Goal: Task Accomplishment & Management: Manage account settings

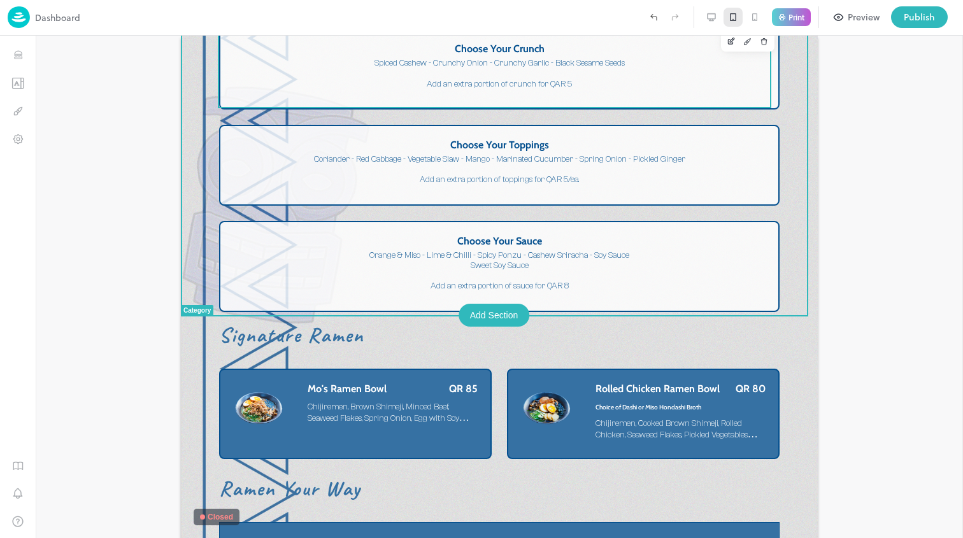
scroll to position [1810, 0]
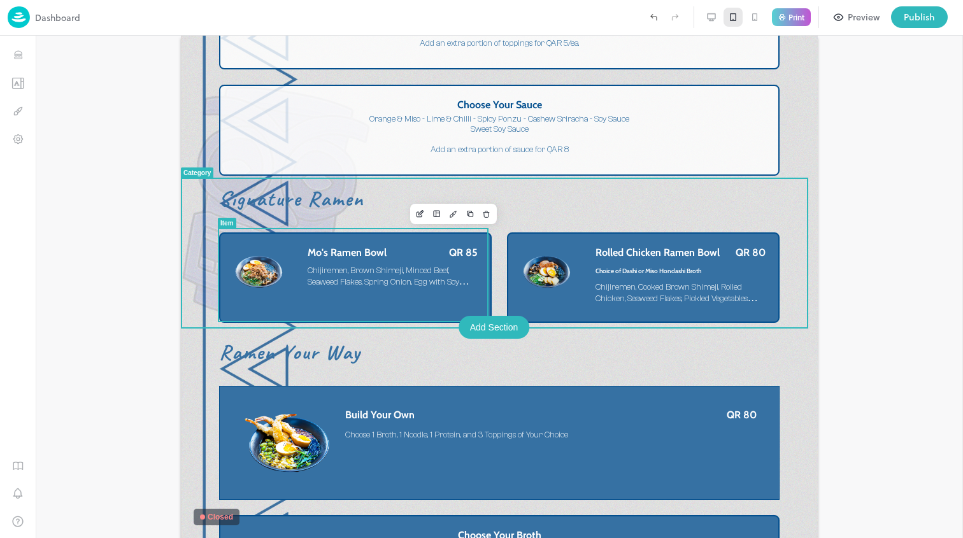
click at [439, 257] on div "Mo's Ramen Bowl QR 85 Chijiremen, Brown Shimeji, Minced Beef, Seaweed Flakes, S…" at bounding box center [393, 269] width 170 height 46
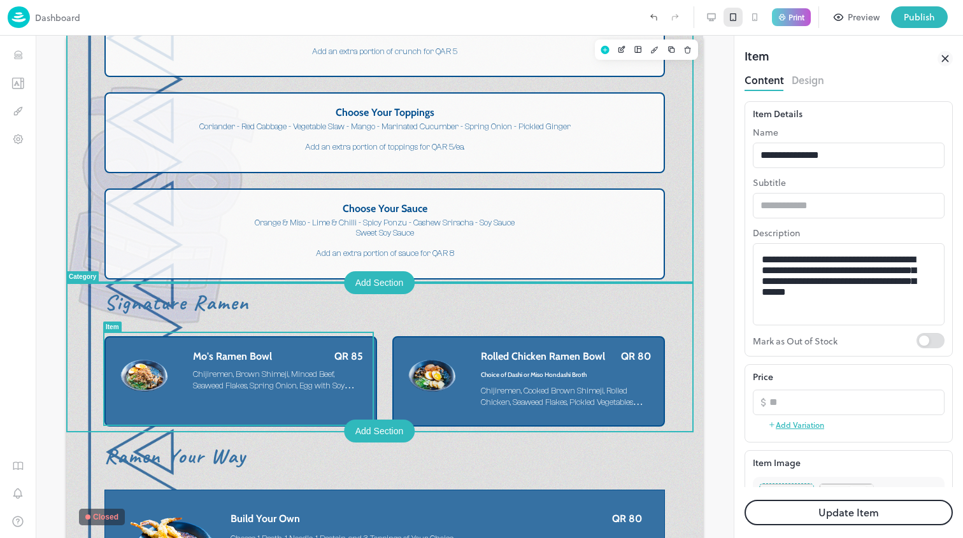
scroll to position [1705, 0]
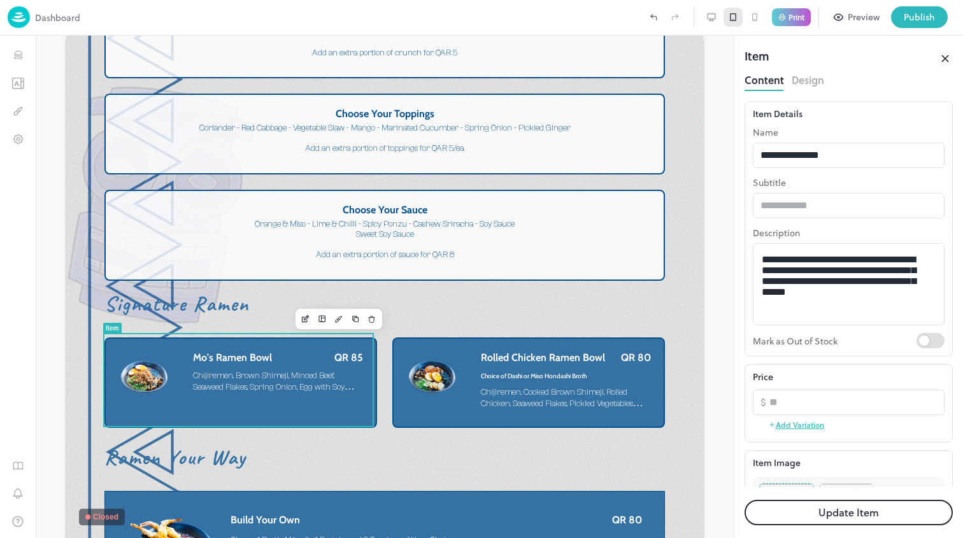
click at [800, 86] on button "Design" at bounding box center [808, 78] width 32 height 17
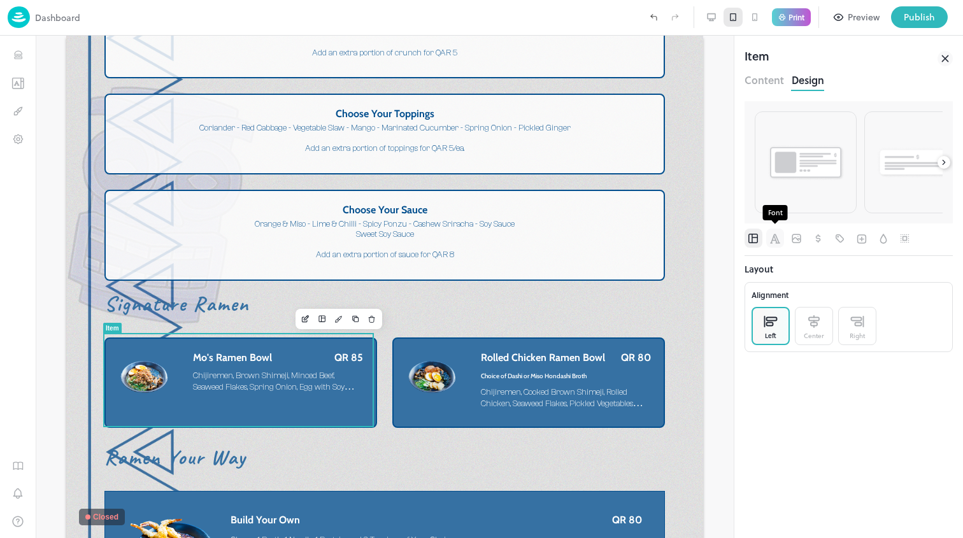
click at [775, 236] on icon "Font" at bounding box center [775, 238] width 13 height 13
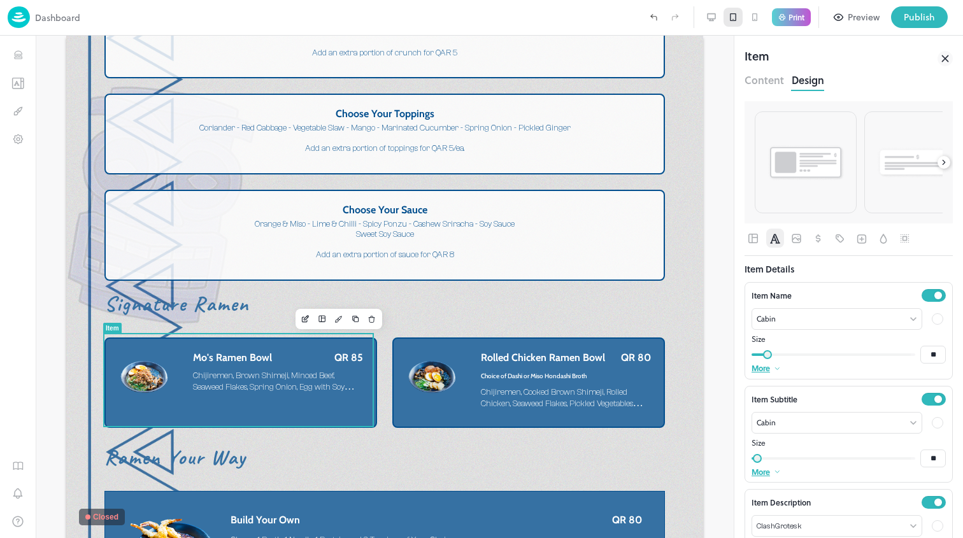
click at [932, 314] on div at bounding box center [937, 318] width 11 height 11
click at [819, 360] on div at bounding box center [821, 360] width 14 height 14
click at [932, 320] on div at bounding box center [937, 318] width 11 height 11
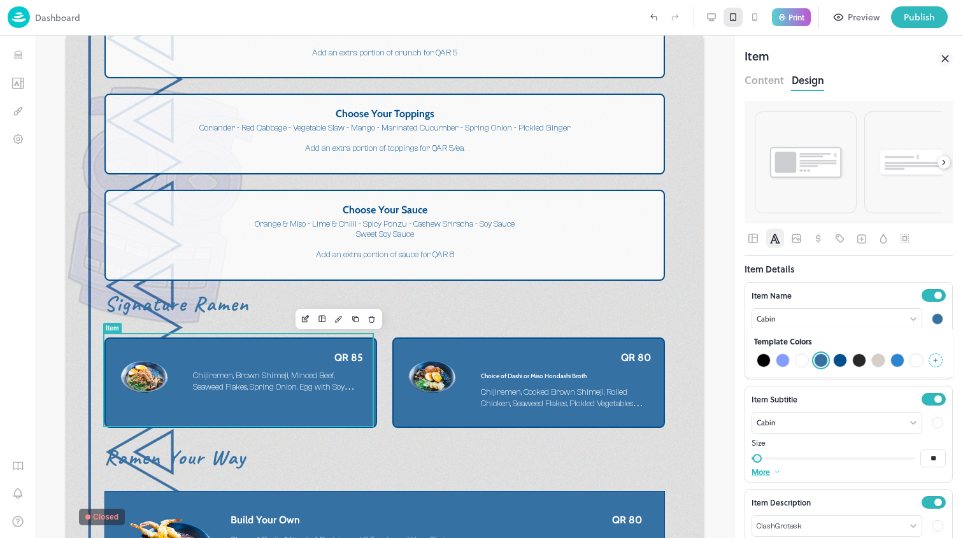
click at [837, 361] on div at bounding box center [840, 360] width 14 height 14
click at [932, 422] on div at bounding box center [937, 422] width 11 height 11
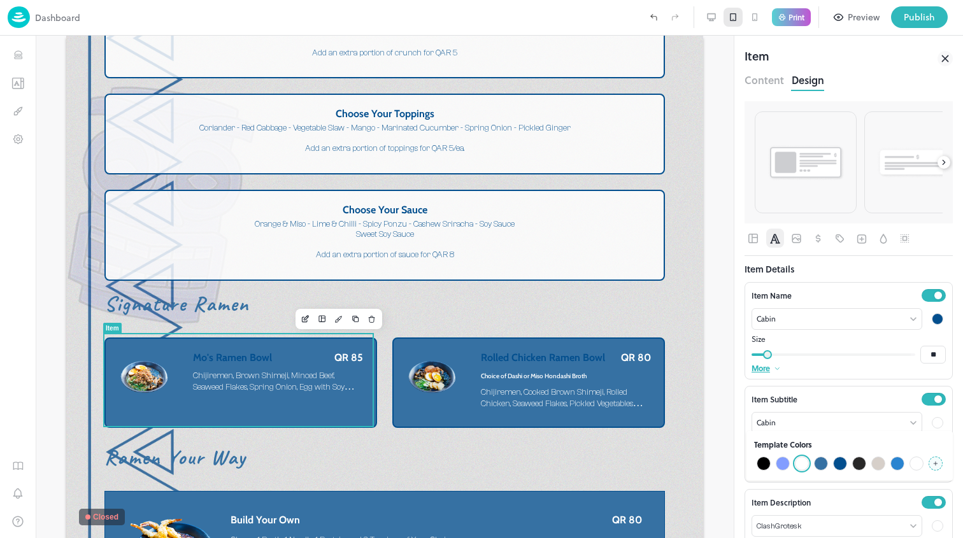
click at [836, 467] on div at bounding box center [840, 464] width 14 height 14
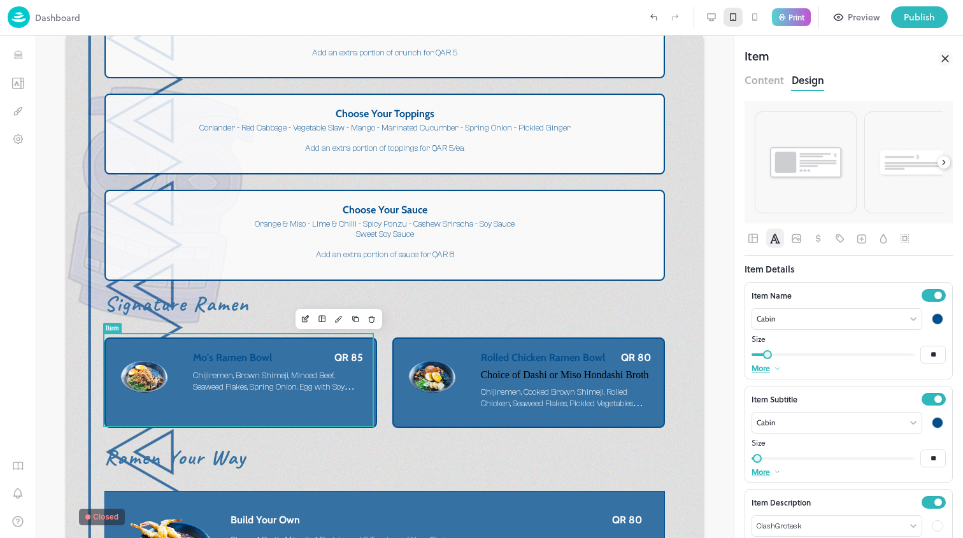
scroll to position [57, 0]
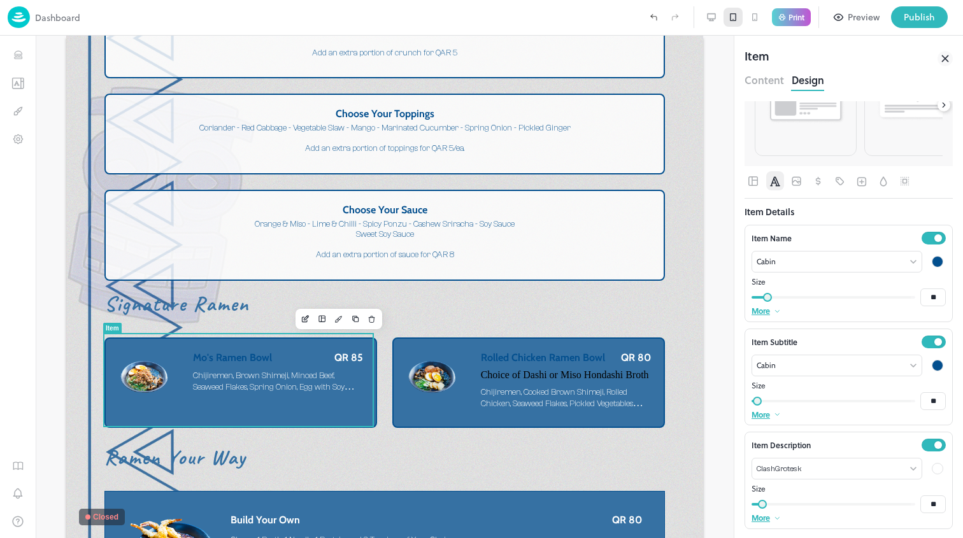
click at [932, 467] on div at bounding box center [937, 468] width 11 height 11
click at [834, 510] on div at bounding box center [840, 509] width 14 height 14
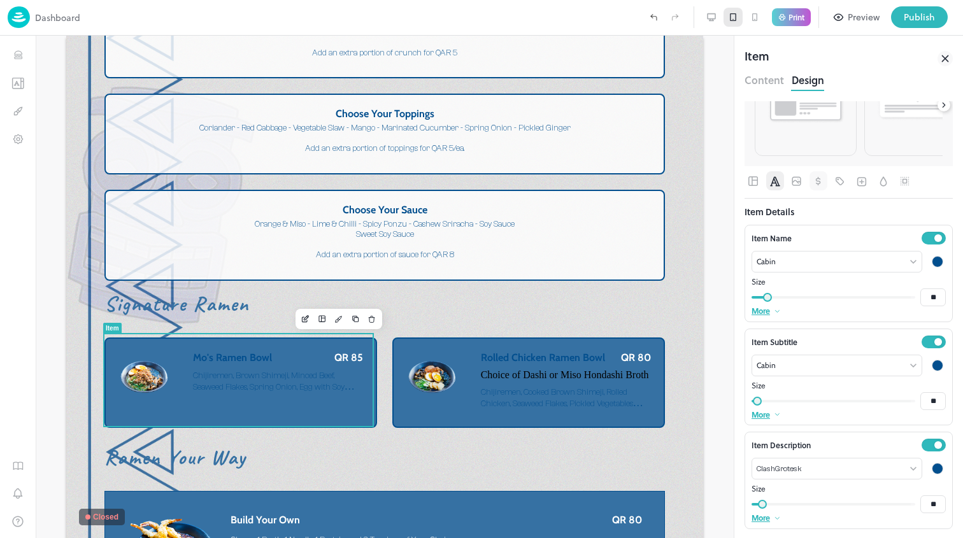
click at [818, 178] on icon "Pricing" at bounding box center [818, 180] width 5 height 9
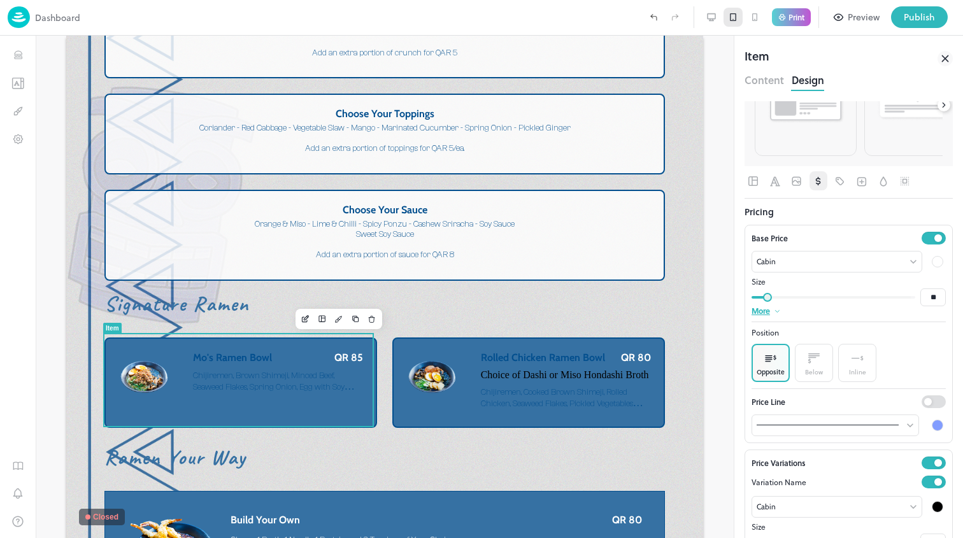
click at [932, 260] on div at bounding box center [937, 261] width 11 height 11
click at [837, 303] on div at bounding box center [840, 302] width 14 height 14
click at [886, 187] on icon "Background" at bounding box center [883, 181] width 13 height 13
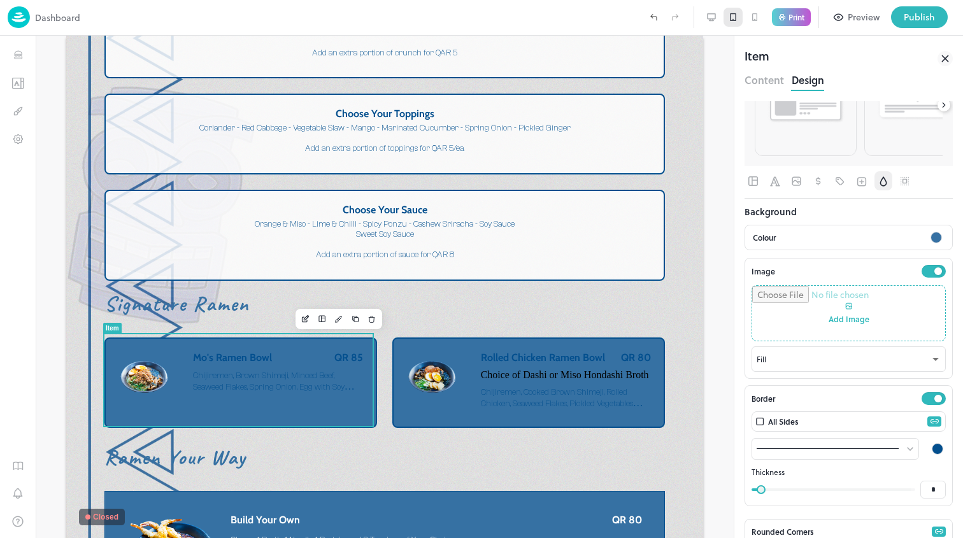
click at [930, 234] on div at bounding box center [935, 237] width 11 height 11
click at [788, 299] on div at bounding box center [783, 297] width 14 height 14
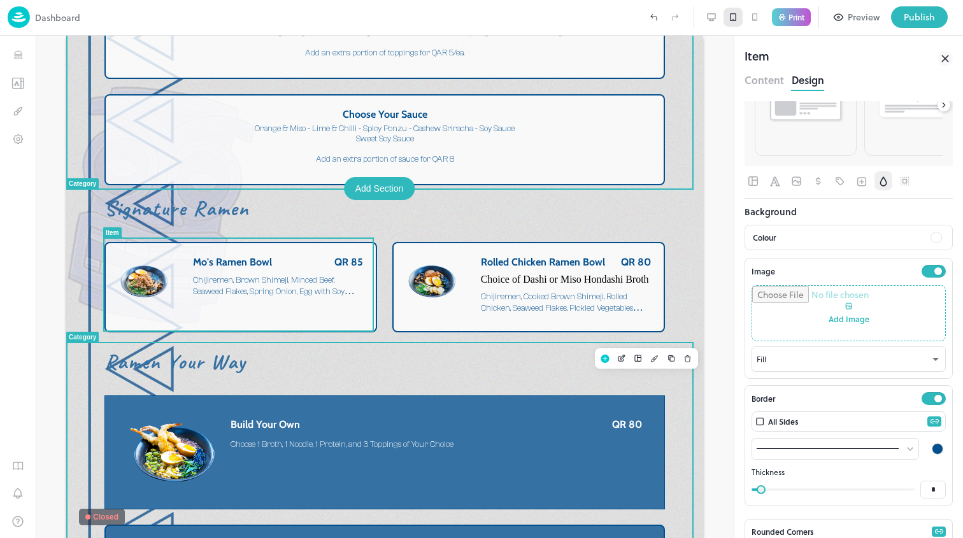
scroll to position [1951, 0]
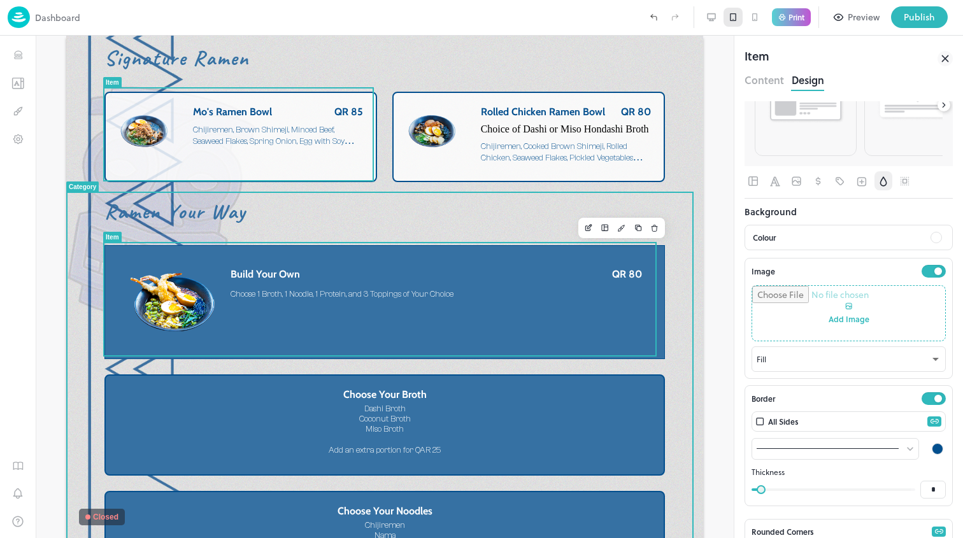
click at [531, 301] on div "Build Your Own QR 80 Choose 1 Broth, 1 Noodle, 1 Protein, and 3 Toppings of You…" at bounding box center [436, 287] width 411 height 38
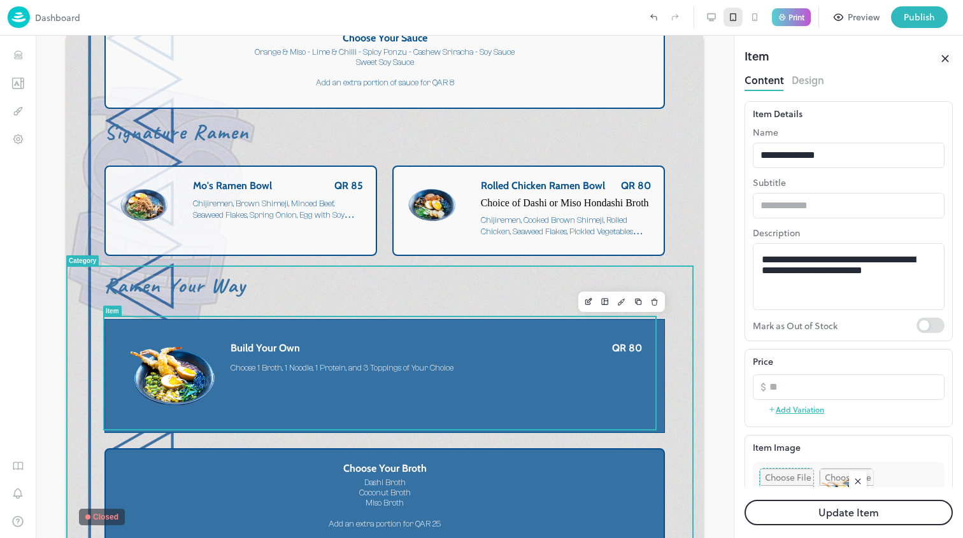
scroll to position [1881, 0]
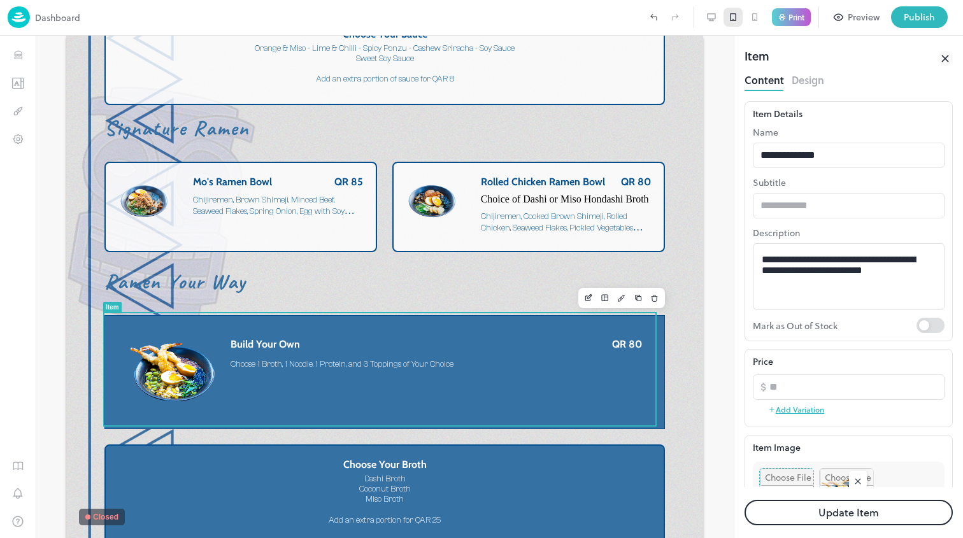
click at [794, 80] on button "Design" at bounding box center [808, 78] width 32 height 17
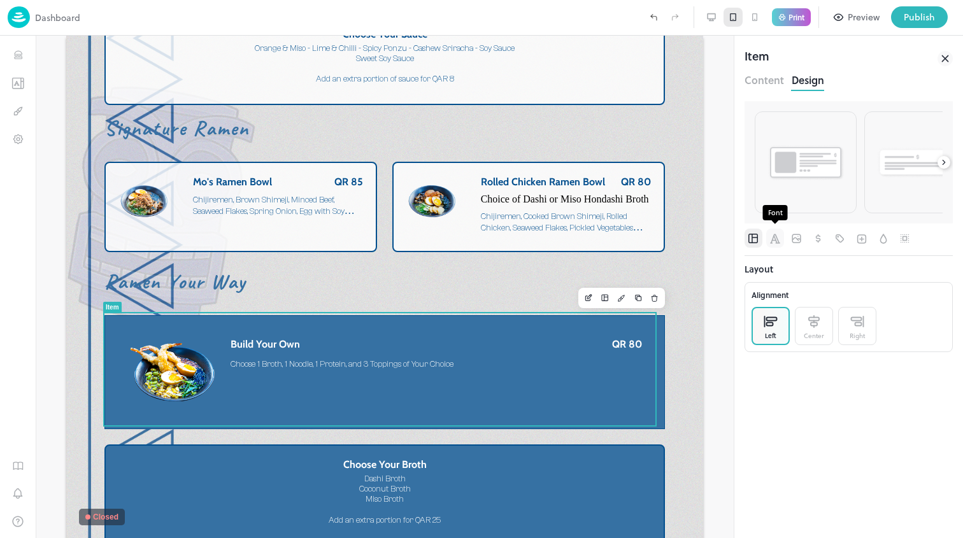
click at [781, 245] on icon "Font" at bounding box center [775, 238] width 13 height 13
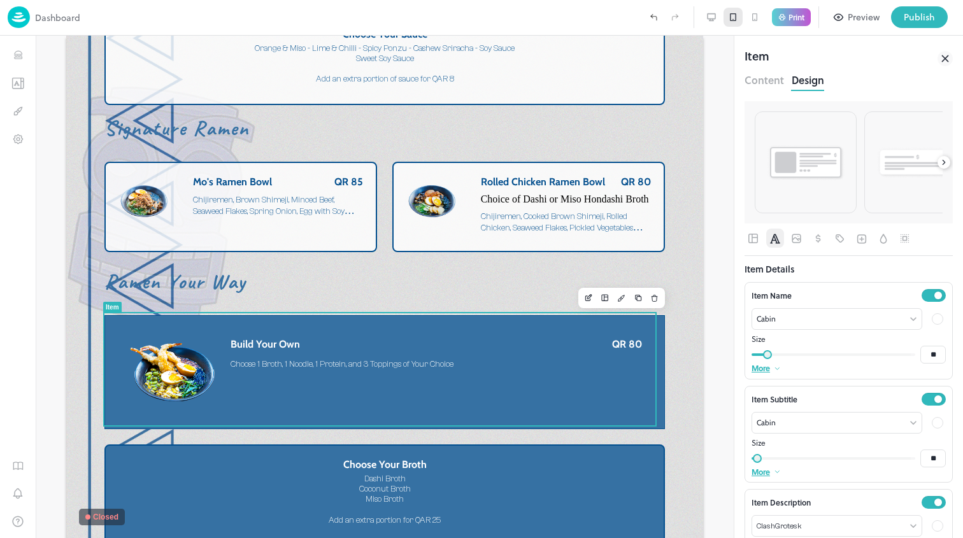
click at [920, 317] on div "**********" at bounding box center [848, 319] width 194 height 22
click at [932, 318] on div at bounding box center [937, 318] width 11 height 11
click at [836, 362] on div at bounding box center [840, 360] width 14 height 14
click at [932, 320] on div at bounding box center [937, 318] width 11 height 11
click at [930, 424] on div at bounding box center [481, 269] width 963 height 538
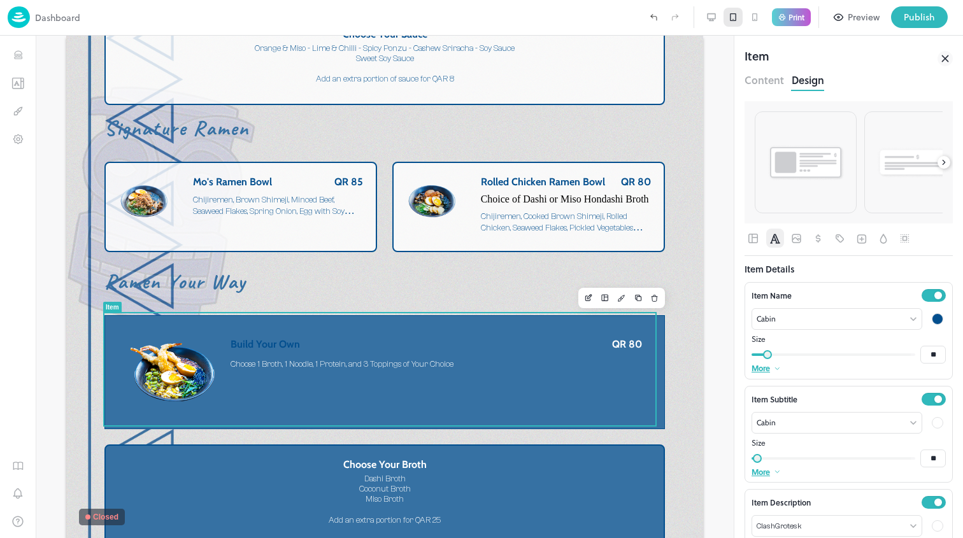
click at [932, 427] on div at bounding box center [937, 422] width 15 height 15
click at [837, 465] on div at bounding box center [840, 464] width 14 height 14
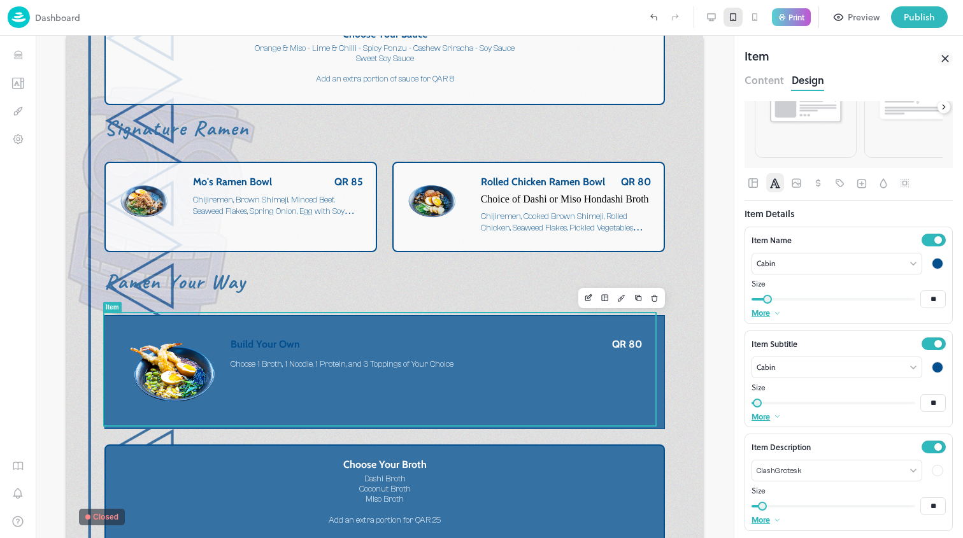
scroll to position [57, 0]
click at [932, 467] on div at bounding box center [937, 468] width 11 height 11
click at [837, 504] on div at bounding box center [840, 509] width 14 height 14
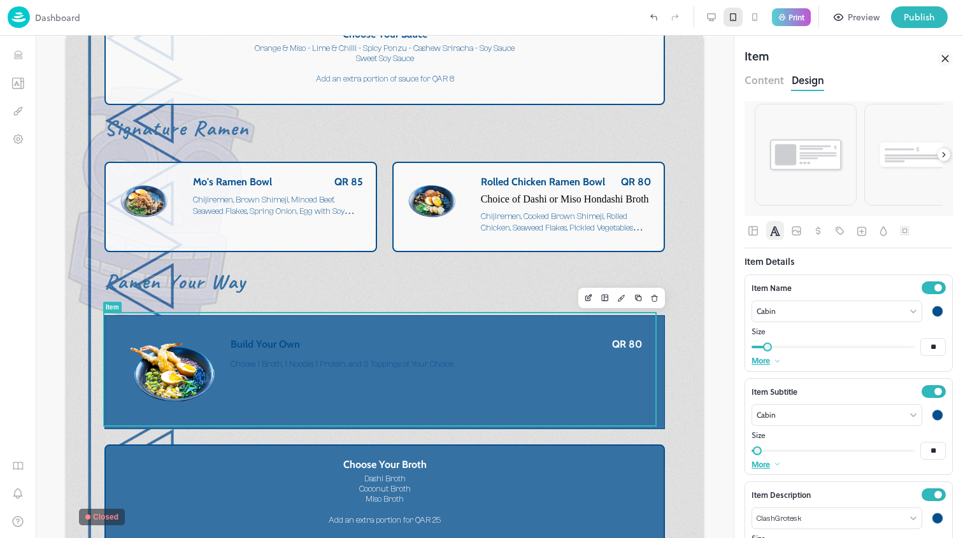
scroll to position [0, 0]
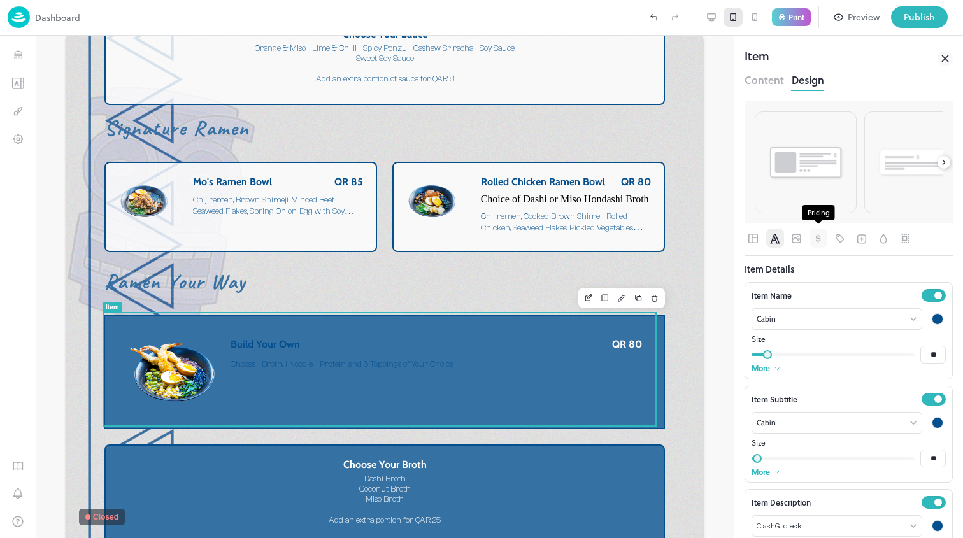
click at [814, 236] on icon "Pricing" at bounding box center [818, 238] width 13 height 13
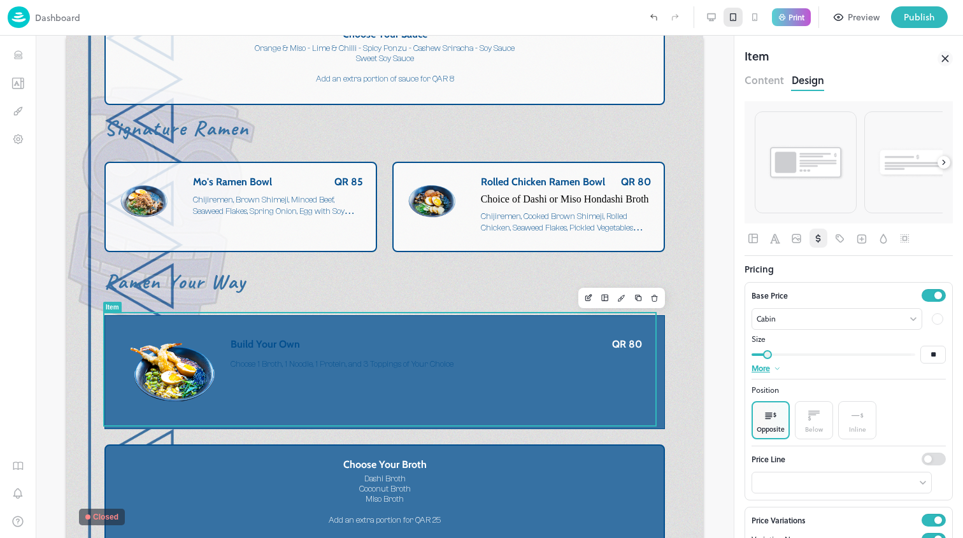
click at [930, 324] on div at bounding box center [937, 318] width 15 height 15
click at [933, 322] on div at bounding box center [481, 269] width 963 height 538
click at [932, 322] on div at bounding box center [937, 318] width 11 height 11
click at [843, 359] on div at bounding box center [840, 360] width 14 height 14
click at [888, 241] on icon "Background" at bounding box center [883, 238] width 13 height 13
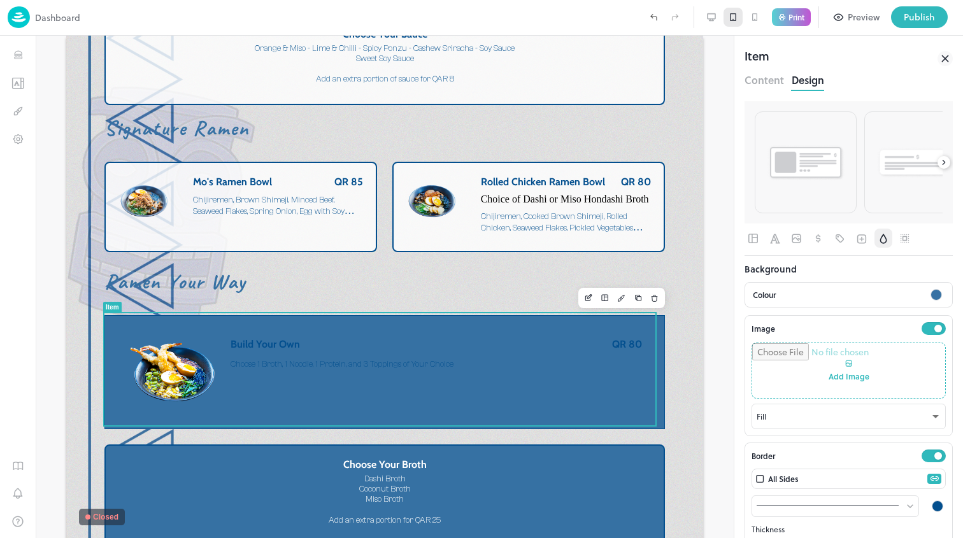
click at [930, 298] on div at bounding box center [935, 294] width 11 height 11
click at [783, 356] on div at bounding box center [783, 355] width 14 height 14
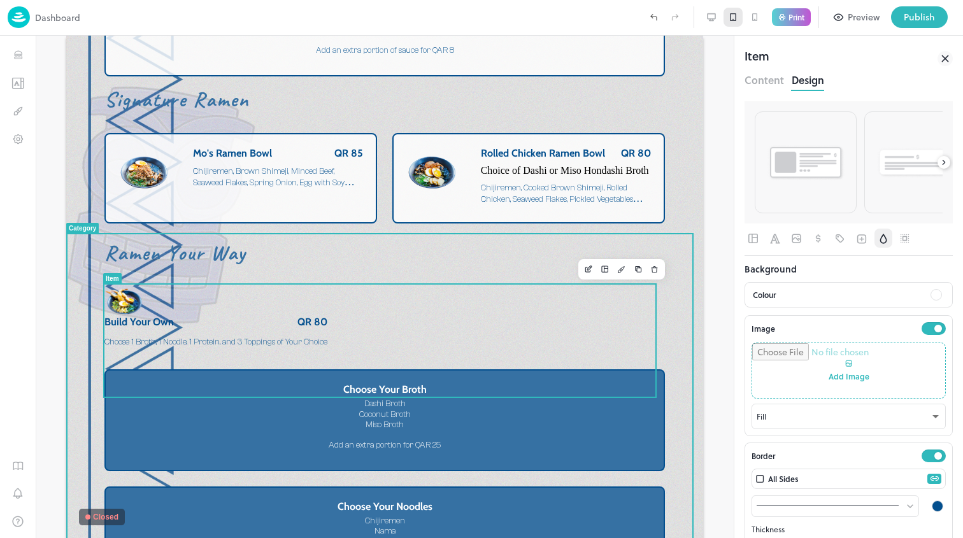
scroll to position [1996, 0]
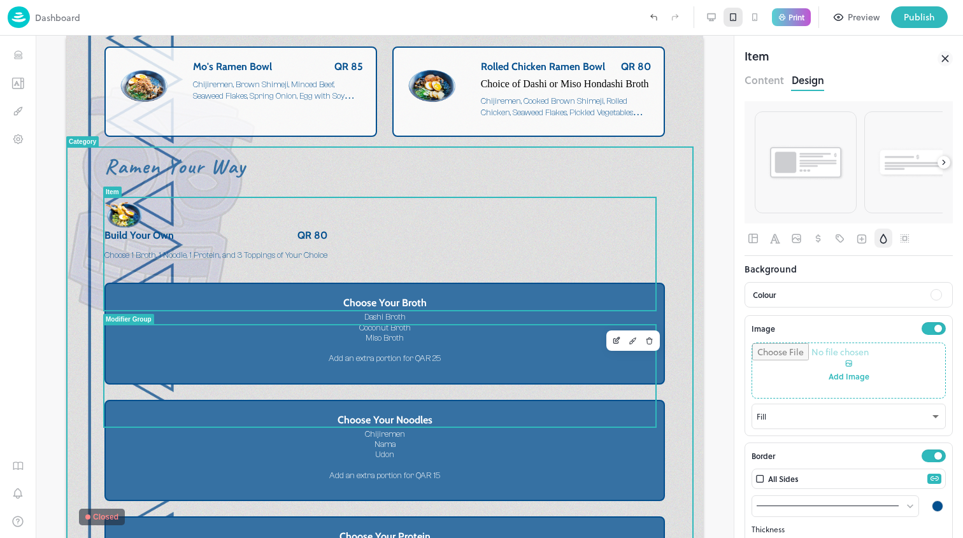
click at [544, 364] on div "Dashi Broth Coconut Broth Miso Broth Add an extra portion for QAR 25" at bounding box center [384, 338] width 532 height 52
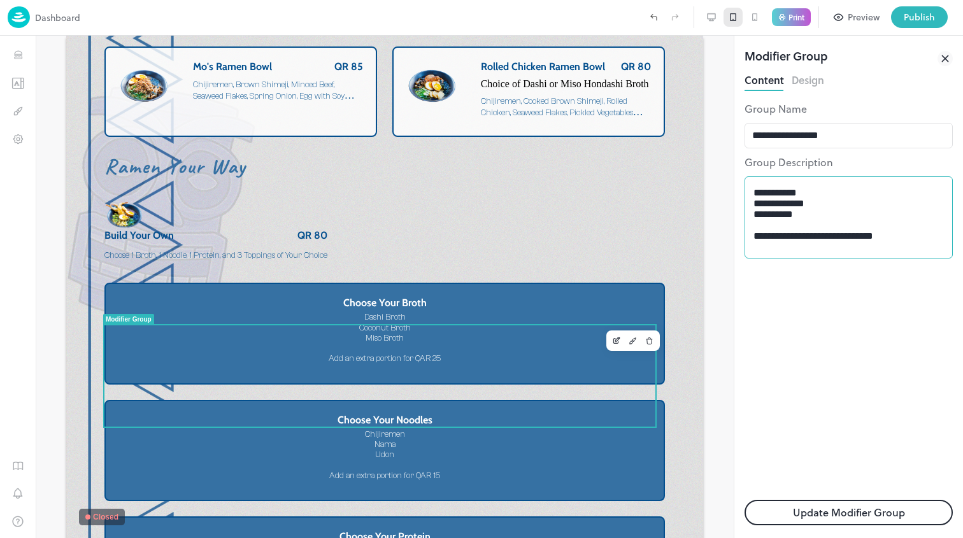
click at [754, 210] on textarea "**********" at bounding box center [848, 217] width 190 height 61
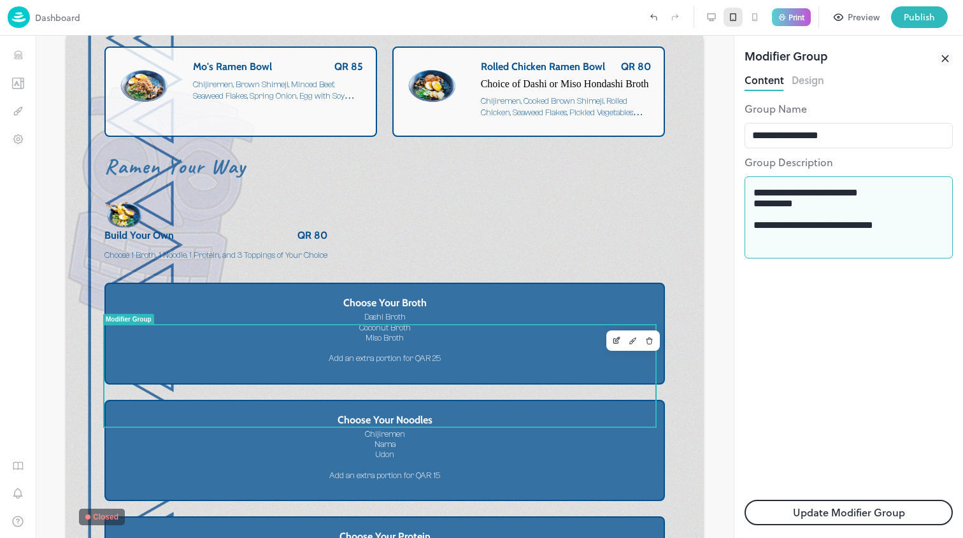
click at [755, 209] on textarea "**********" at bounding box center [848, 217] width 190 height 61
type textarea "**********"
click at [844, 505] on button "Update Modifier Group" at bounding box center [848, 512] width 208 height 25
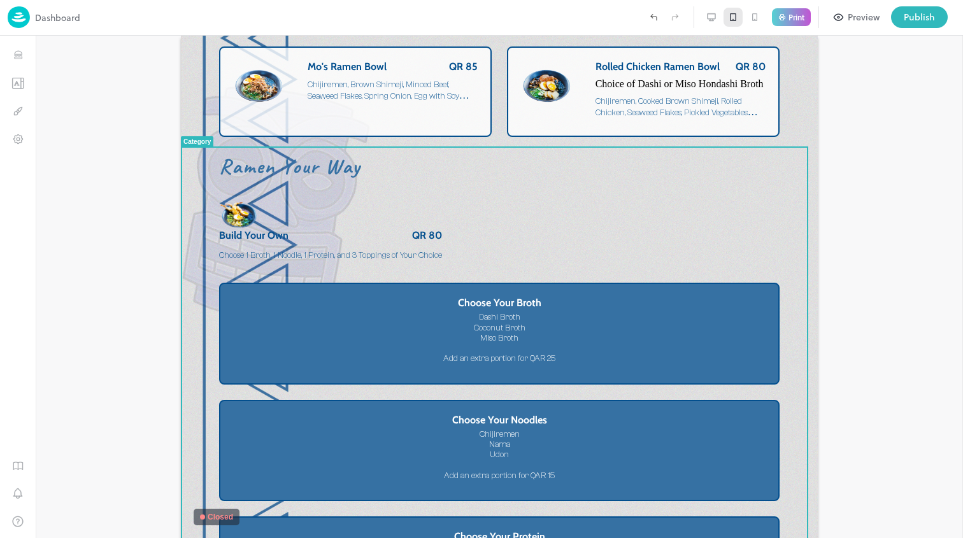
scroll to position [2105, 0]
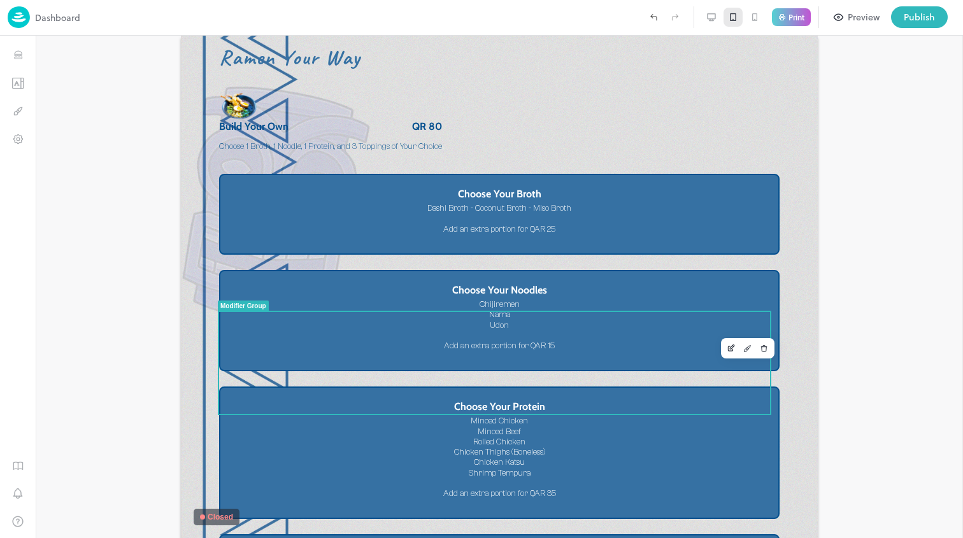
click at [590, 351] on div "Chijiremen Nama Udon Add an extra portion for QAR 15" at bounding box center [499, 325] width 532 height 52
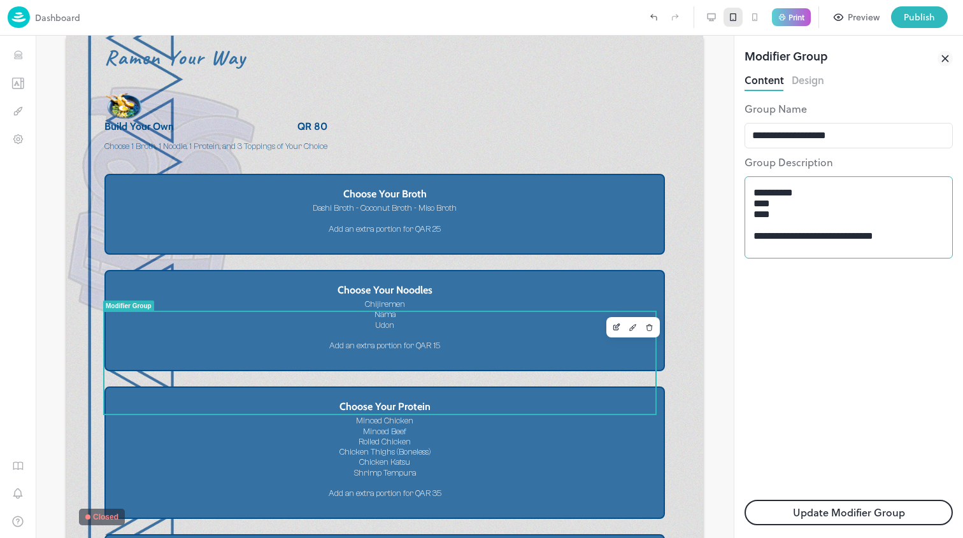
click at [753, 208] on textarea "**********" at bounding box center [848, 217] width 190 height 61
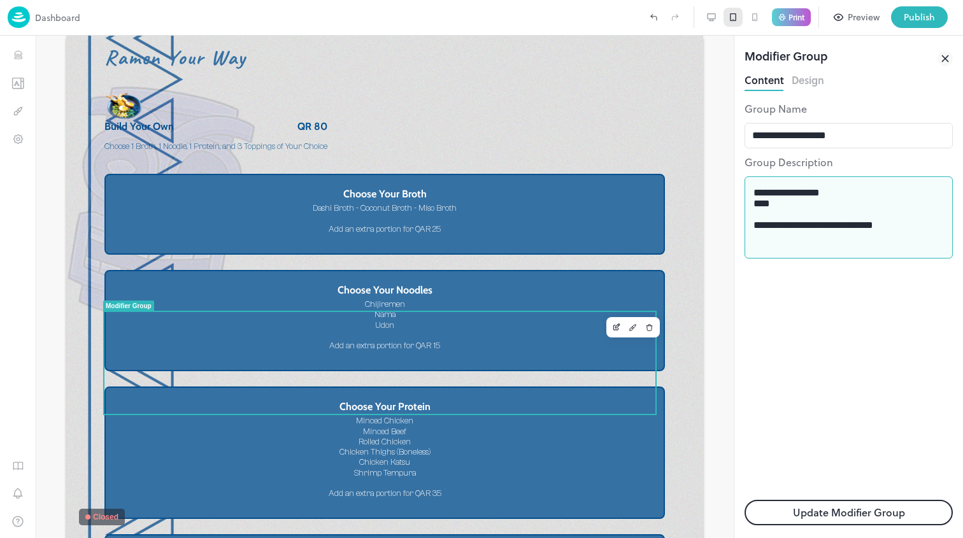
click at [753, 208] on textarea "**********" at bounding box center [848, 217] width 190 height 61
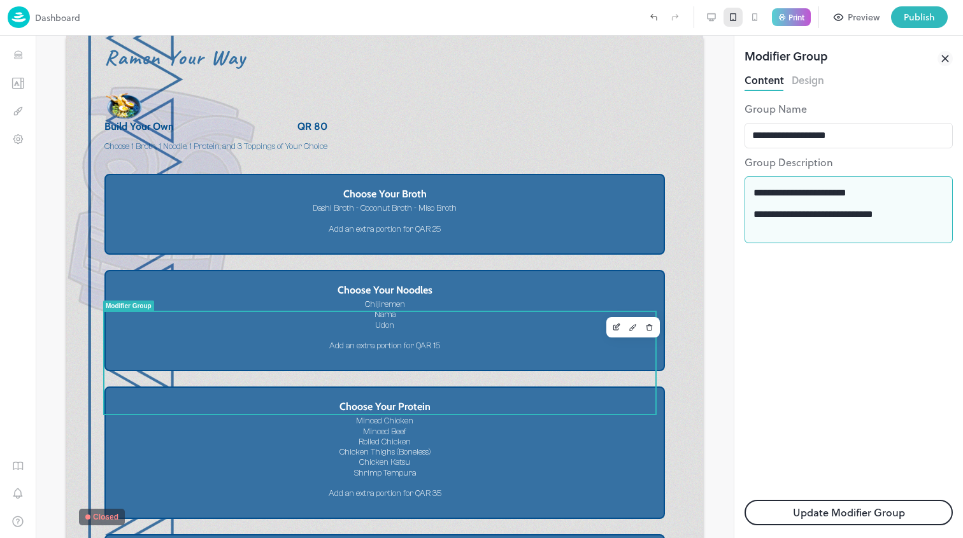
type textarea "**********"
click at [864, 506] on button "Update Modifier Group" at bounding box center [848, 512] width 208 height 25
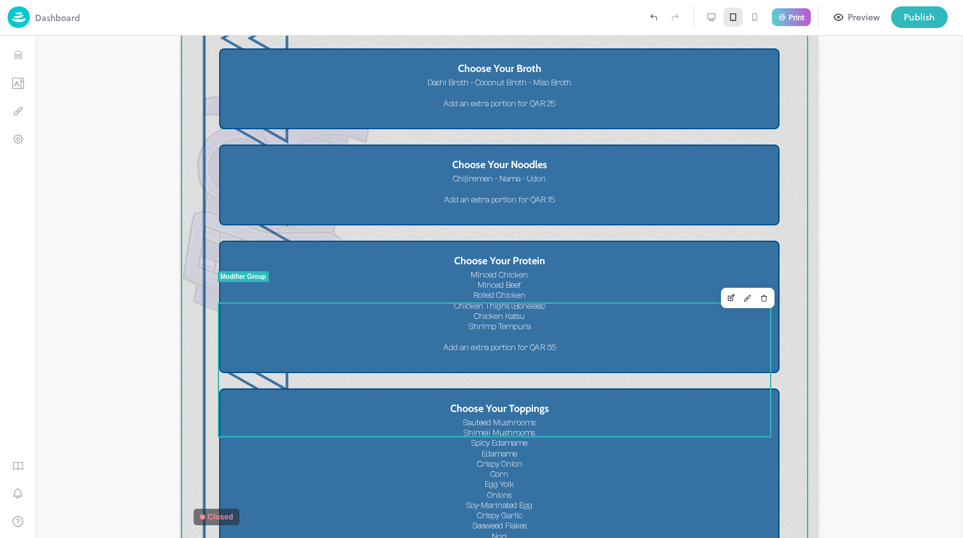
scroll to position [2235, 0]
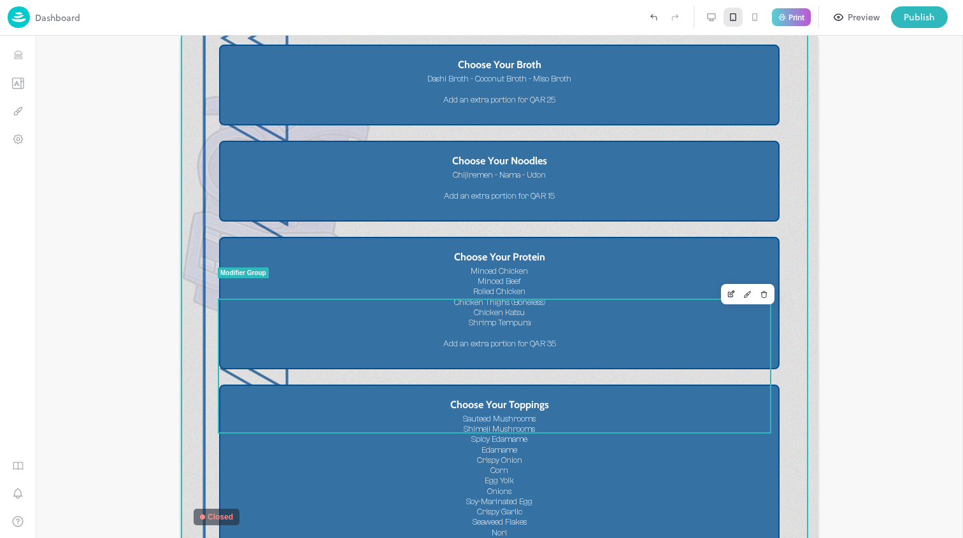
click at [588, 349] on div "Minced Chicken Minced Beef Rolled Chicken Chicken Thighs (Boneless) Chicken Kat…" at bounding box center [499, 307] width 532 height 83
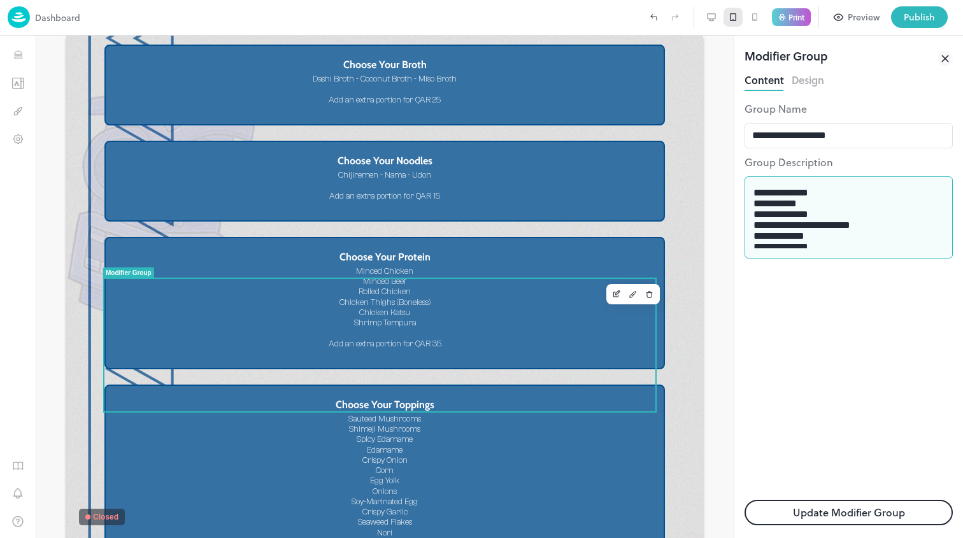
click at [754, 209] on textarea "**********" at bounding box center [848, 217] width 190 height 61
click at [754, 212] on textarea "**********" at bounding box center [848, 217] width 190 height 61
click at [754, 220] on textarea "**********" at bounding box center [848, 217] width 190 height 61
click at [752, 243] on div "**********" at bounding box center [848, 217] width 208 height 82
click at [753, 243] on div "**********" at bounding box center [848, 217] width 208 height 82
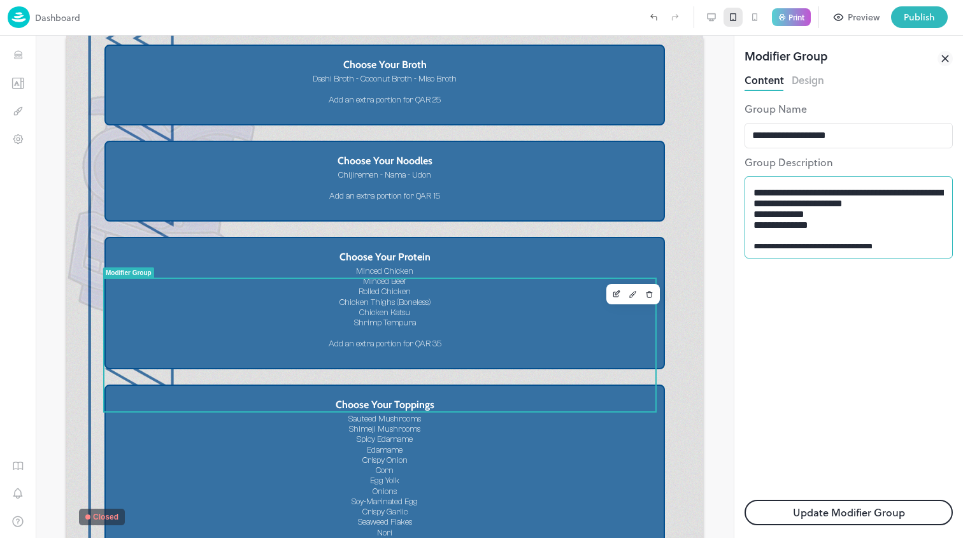
click at [753, 243] on div "**********" at bounding box center [848, 217] width 208 height 82
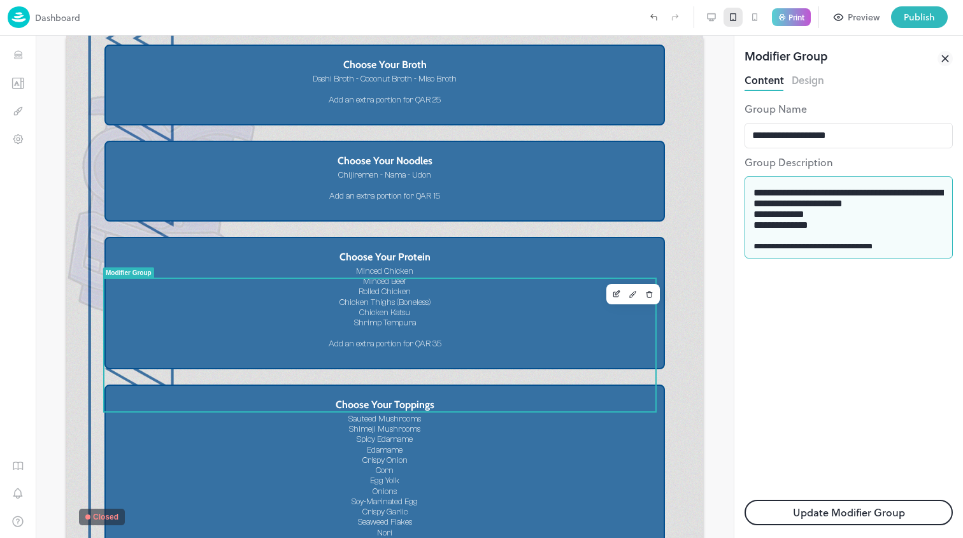
click at [755, 240] on textarea "**********" at bounding box center [848, 217] width 190 height 61
click at [757, 246] on textarea "**********" at bounding box center [848, 217] width 190 height 61
type textarea "**********"
click at [862, 502] on button "Update Modifier Group" at bounding box center [848, 512] width 208 height 25
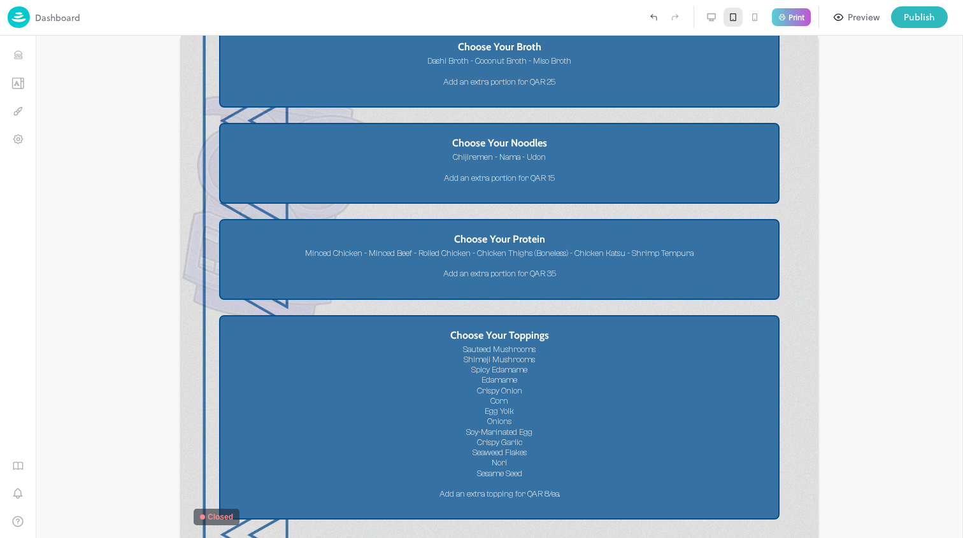
scroll to position [2255, 0]
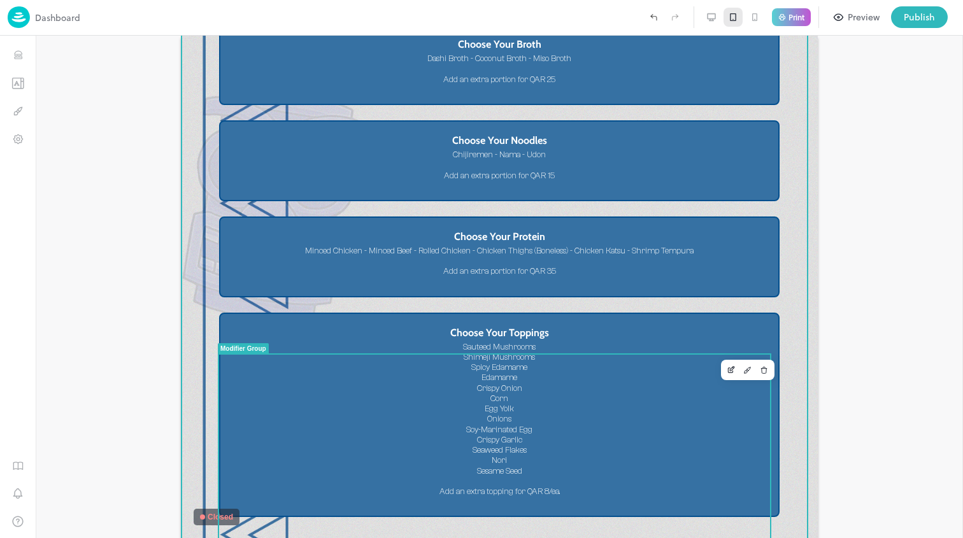
click at [620, 418] on div "Sauteed Mushrooms Shimeji Mushrooms Spicy Edamame Edamame Crispy Onion Corn Egg…" at bounding box center [499, 419] width 532 height 155
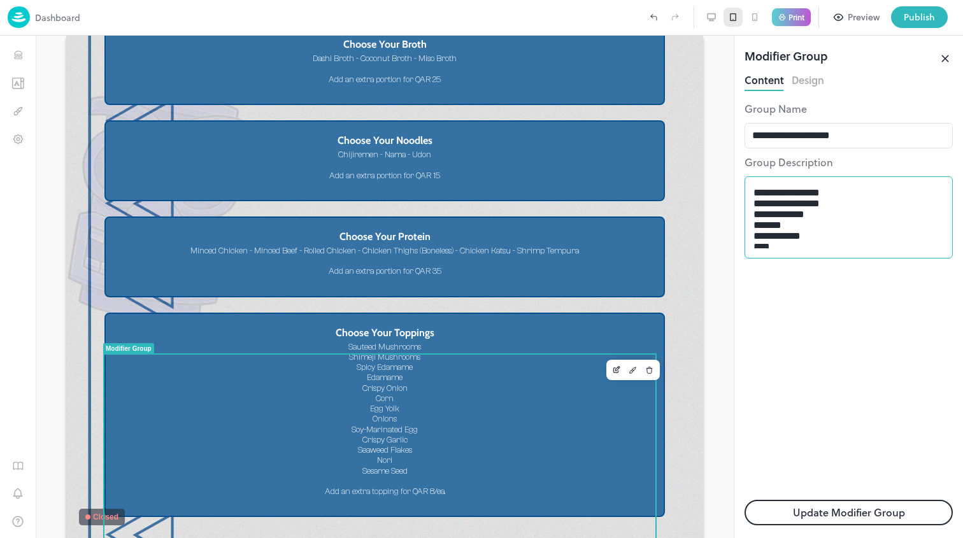
click at [751, 215] on div "**********" at bounding box center [848, 217] width 208 height 82
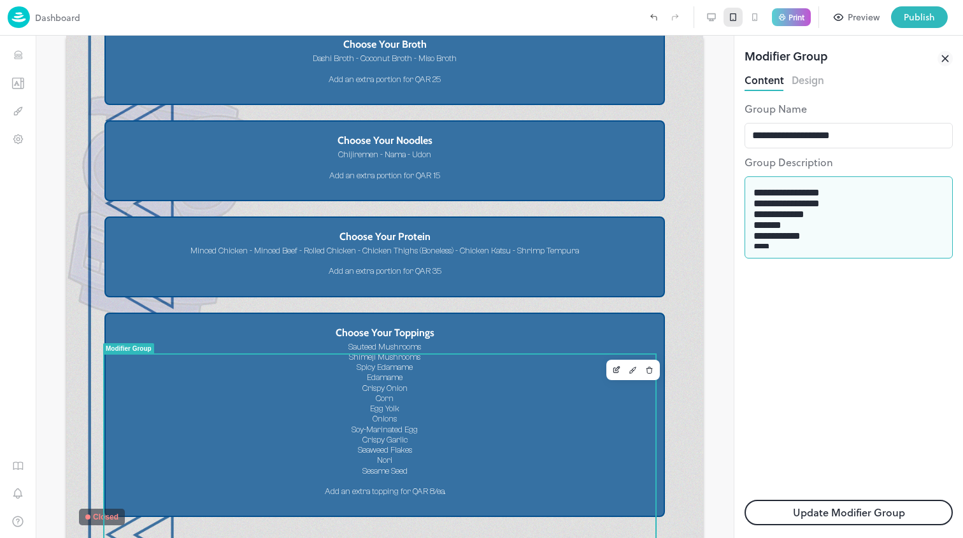
click at [750, 206] on div "**********" at bounding box center [848, 217] width 208 height 82
click at [757, 211] on textarea "**********" at bounding box center [848, 217] width 190 height 61
click at [755, 210] on textarea "**********" at bounding box center [848, 217] width 190 height 61
click at [755, 227] on textarea "**********" at bounding box center [848, 217] width 190 height 61
click at [753, 226] on textarea "**********" at bounding box center [848, 217] width 190 height 61
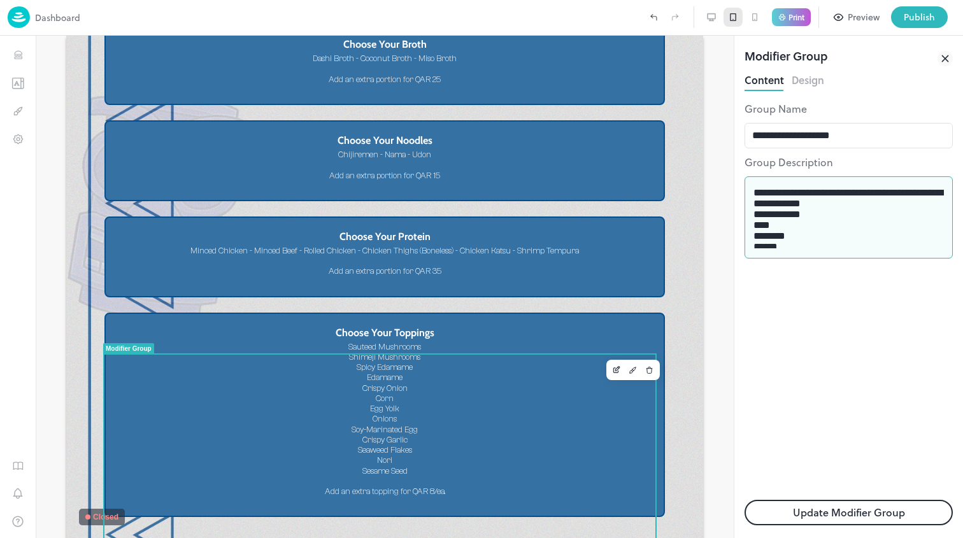
click at [755, 243] on textarea "**********" at bounding box center [848, 217] width 190 height 61
click at [752, 243] on div "**********" at bounding box center [848, 217] width 208 height 82
click at [753, 243] on textarea "**********" at bounding box center [848, 217] width 190 height 61
click at [753, 240] on textarea "**********" at bounding box center [848, 217] width 190 height 61
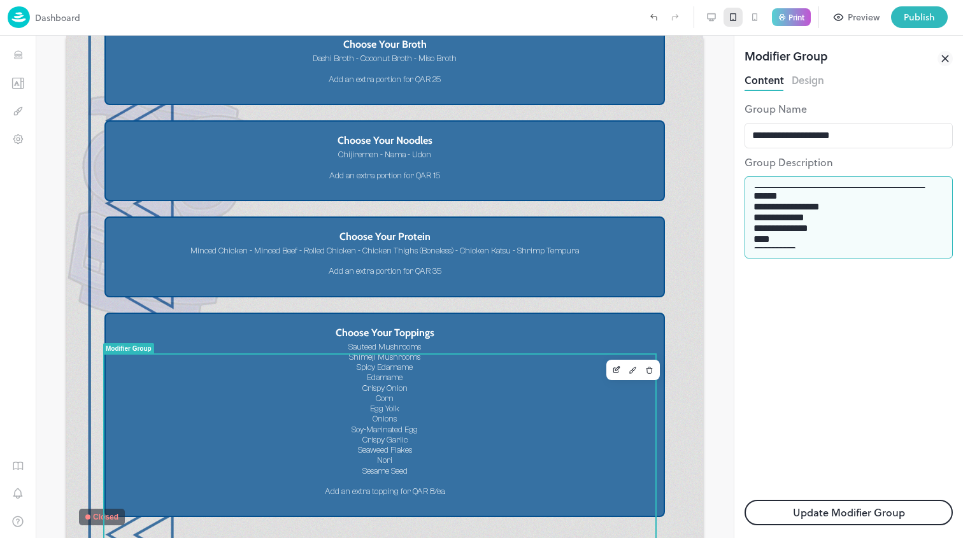
click at [755, 238] on textarea "**********" at bounding box center [848, 217] width 190 height 61
click at [753, 225] on div "**********" at bounding box center [848, 217] width 208 height 82
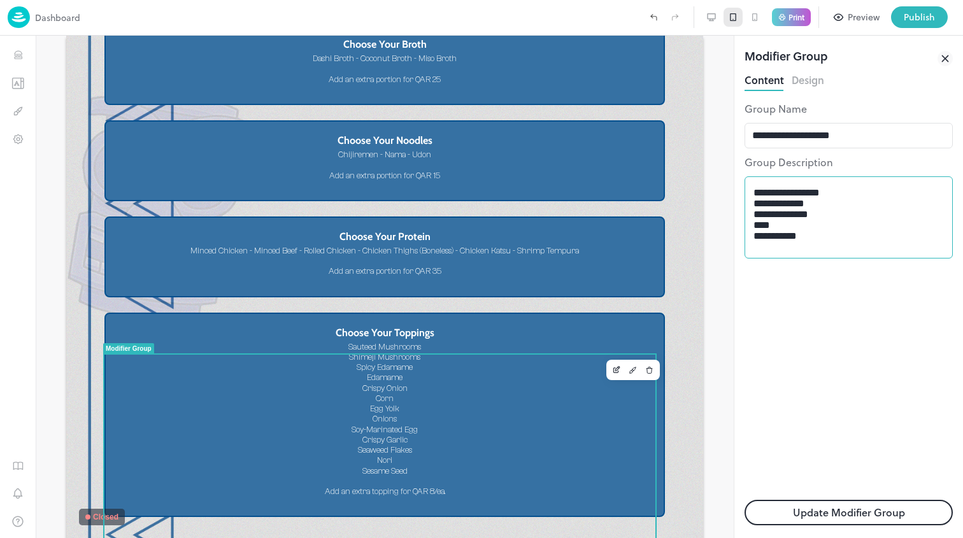
click at [753, 225] on div "**********" at bounding box center [848, 217] width 208 height 82
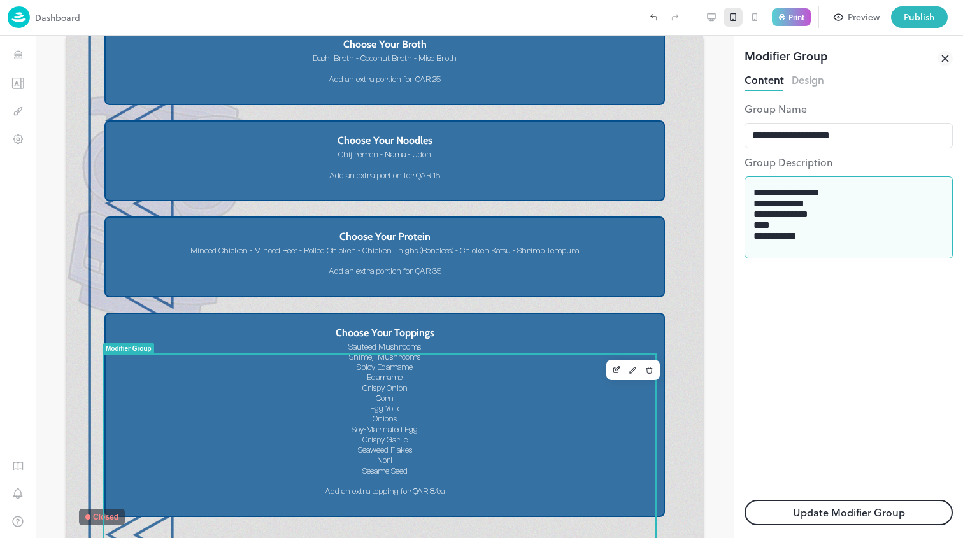
click at [756, 224] on textarea "**********" at bounding box center [848, 217] width 190 height 61
click at [755, 213] on textarea "**********" at bounding box center [848, 217] width 190 height 61
click at [753, 229] on textarea "**********" at bounding box center [848, 217] width 190 height 61
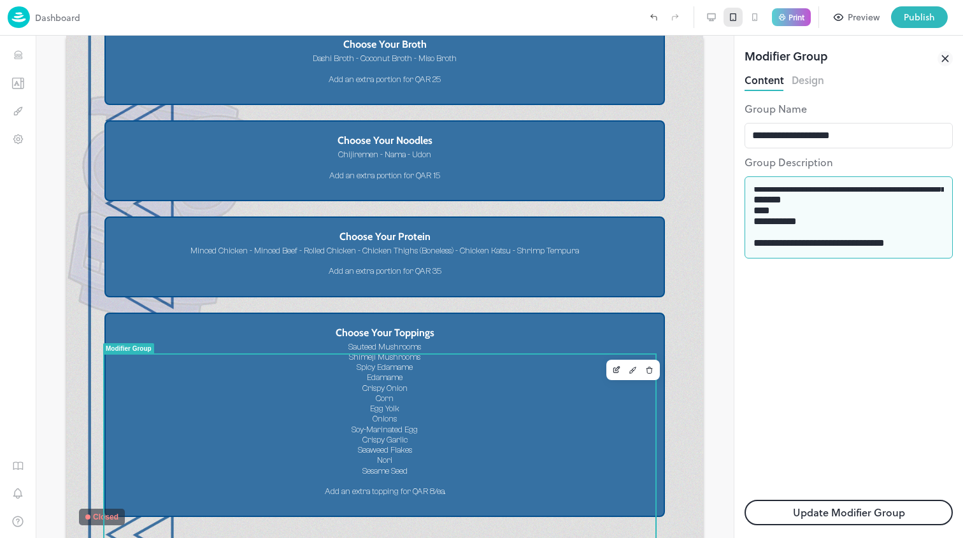
drag, startPoint x: 751, startPoint y: 196, endPoint x: 818, endPoint y: 208, distance: 68.0
click at [751, 196] on div "**********" at bounding box center [848, 217] width 208 height 82
drag, startPoint x: 754, startPoint y: 226, endPoint x: 816, endPoint y: 232, distance: 62.0
click at [754, 226] on textarea "**********" at bounding box center [848, 217] width 190 height 61
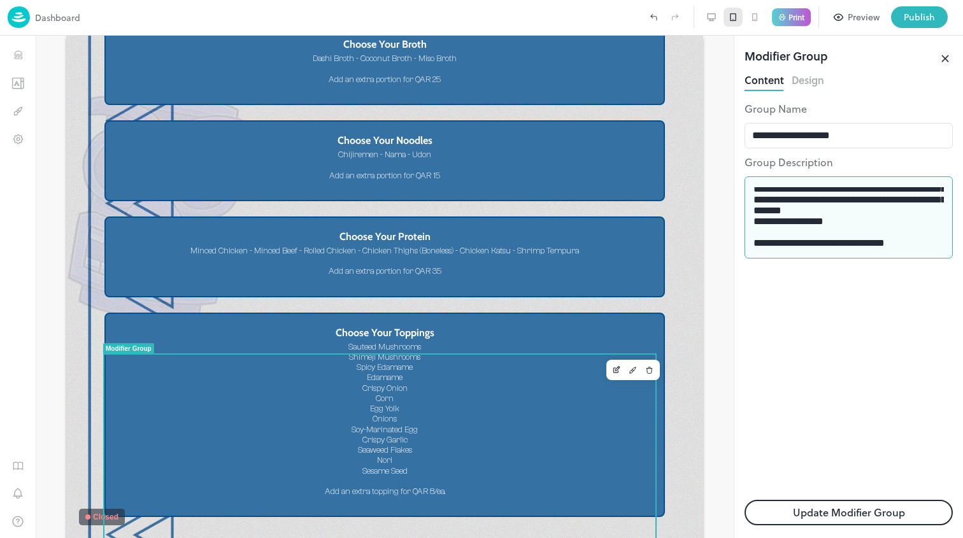
scroll to position [61, 0]
click at [754, 210] on textarea "**********" at bounding box center [848, 217] width 190 height 61
click at [903, 198] on textarea "**********" at bounding box center [848, 217] width 190 height 61
type textarea "**********"
click at [860, 515] on button "Update Modifier Group" at bounding box center [848, 512] width 208 height 25
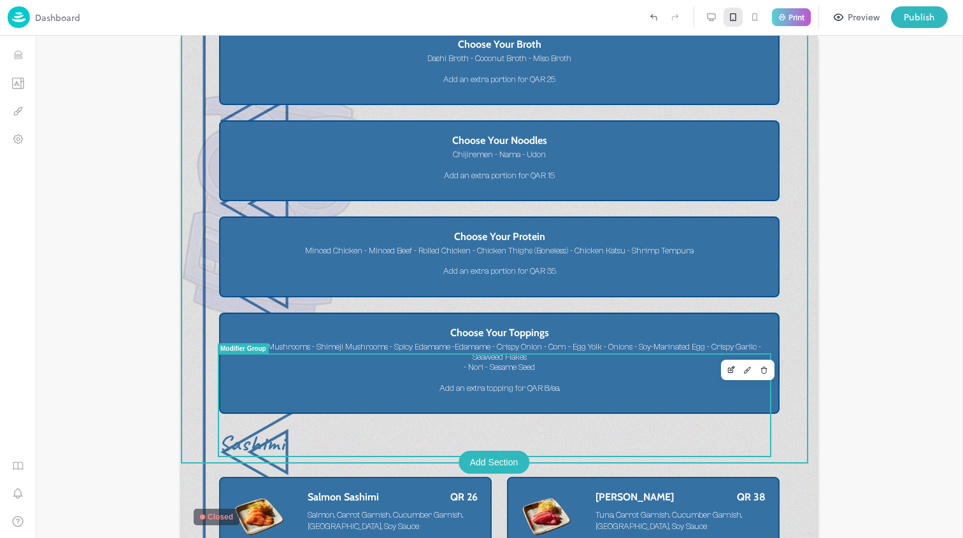
click at [665, 394] on div "Sauteed Mushrooms - Shimeji Mushrooms - Spicy Edamame -Edamame - Crispy Onion -…" at bounding box center [499, 368] width 532 height 52
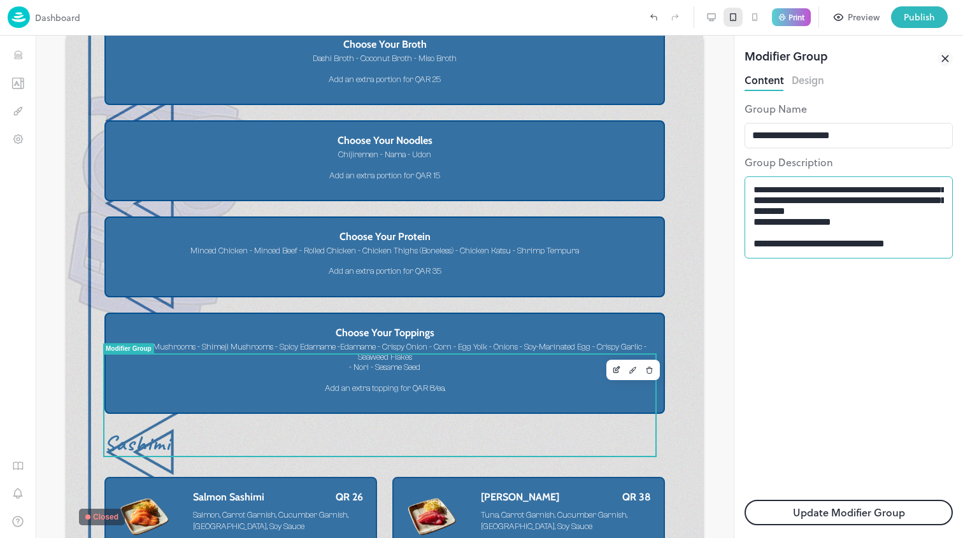
scroll to position [61, 0]
click at [753, 211] on textarea "**********" at bounding box center [848, 217] width 190 height 61
type textarea "**********"
click at [867, 513] on button "Update Modifier Group" at bounding box center [848, 512] width 208 height 25
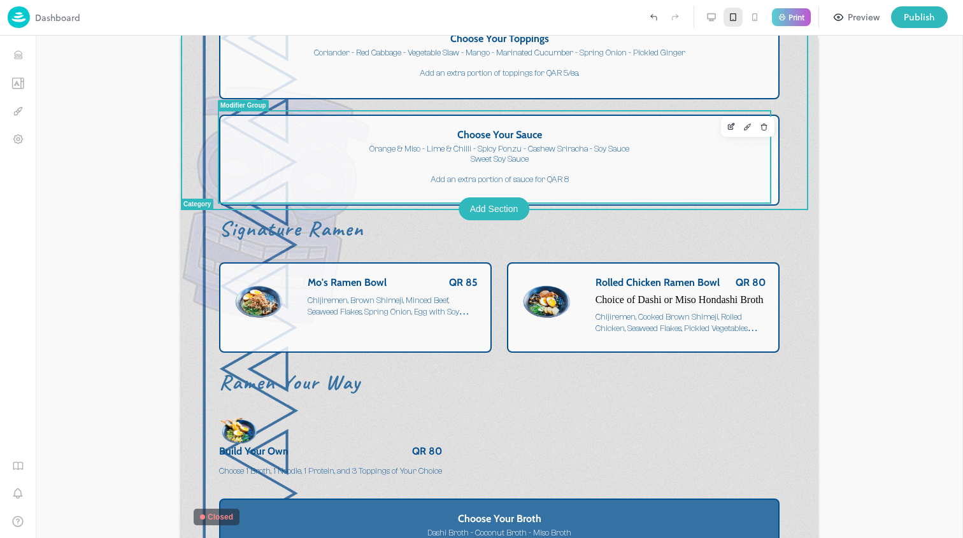
scroll to position [2087, 0]
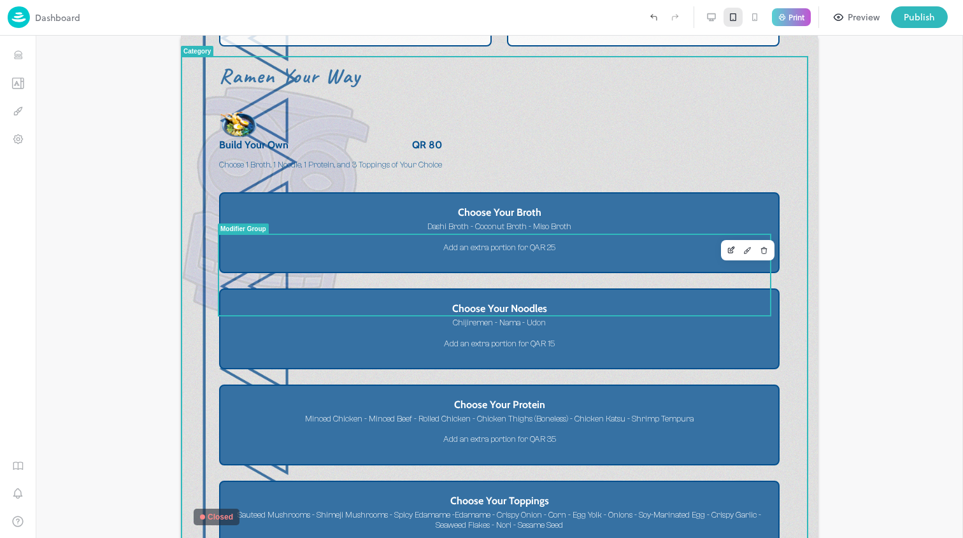
click at [630, 253] on div "Dashi Broth - Coconut Broth - Miso Broth Add an extra portion for QAR 25" at bounding box center [499, 237] width 532 height 31
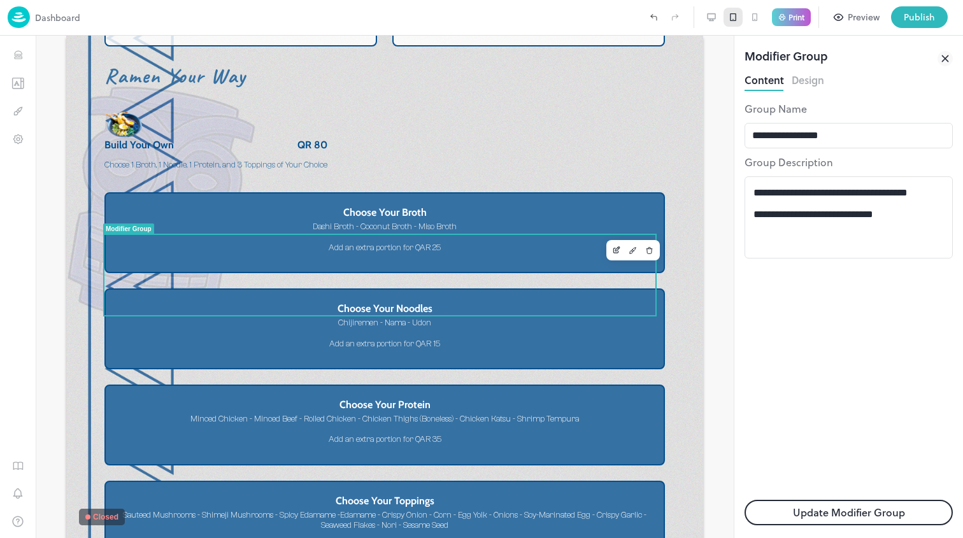
click at [814, 85] on button "Design" at bounding box center [808, 78] width 32 height 17
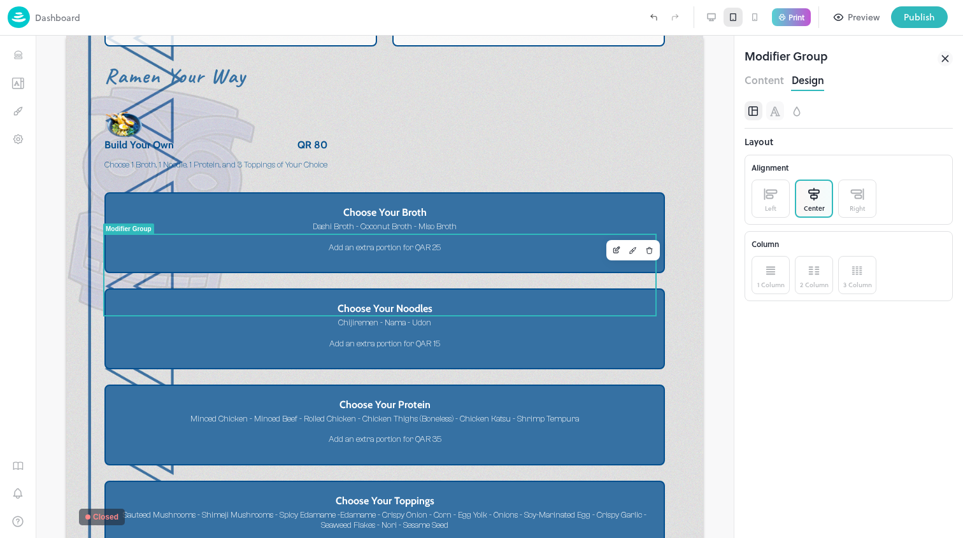
click at [780, 117] on icon "Font" at bounding box center [775, 111] width 13 height 13
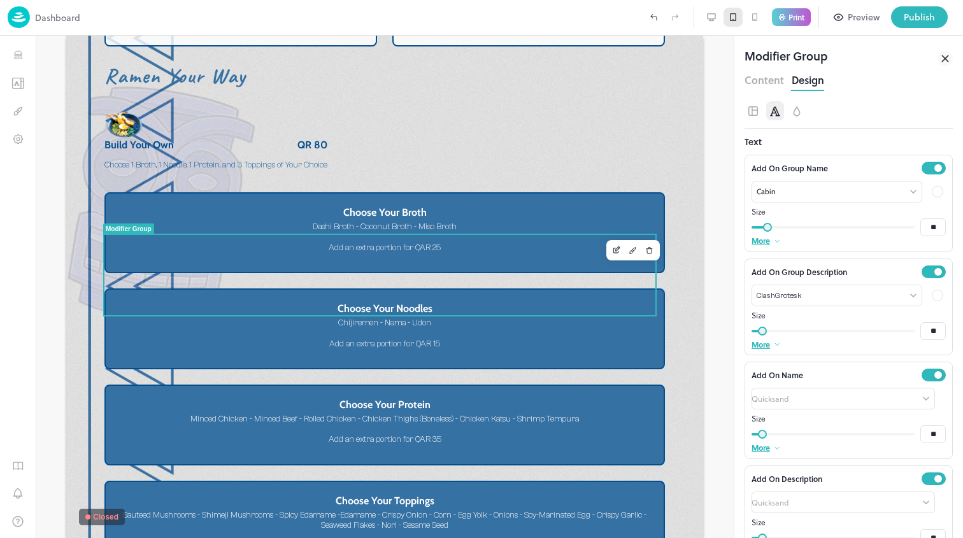
click at [932, 196] on div at bounding box center [937, 191] width 11 height 11
click at [837, 232] on div at bounding box center [840, 233] width 14 height 14
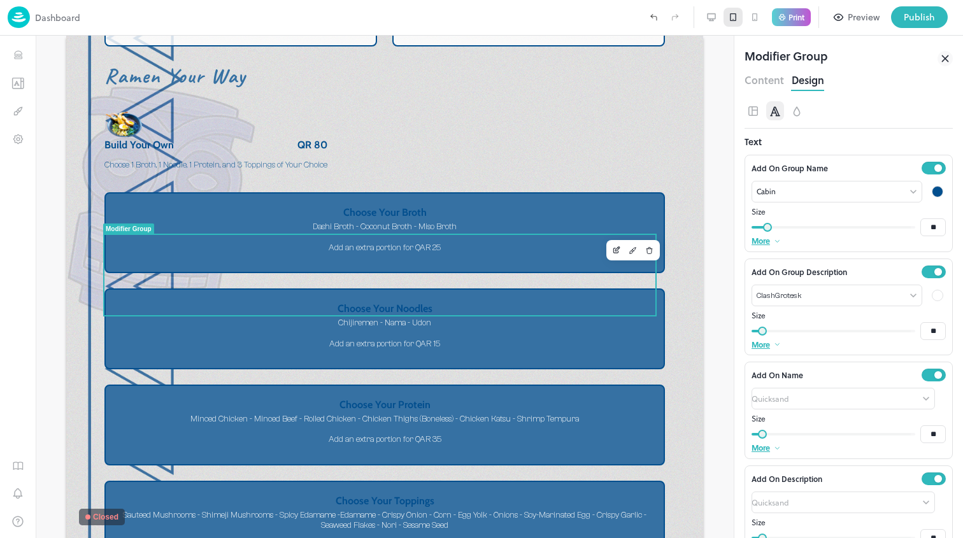
click at [932, 297] on div at bounding box center [937, 295] width 11 height 11
click at [839, 336] on div at bounding box center [840, 336] width 14 height 14
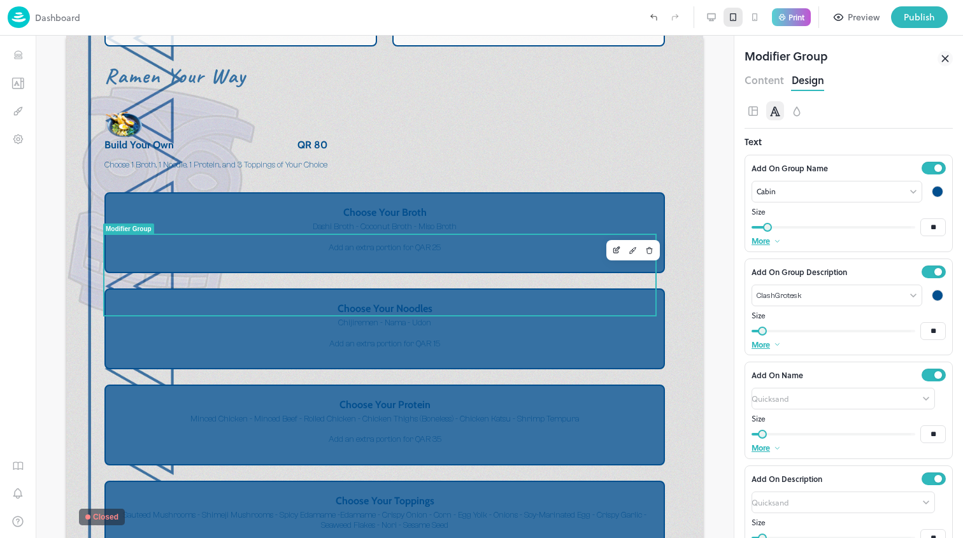
click at [930, 301] on div at bounding box center [937, 295] width 15 height 15
click at [824, 339] on div at bounding box center [821, 336] width 14 height 14
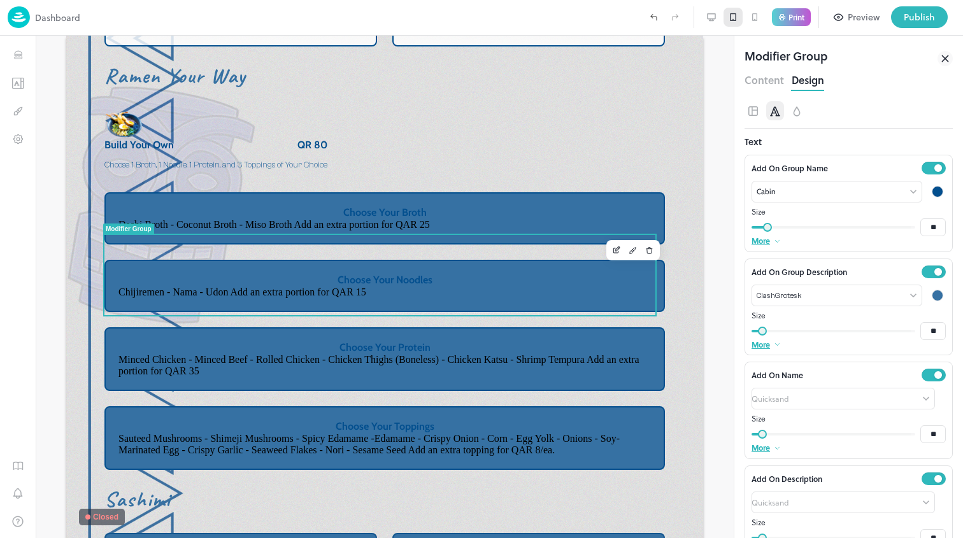
click at [944, 399] on div at bounding box center [944, 399] width 0 height 0
click at [820, 437] on div at bounding box center [821, 439] width 14 height 14
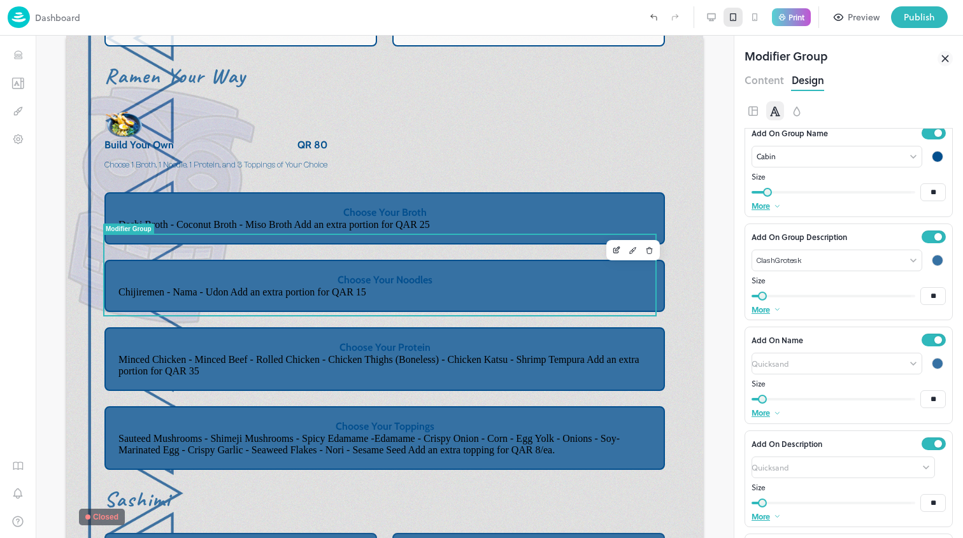
scroll to position [143, 0]
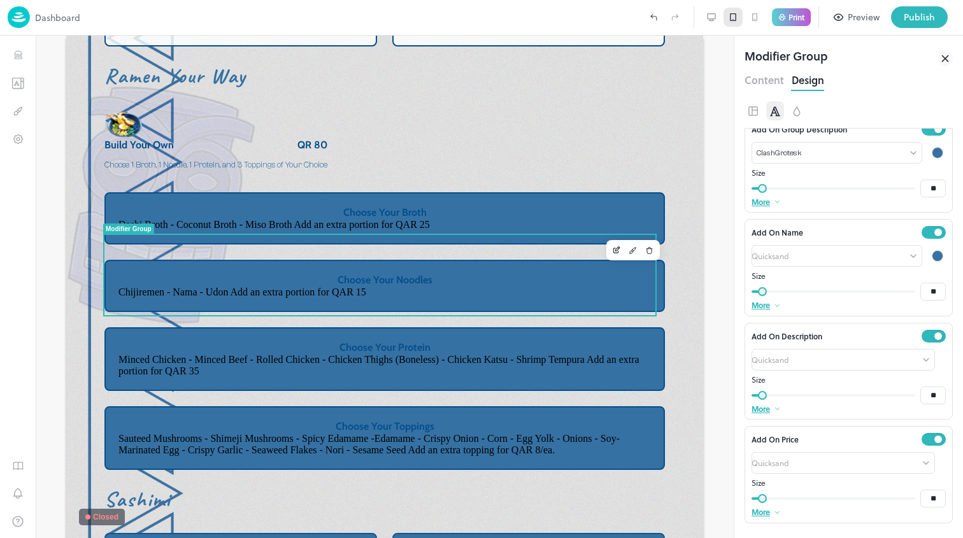
click at [944, 463] on div at bounding box center [944, 463] width 0 height 0
click at [823, 504] on div at bounding box center [821, 502] width 14 height 14
click at [932, 156] on div at bounding box center [937, 152] width 15 height 15
click at [835, 192] on div at bounding box center [840, 193] width 14 height 14
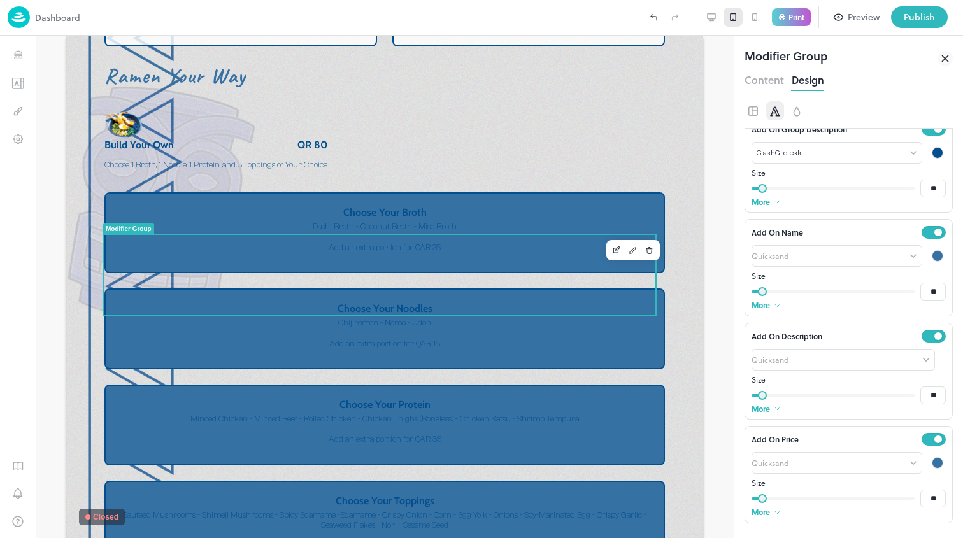
click at [932, 258] on div at bounding box center [937, 255] width 11 height 11
click at [836, 299] on div at bounding box center [840, 296] width 14 height 14
click at [944, 360] on div at bounding box center [944, 360] width 0 height 0
click at [842, 398] on div at bounding box center [840, 399] width 14 height 14
click at [932, 459] on div at bounding box center [937, 462] width 11 height 11
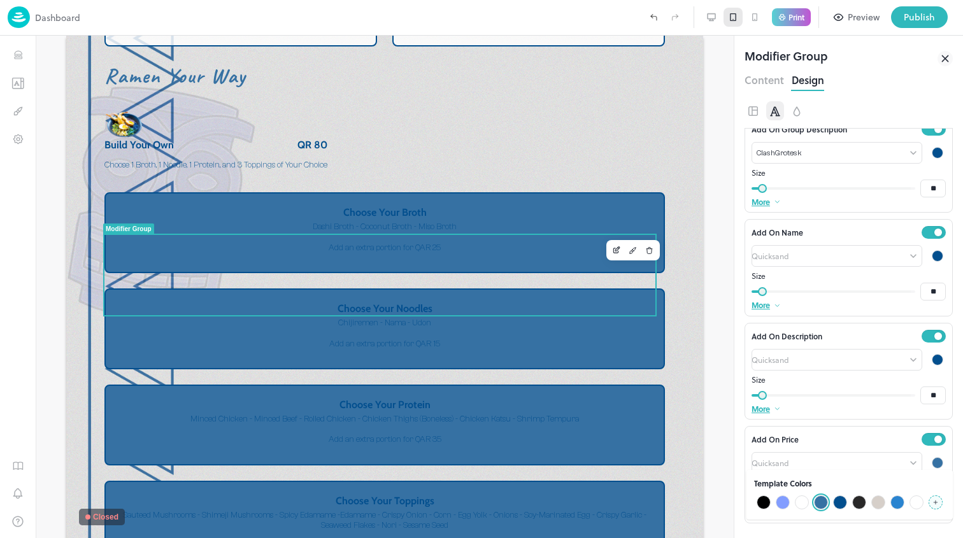
click at [839, 504] on div at bounding box center [840, 502] width 14 height 14
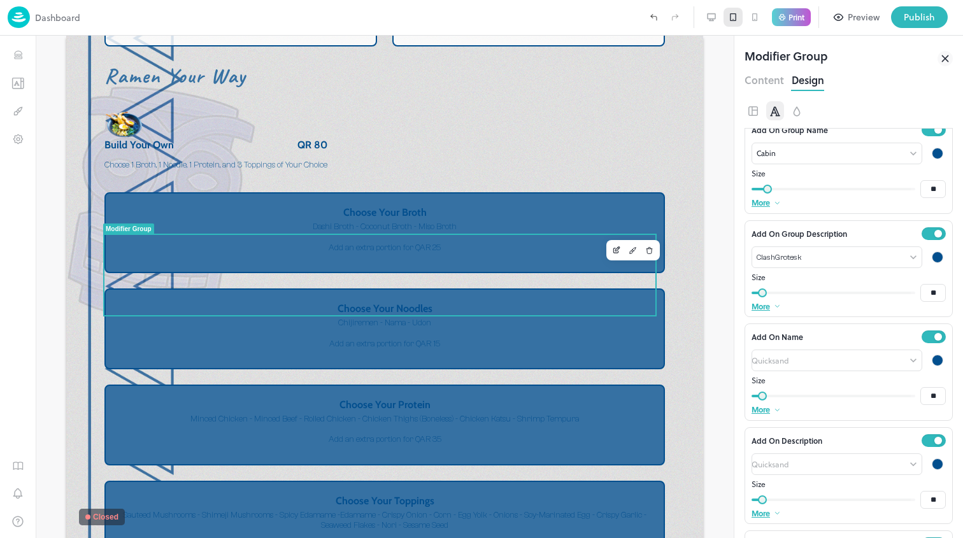
scroll to position [38, 0]
click at [804, 112] on button "button" at bounding box center [797, 110] width 18 height 19
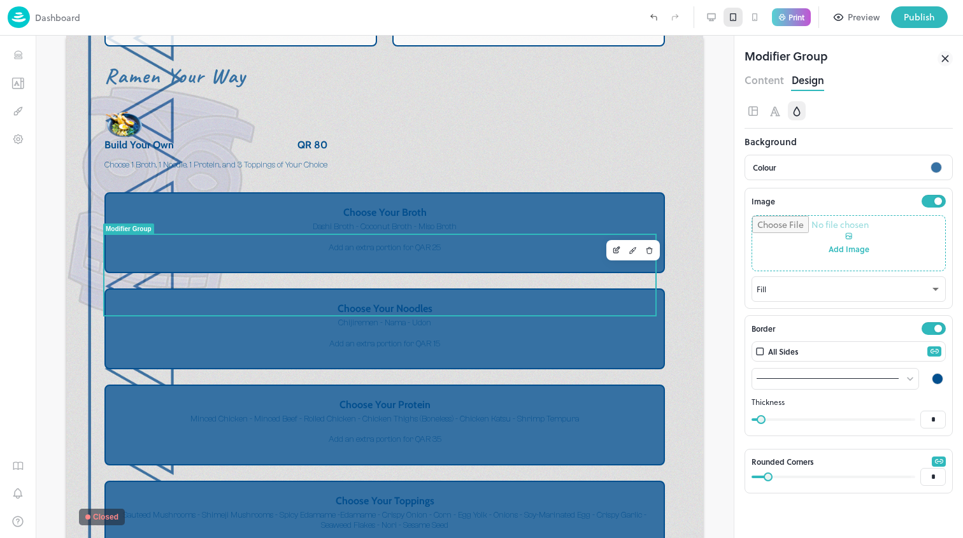
click at [932, 168] on div at bounding box center [935, 167] width 11 height 11
click at [780, 229] on div at bounding box center [783, 228] width 14 height 14
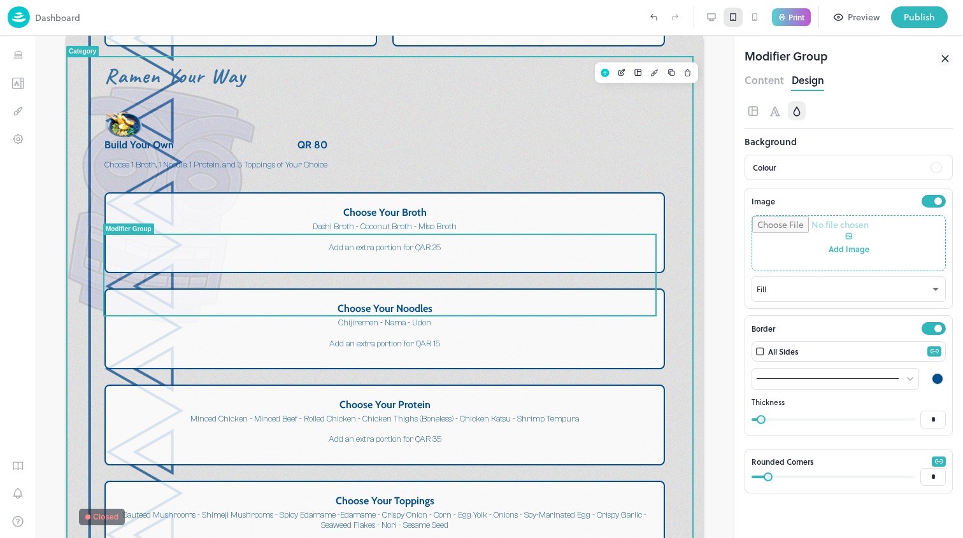
click at [674, 188] on div "Ramen Your Way Build Your Own QR 80 Choose 1 Broth, 1 Noodle, 1 Protein, and 3 …" at bounding box center [384, 318] width 637 height 518
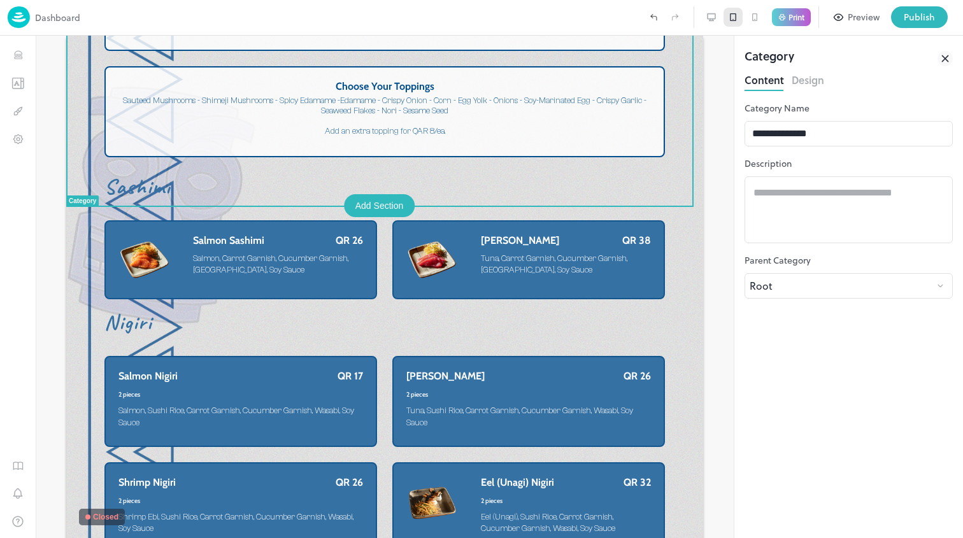
scroll to position [2526, 0]
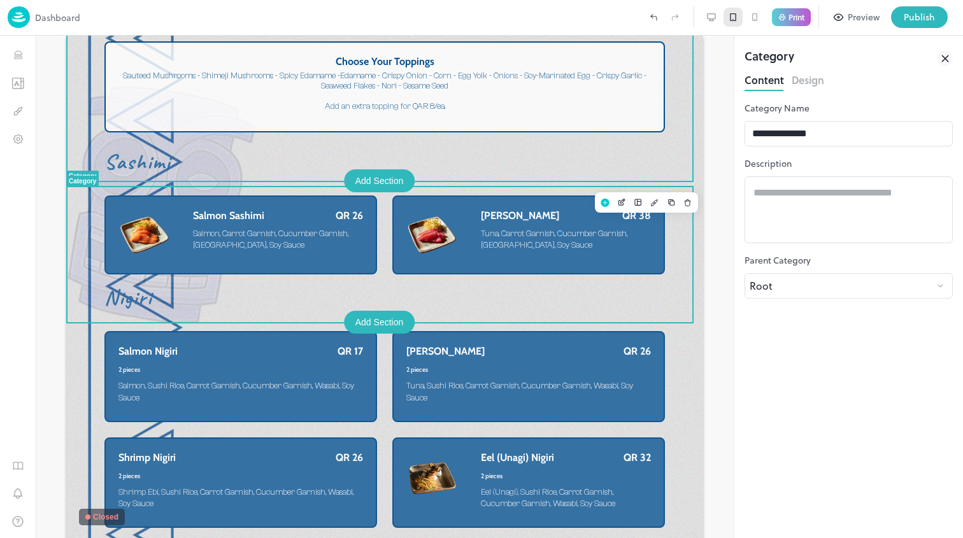
click at [317, 256] on div "Salmon Sashimi QR 26 Salmon, Carrot Garnish, Cucumber Garnish, Wasabi, Soy Sauce" at bounding box center [278, 233] width 170 height 46
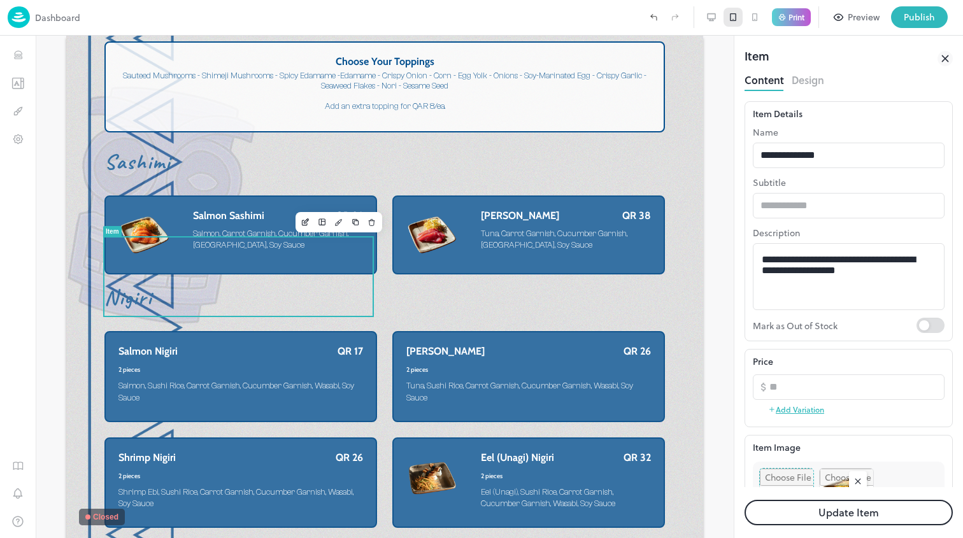
click at [804, 78] on button "Design" at bounding box center [808, 78] width 32 height 17
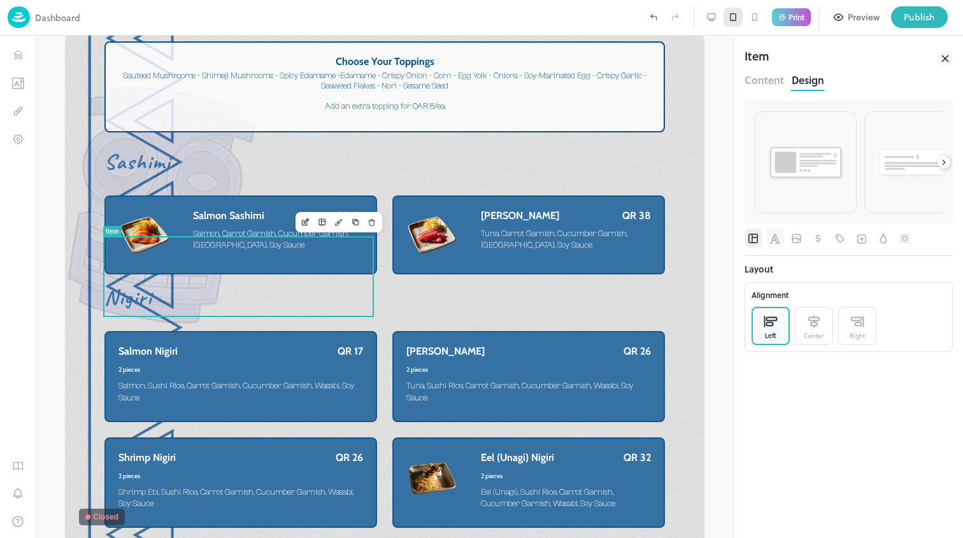
click at [779, 232] on icon "Font" at bounding box center [775, 238] width 13 height 13
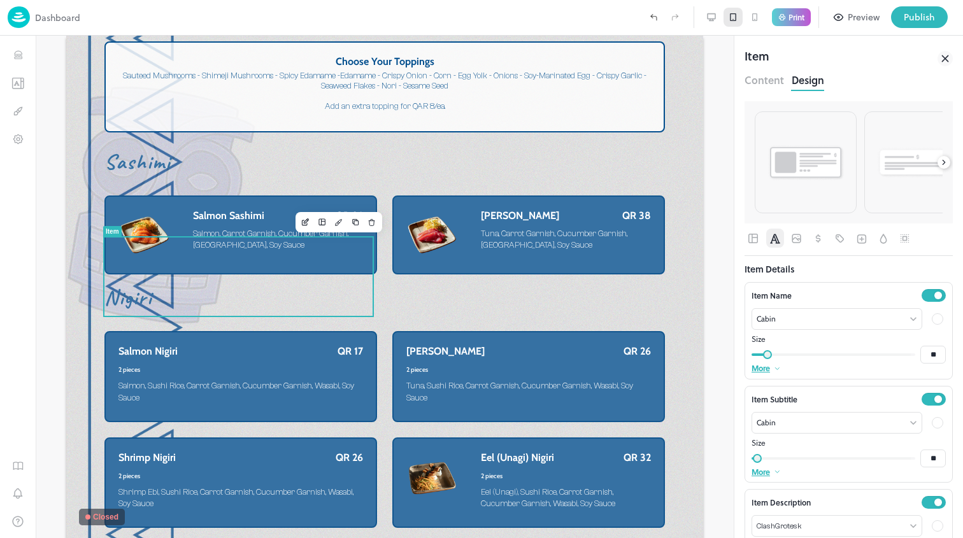
click at [932, 319] on div at bounding box center [937, 318] width 11 height 11
click at [842, 361] on div at bounding box center [840, 360] width 14 height 14
click at [932, 420] on div at bounding box center [937, 422] width 11 height 11
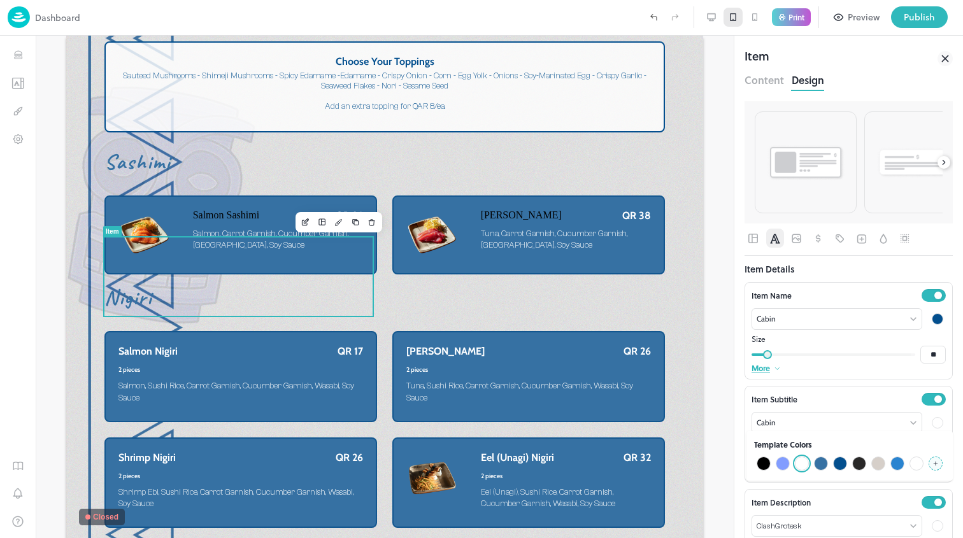
click at [839, 465] on div at bounding box center [840, 464] width 14 height 14
click at [932, 523] on div at bounding box center [937, 525] width 11 height 11
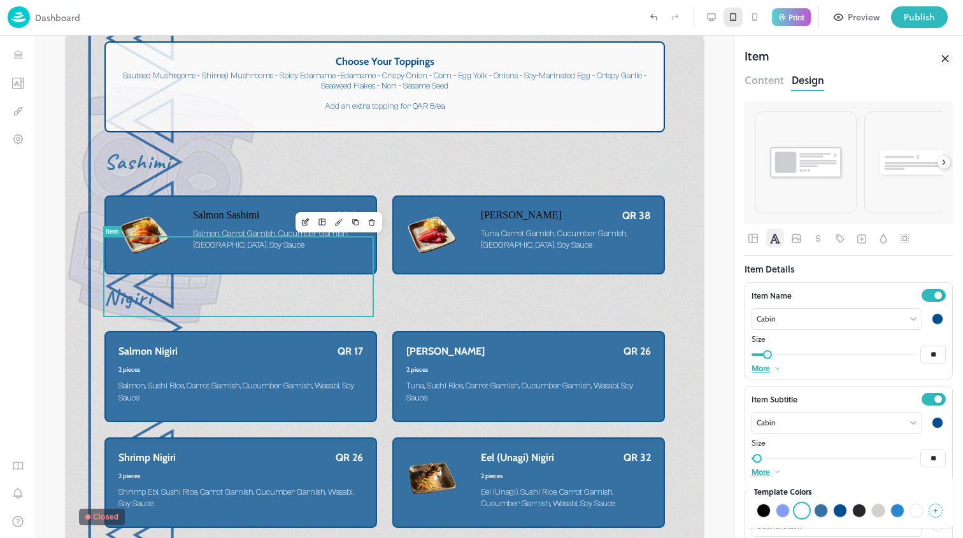
click at [834, 513] on div at bounding box center [840, 511] width 14 height 14
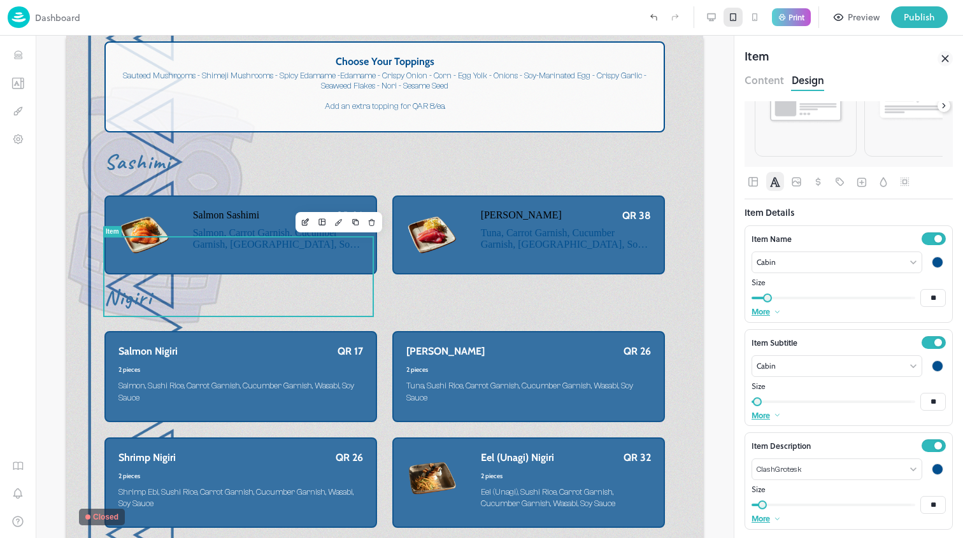
scroll to position [57, 0]
click at [817, 181] on icon "Pricing" at bounding box center [818, 180] width 5 height 9
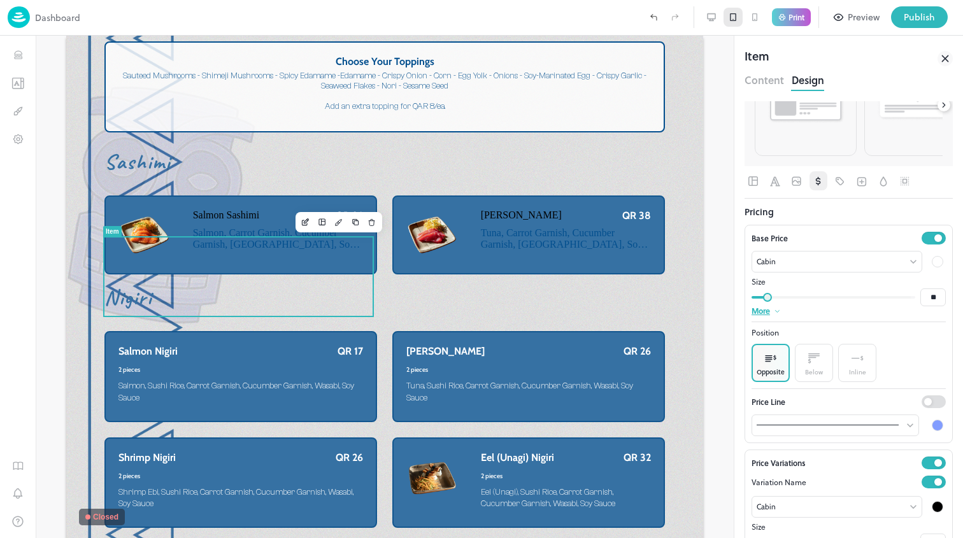
click at [932, 262] on div at bounding box center [937, 261] width 11 height 11
click at [840, 307] on div at bounding box center [840, 302] width 14 height 14
click at [879, 182] on icon "Background" at bounding box center [882, 181] width 7 height 10
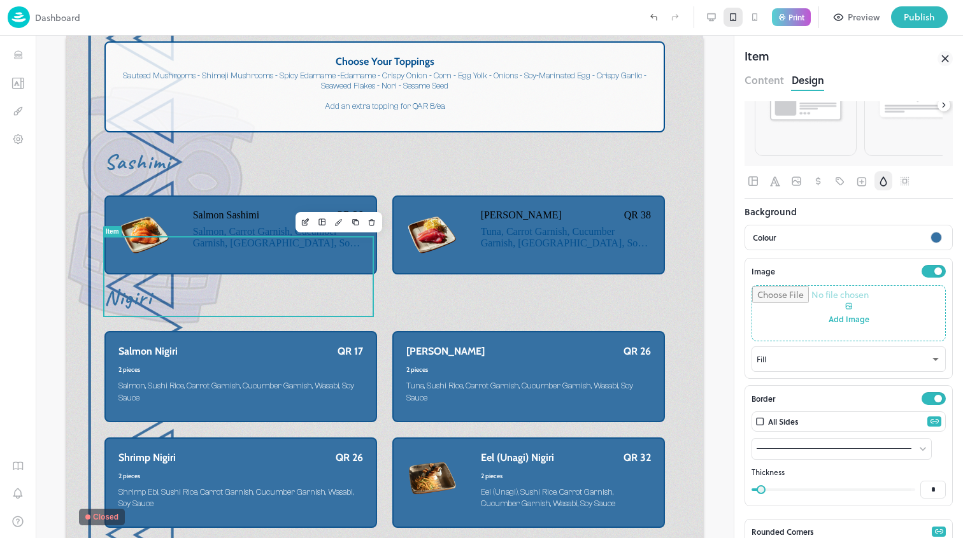
click at [930, 232] on div at bounding box center [935, 237] width 15 height 15
click at [782, 295] on div at bounding box center [783, 297] width 14 height 14
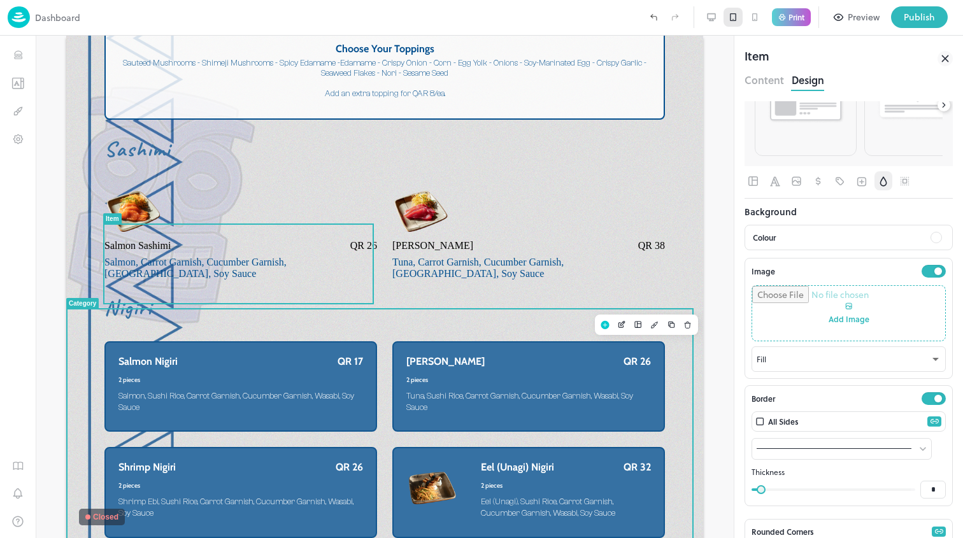
scroll to position [2540, 0]
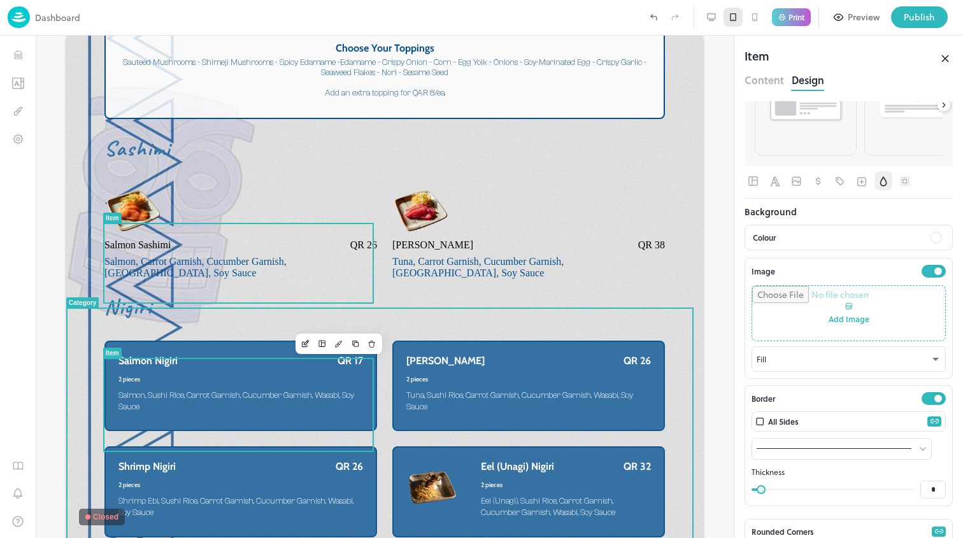
click at [285, 409] on span "Salmon, Sushi Rice, Carrot Garnish, Cucumber Garnish, Wasabi, Soy Sauce" at bounding box center [236, 400] width 236 height 21
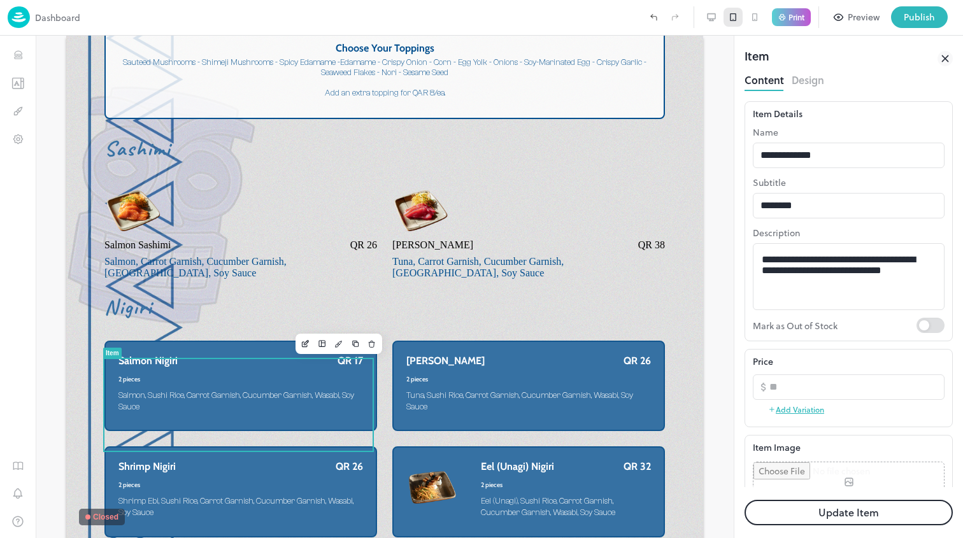
click at [801, 81] on button "Design" at bounding box center [808, 78] width 32 height 17
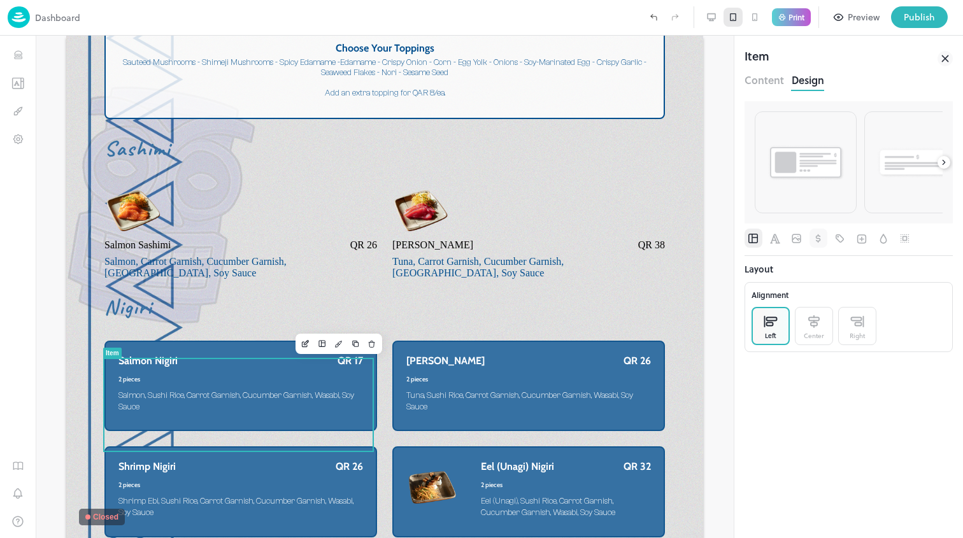
click at [822, 238] on icon "Pricing" at bounding box center [818, 238] width 13 height 13
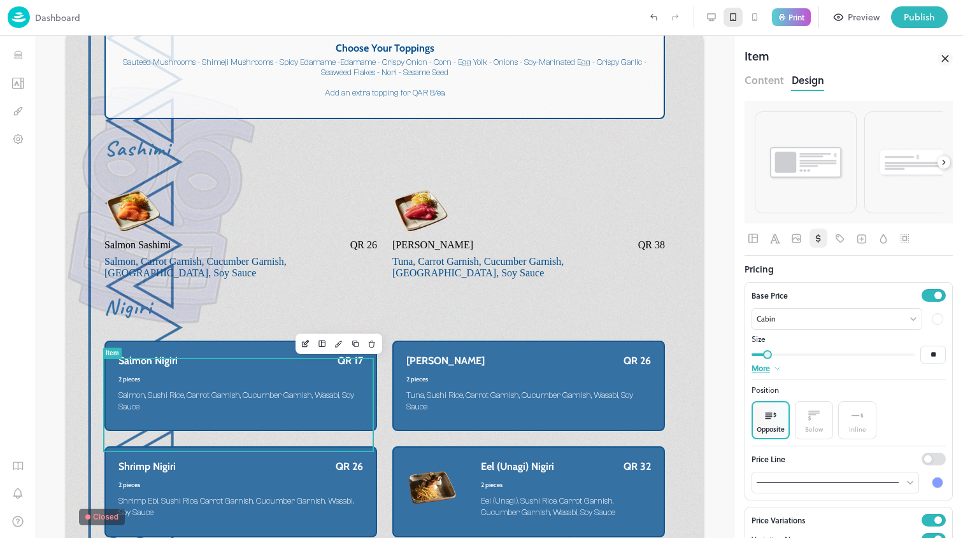
click at [932, 314] on div at bounding box center [937, 318] width 11 height 11
click at [839, 364] on div at bounding box center [840, 360] width 14 height 14
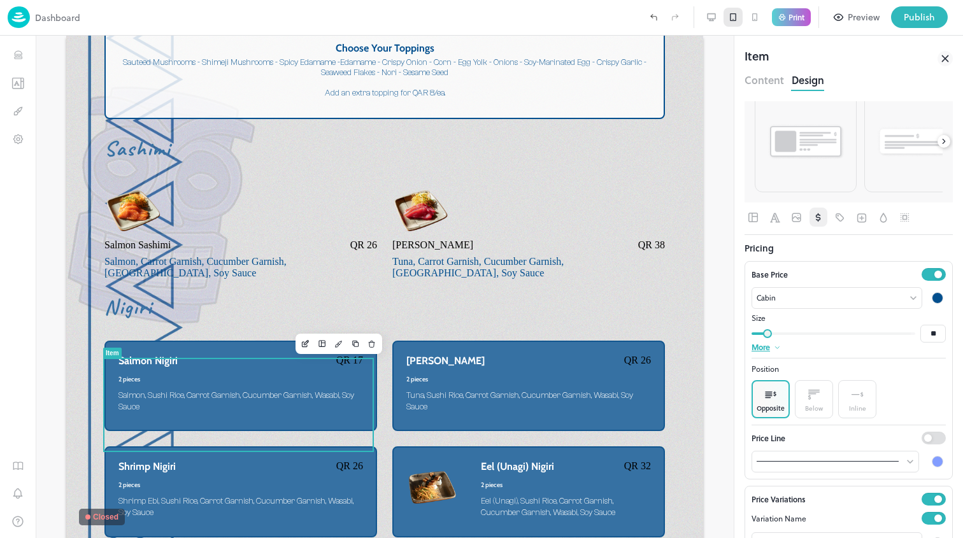
scroll to position [24, 0]
click at [772, 218] on icon "Font" at bounding box center [775, 215] width 13 height 13
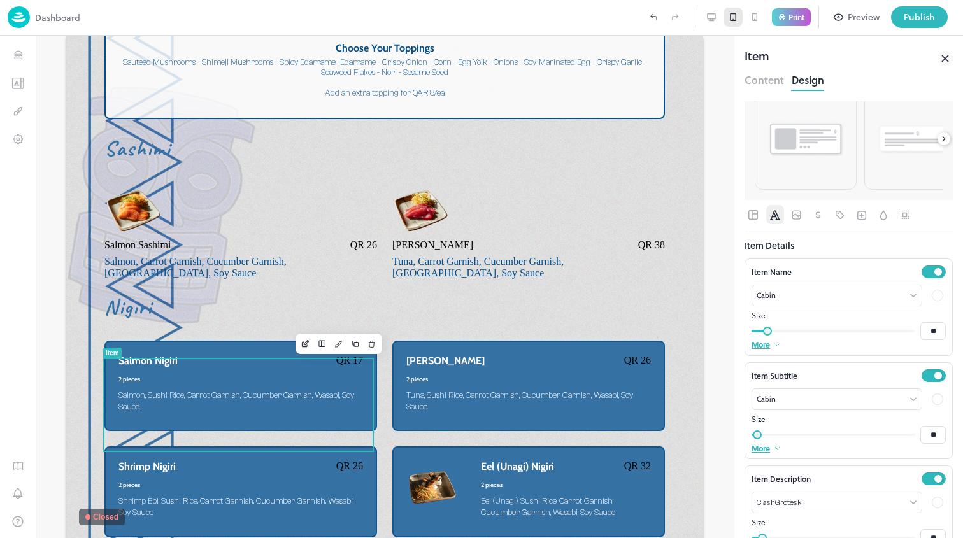
click at [932, 294] on div at bounding box center [937, 295] width 11 height 11
click at [837, 337] on div at bounding box center [840, 336] width 14 height 14
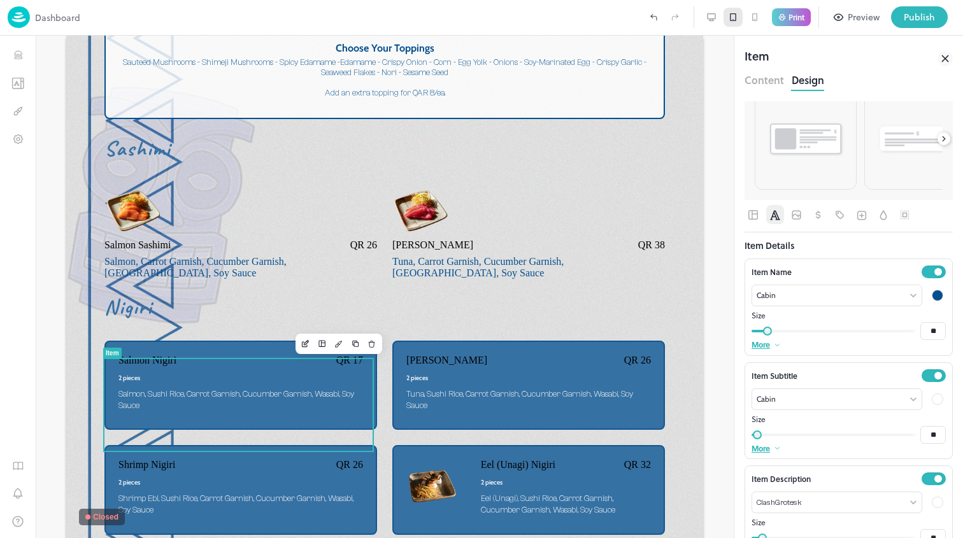
click at [932, 402] on div at bounding box center [937, 399] width 11 height 11
click at [842, 436] on div at bounding box center [840, 439] width 14 height 14
click at [932, 505] on div at bounding box center [937, 502] width 11 height 11
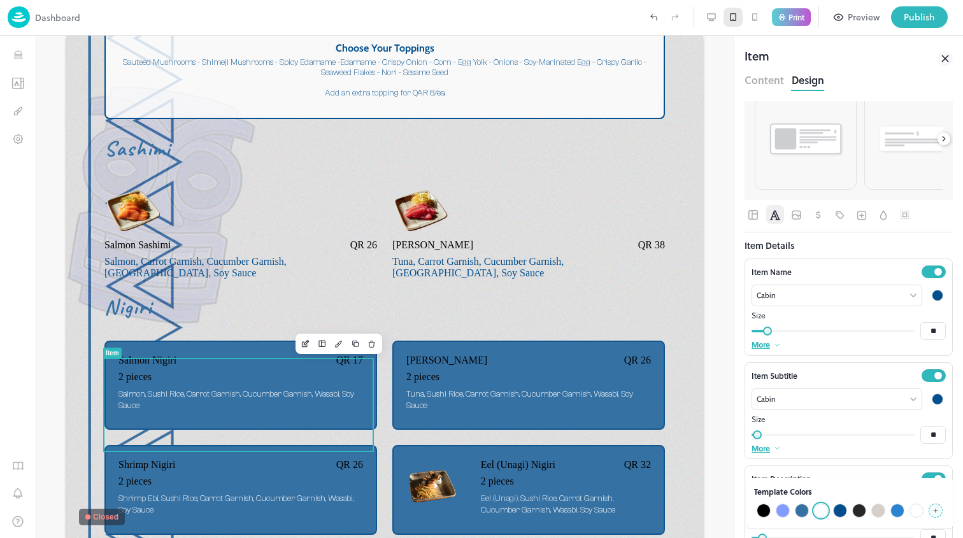
click at [841, 510] on div at bounding box center [840, 511] width 14 height 14
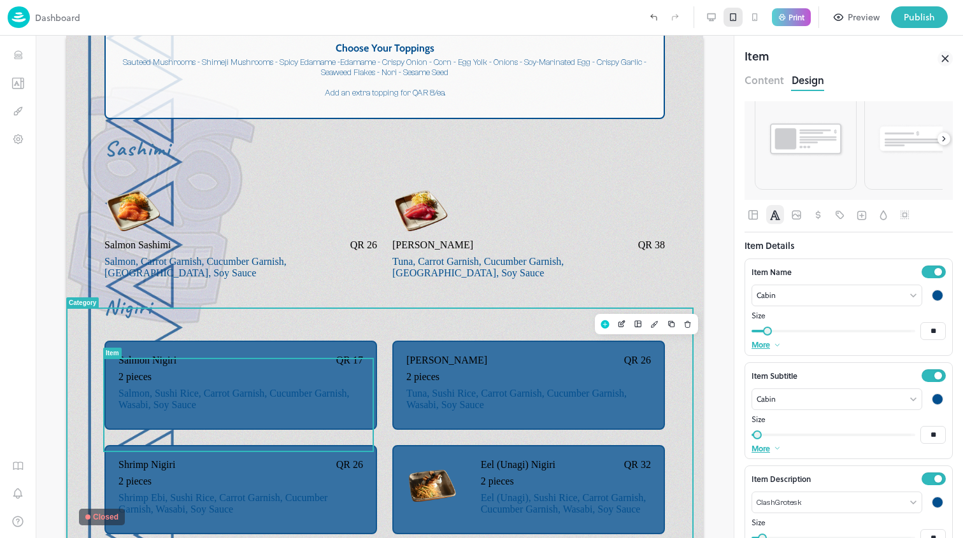
scroll to position [2794, 0]
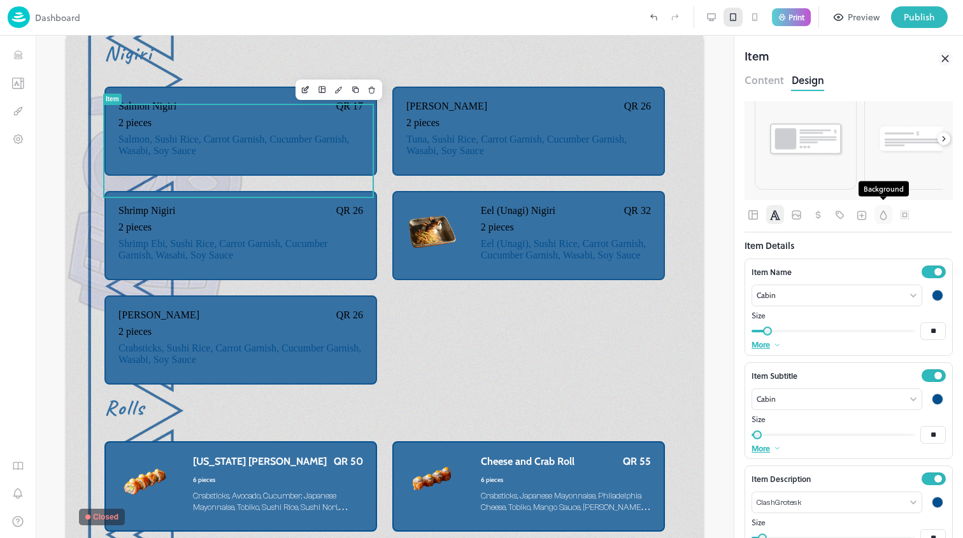
click at [881, 218] on icon "Background" at bounding box center [882, 215] width 7 height 10
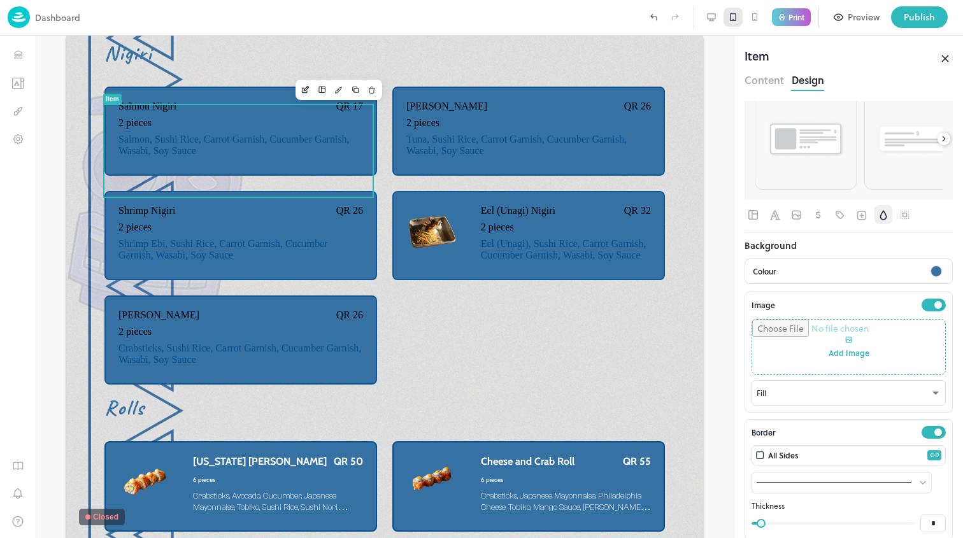
click at [930, 271] on div at bounding box center [935, 271] width 11 height 11
click at [786, 326] on div at bounding box center [783, 331] width 14 height 14
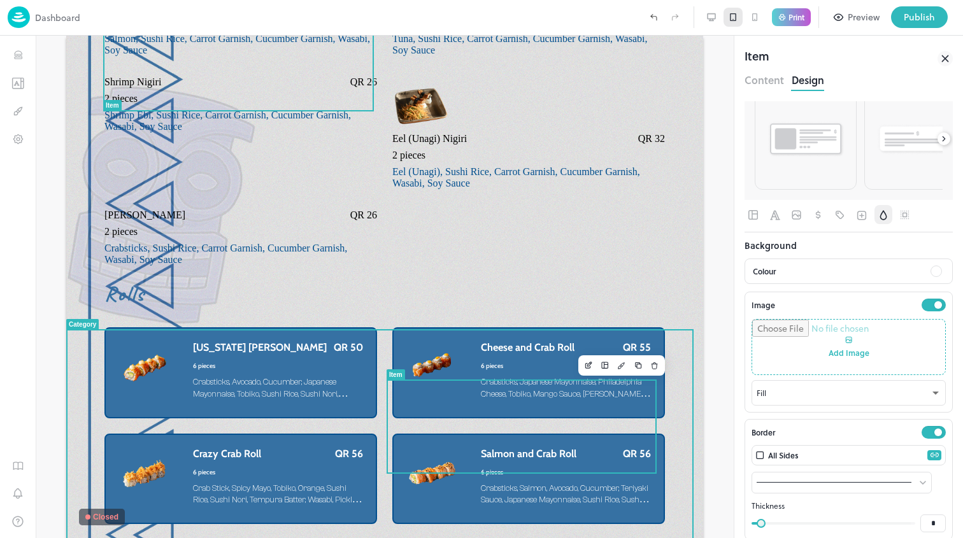
scroll to position [2923, 0]
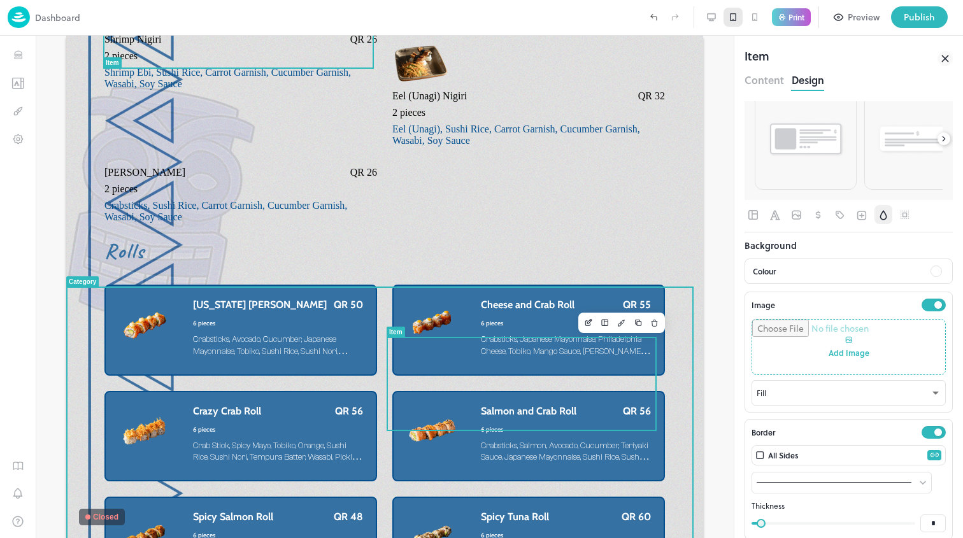
click at [343, 357] on span "Crabsticks, Avocado, Cucumber, Japanese Mayonnaise, Tobiko, Sushi Rice, Sushi N…" at bounding box center [278, 345] width 170 height 24
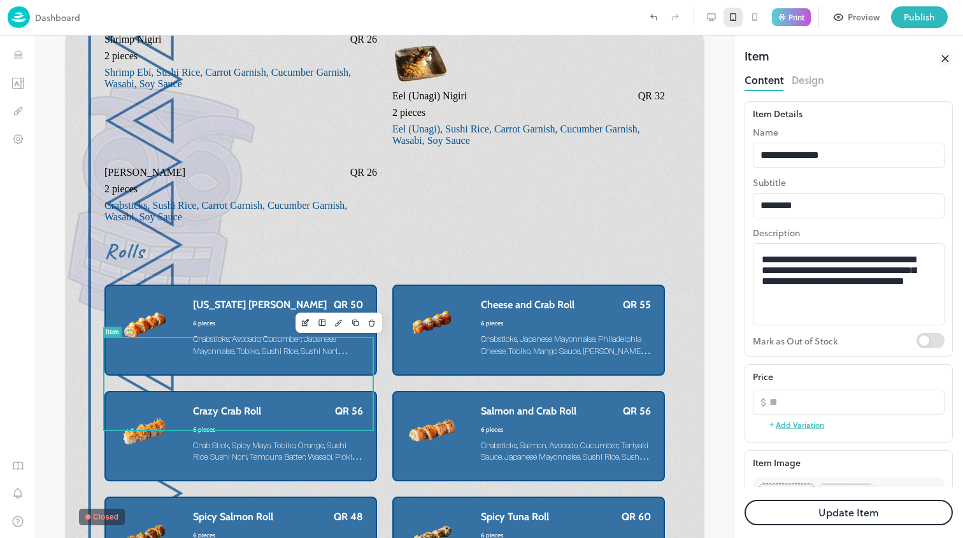
click at [792, 69] on div "Item" at bounding box center [848, 58] width 208 height 23
click at [795, 78] on button "Design" at bounding box center [808, 78] width 32 height 17
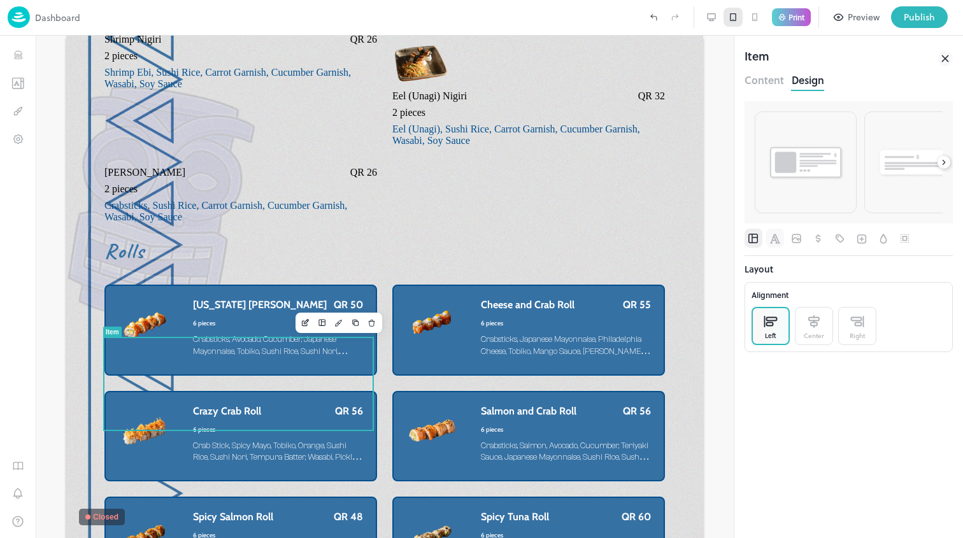
click at [783, 234] on button "button" at bounding box center [775, 238] width 18 height 19
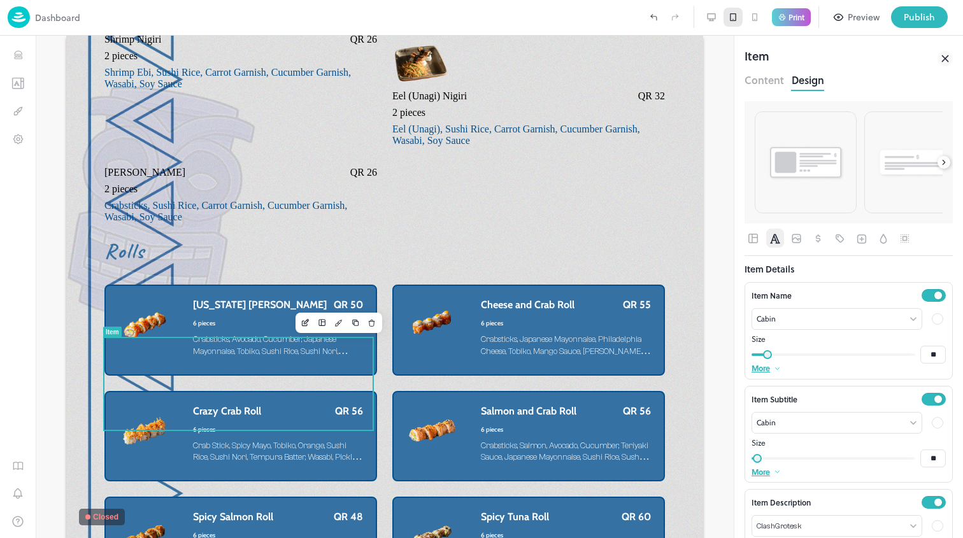
click at [934, 323] on div at bounding box center [937, 318] width 15 height 15
click at [840, 363] on div at bounding box center [840, 360] width 14 height 14
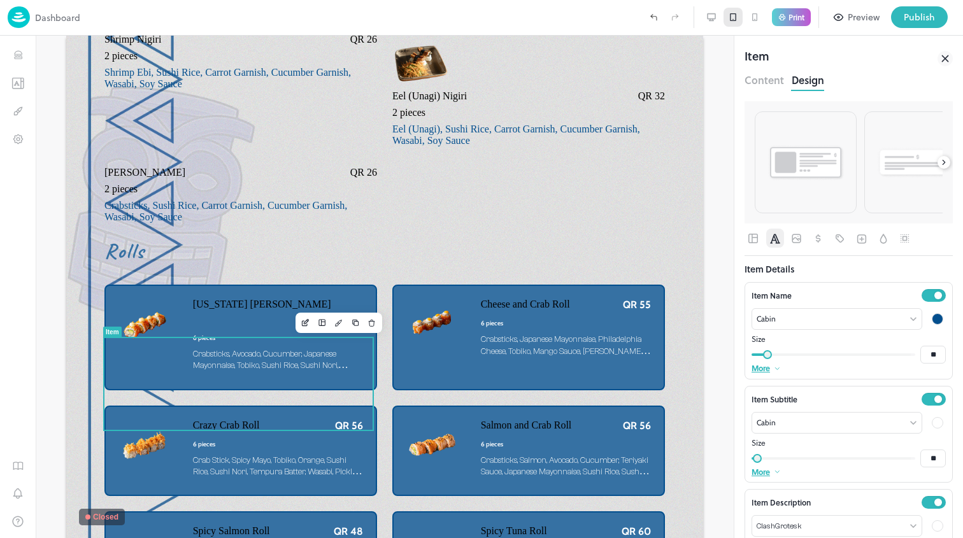
click at [932, 428] on div at bounding box center [937, 422] width 15 height 15
click at [825, 464] on div at bounding box center [821, 464] width 14 height 14
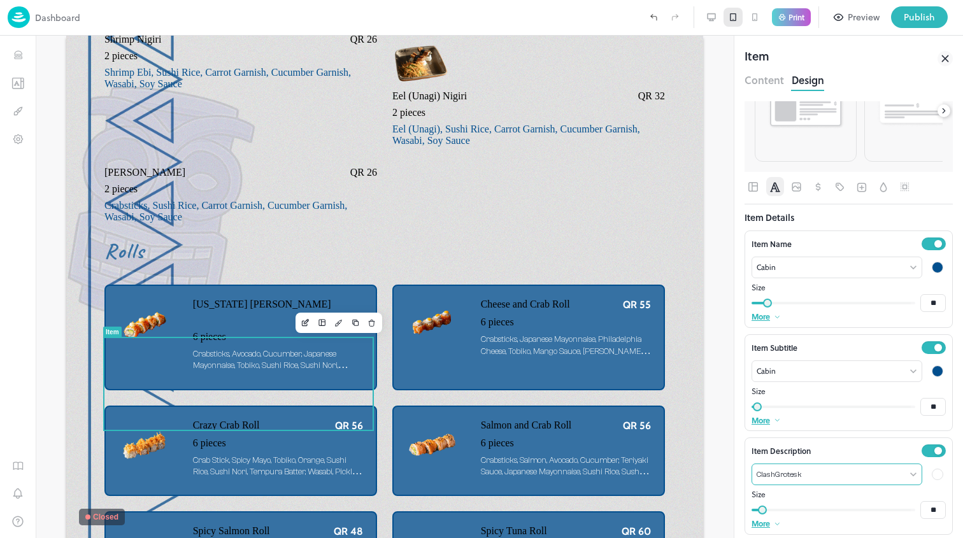
scroll to position [57, 0]
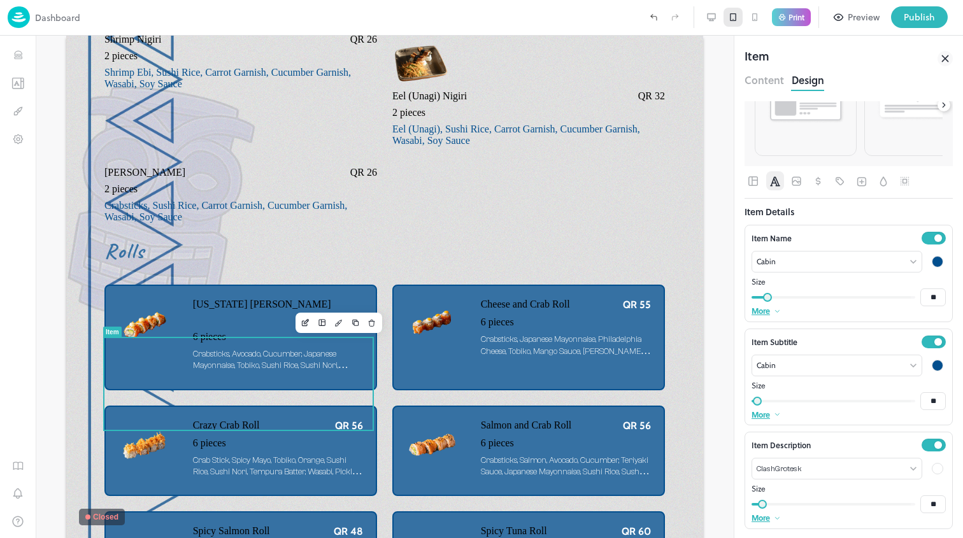
click at [932, 467] on div at bounding box center [937, 468] width 11 height 11
click at [822, 503] on div at bounding box center [821, 509] width 14 height 14
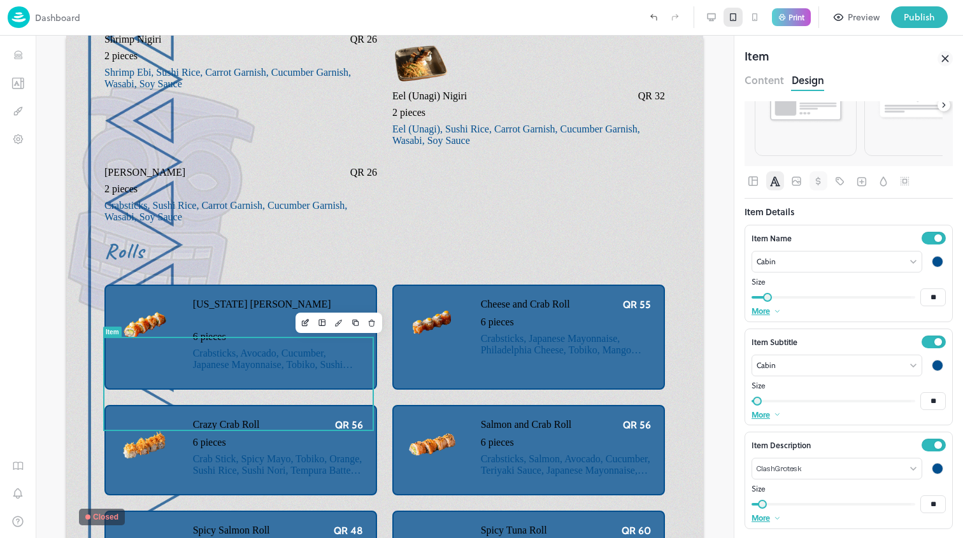
click at [817, 182] on icon "Pricing" at bounding box center [818, 181] width 13 height 13
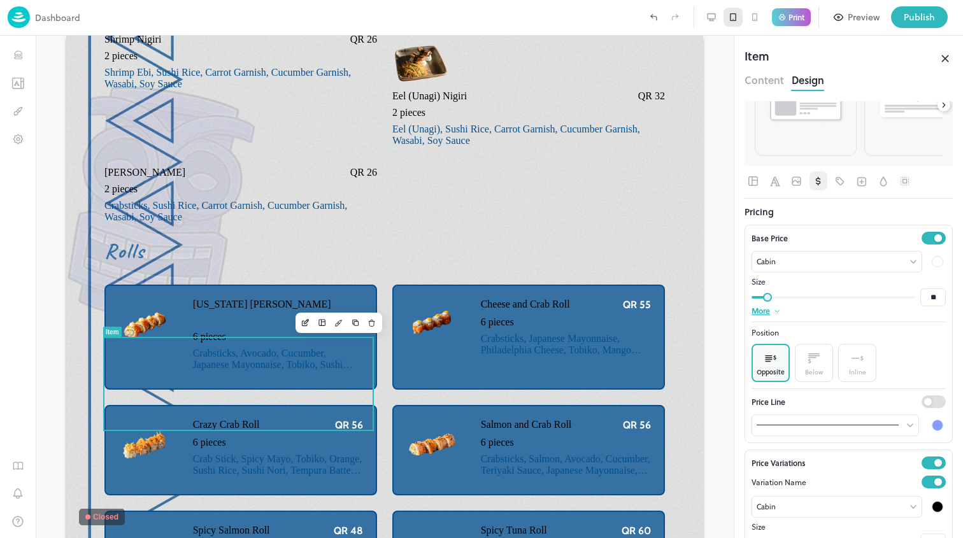
click at [930, 254] on div at bounding box center [937, 261] width 15 height 15
click at [820, 303] on div at bounding box center [821, 302] width 14 height 14
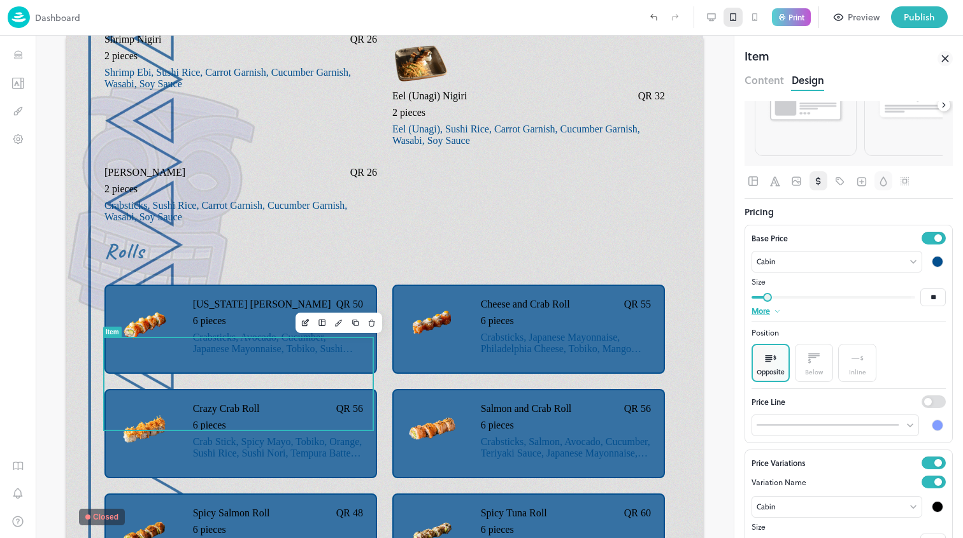
click at [874, 183] on button "button" at bounding box center [883, 180] width 18 height 19
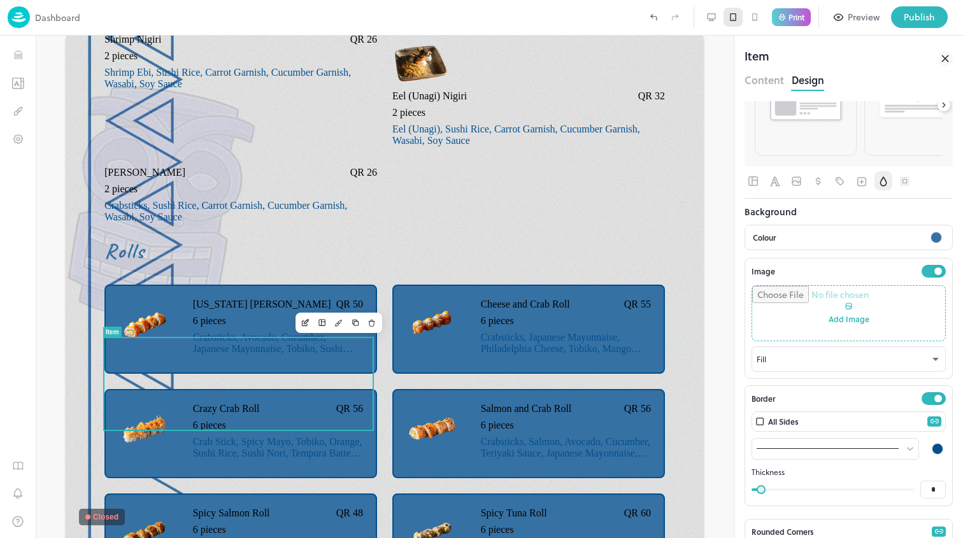
click at [930, 237] on div at bounding box center [935, 237] width 11 height 11
click at [785, 299] on div at bounding box center [783, 297] width 14 height 14
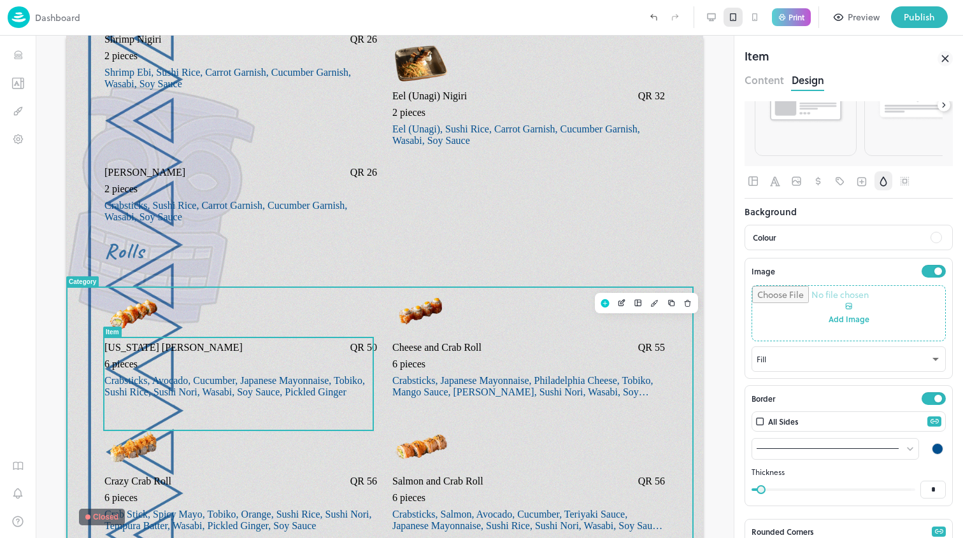
click at [666, 287] on div at bounding box center [379, 287] width 627 height 1
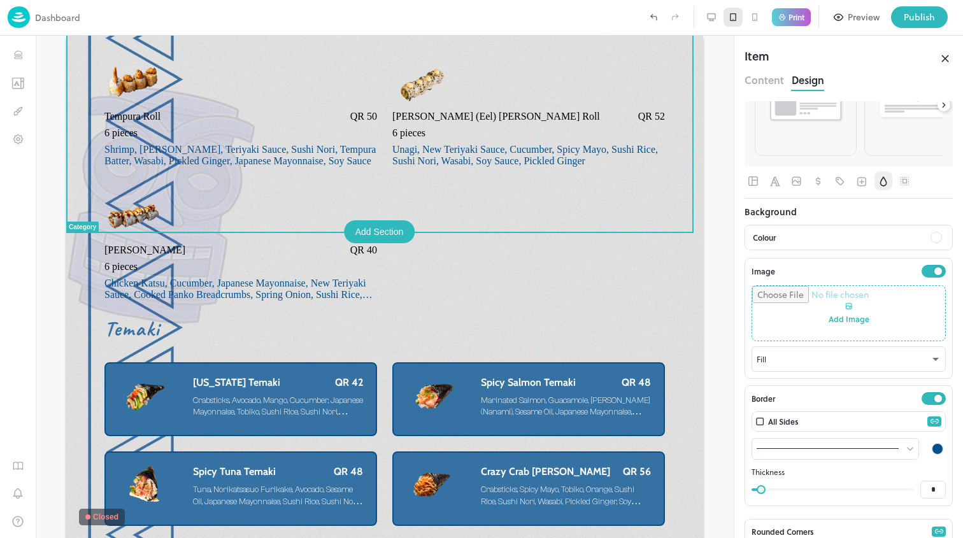
scroll to position [3623, 0]
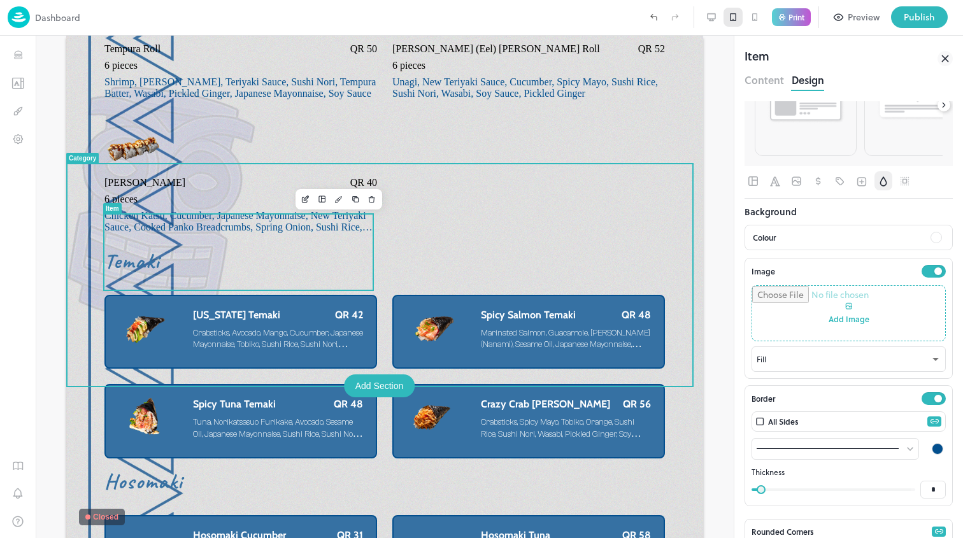
click at [324, 328] on span "Crabsticks, Avocado, Mango, Cucumber, Japanese Mayonnaise, Tobiko, Sushi Rice, …" at bounding box center [278, 344] width 170 height 33
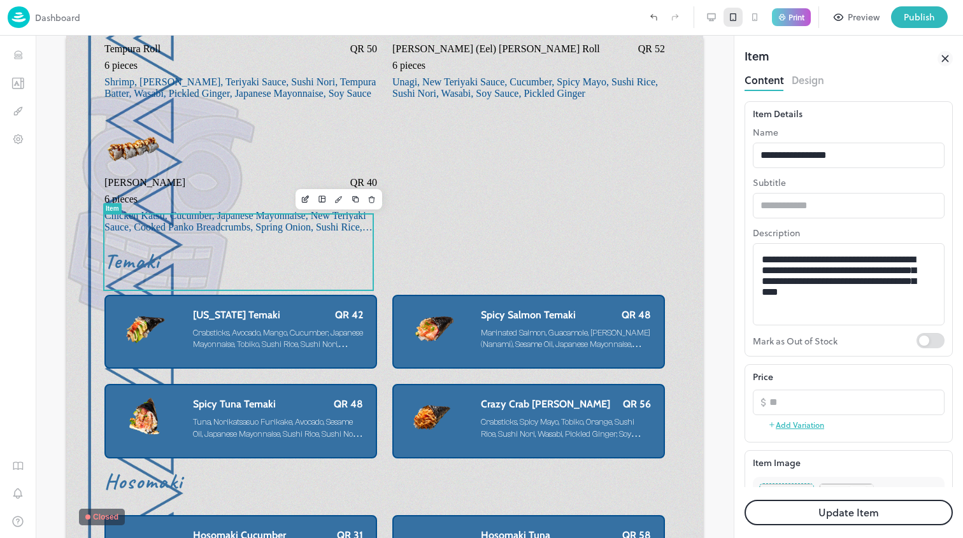
click at [800, 90] on div "Content Design" at bounding box center [848, 80] width 208 height 21
click at [809, 83] on button "Design" at bounding box center [808, 78] width 32 height 17
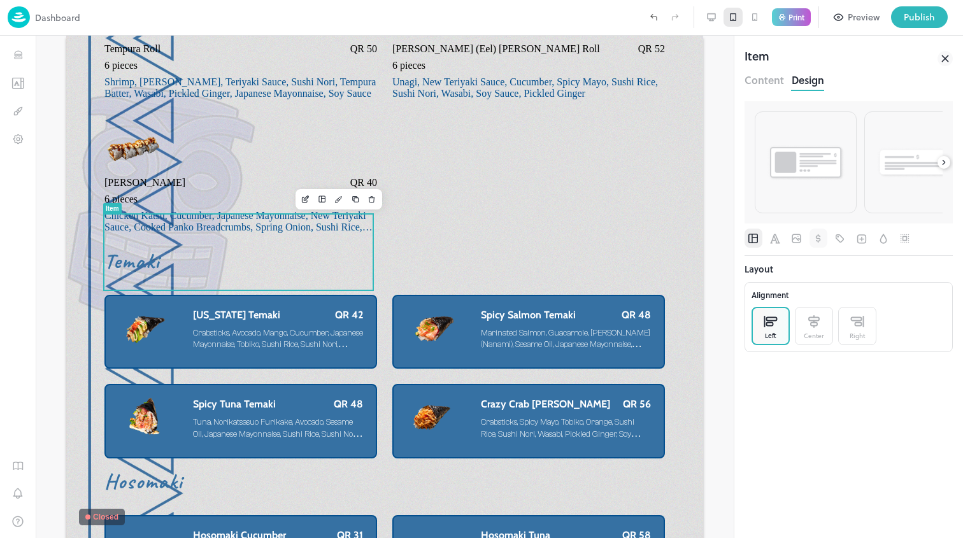
click at [818, 236] on icon "Pricing" at bounding box center [818, 238] width 13 height 13
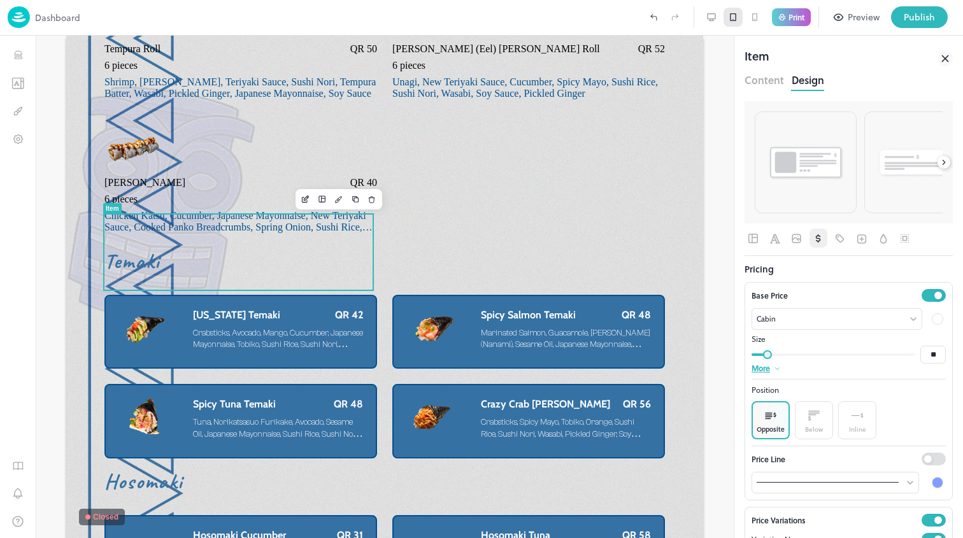
click at [933, 321] on div at bounding box center [937, 318] width 11 height 11
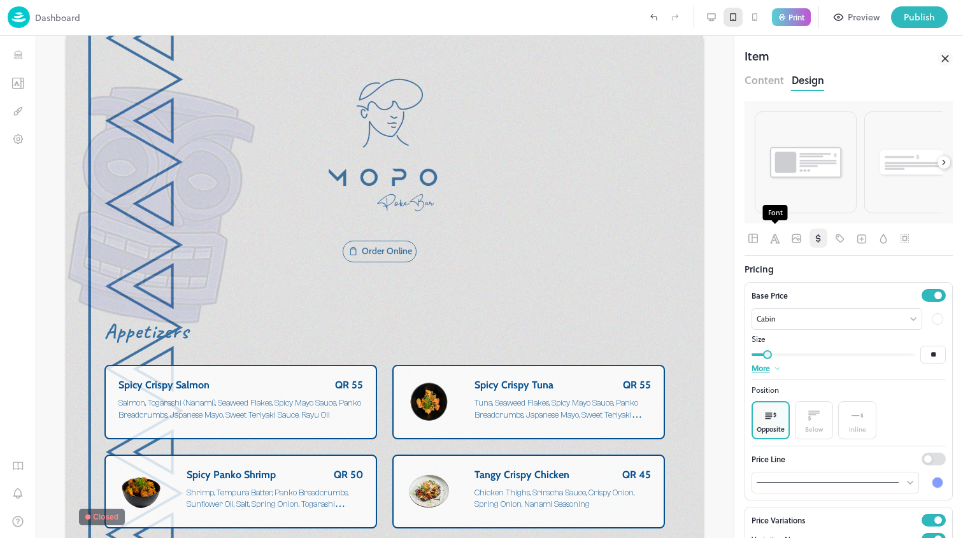
scroll to position [3623, 0]
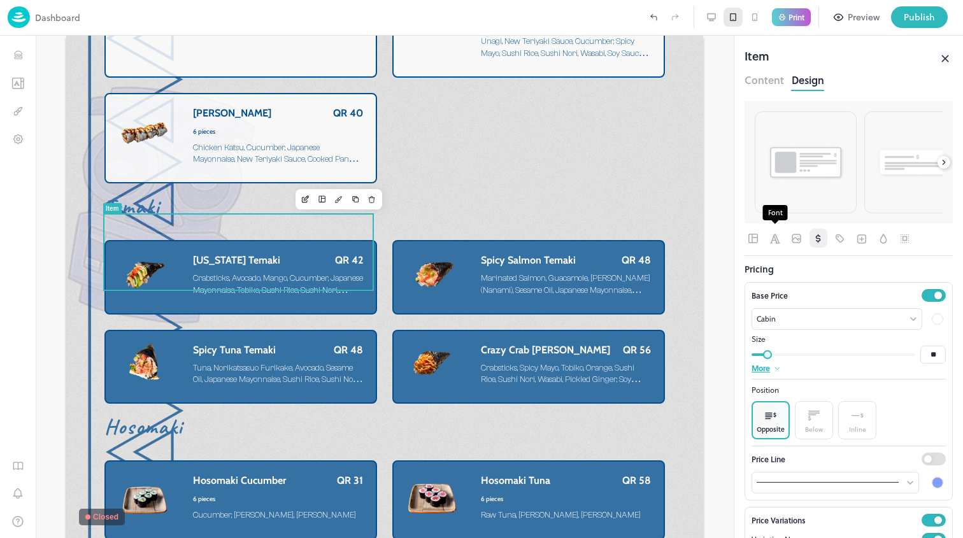
click at [772, 238] on icon "Font" at bounding box center [775, 238] width 13 height 13
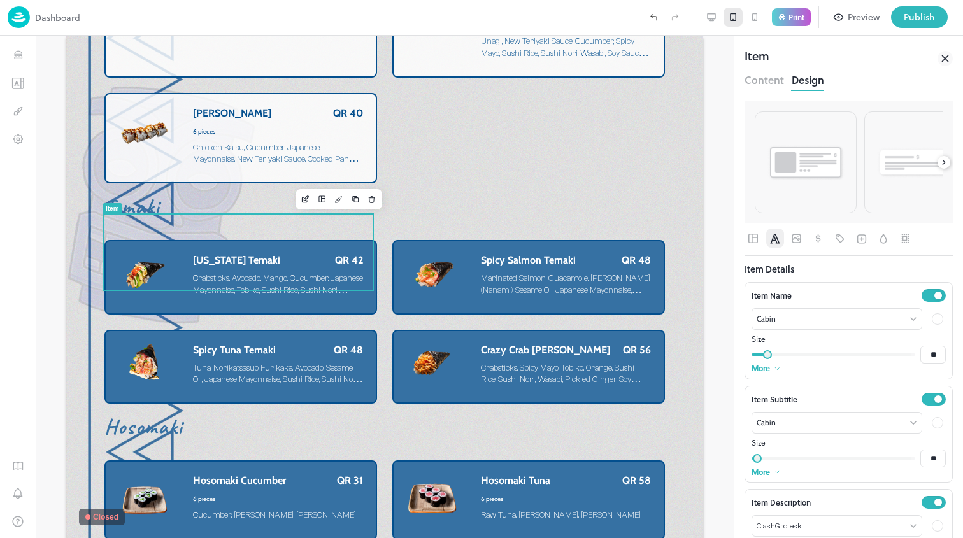
click at [932, 318] on div at bounding box center [937, 318] width 11 height 11
click at [822, 360] on div at bounding box center [821, 360] width 14 height 14
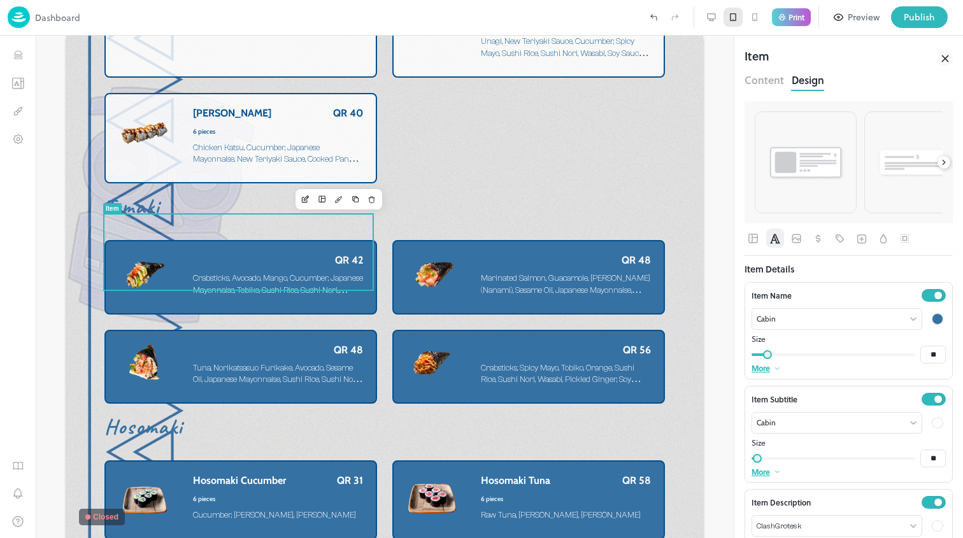
click at [932, 320] on div at bounding box center [937, 318] width 11 height 11
click at [816, 359] on div at bounding box center [821, 360] width 14 height 14
click at [936, 429] on div "**********" at bounding box center [848, 434] width 208 height 97
click at [932, 422] on div at bounding box center [937, 422] width 11 height 11
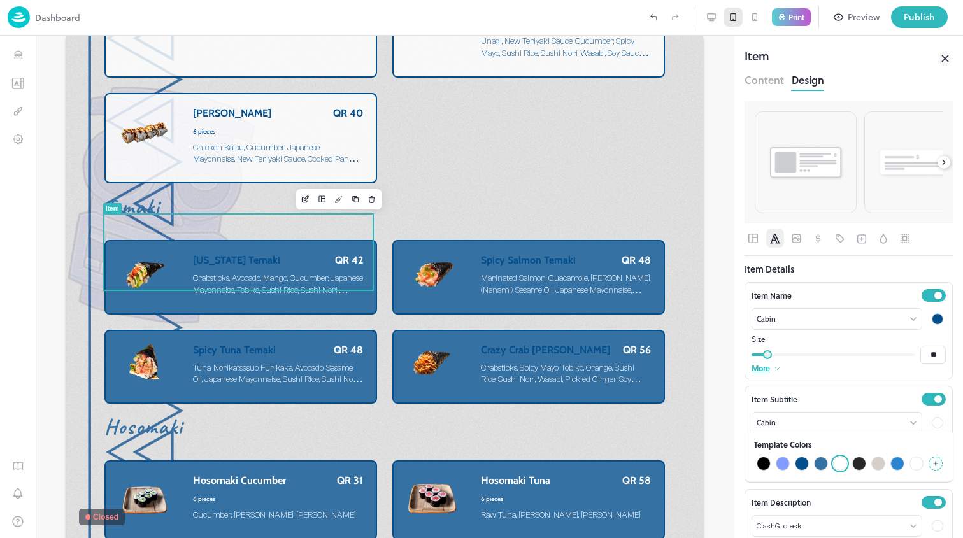
click at [804, 465] on div at bounding box center [802, 464] width 14 height 14
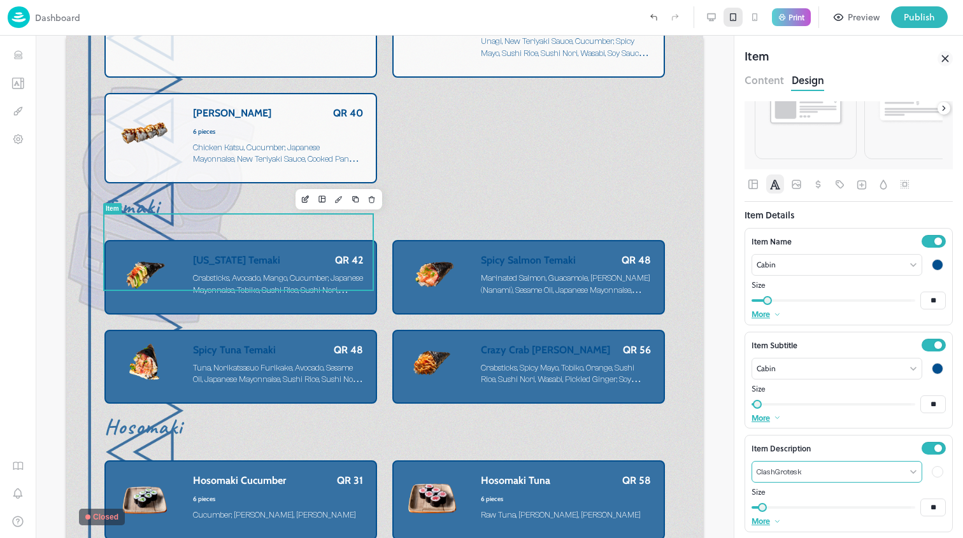
scroll to position [57, 0]
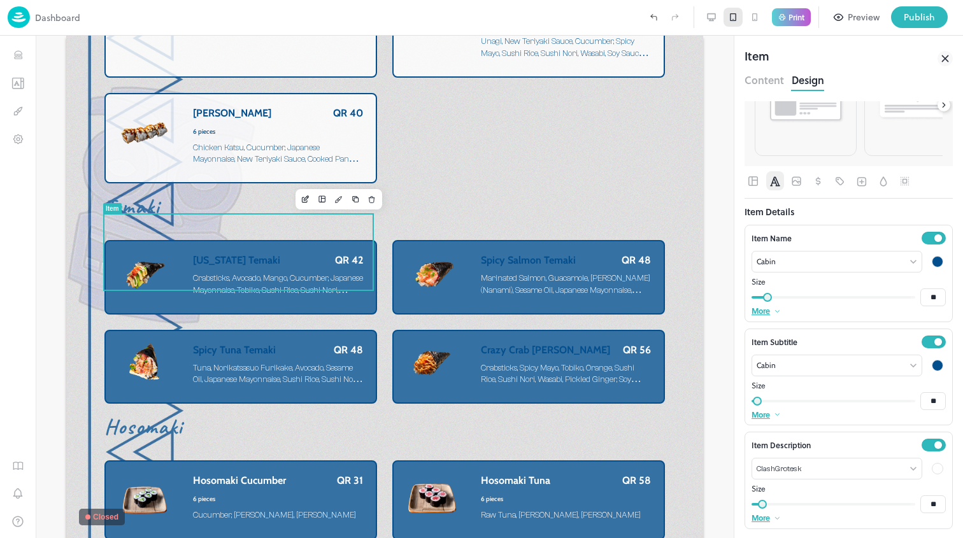
click at [932, 464] on div at bounding box center [937, 468] width 11 height 11
click at [806, 511] on div at bounding box center [802, 509] width 14 height 14
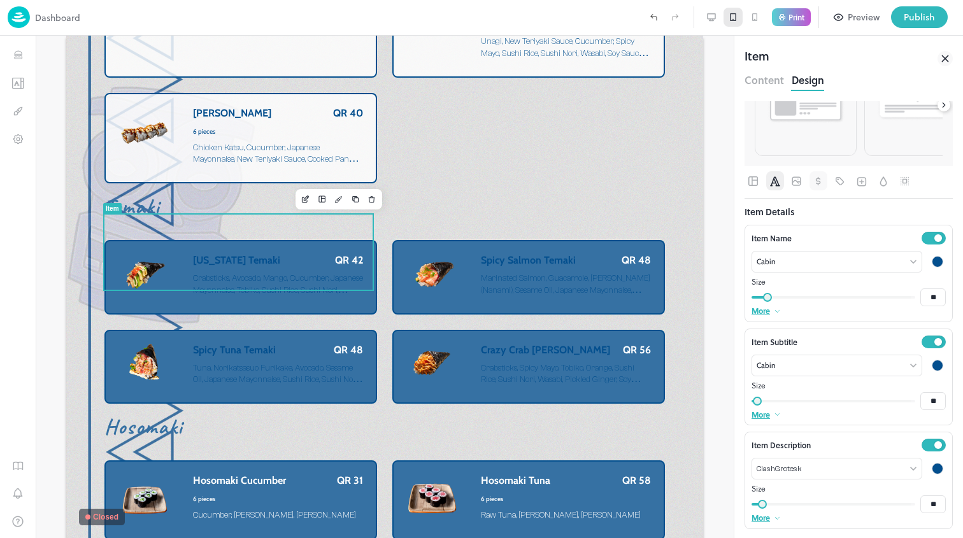
click at [806, 181] on div at bounding box center [848, 180] width 208 height 19
click at [815, 181] on icon "Pricing" at bounding box center [818, 181] width 13 height 13
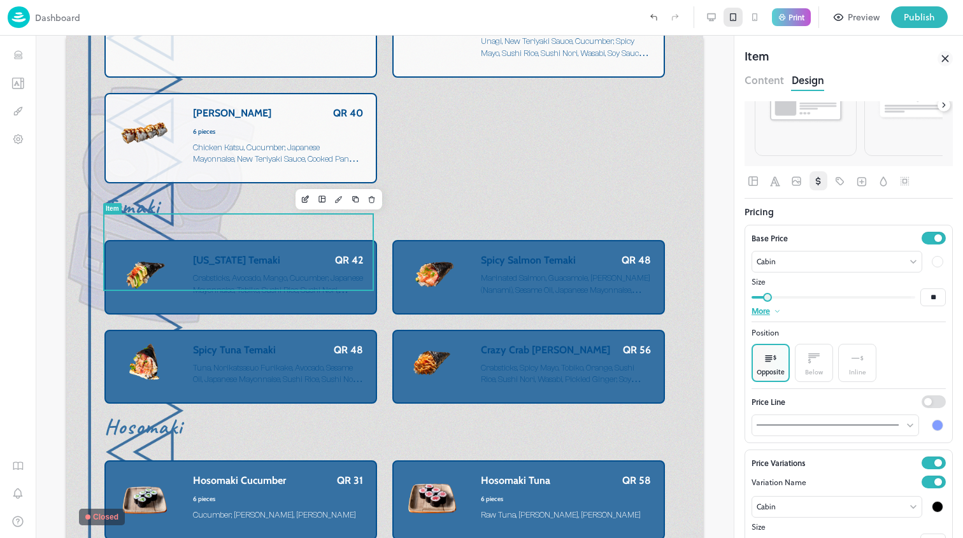
click at [932, 260] on div at bounding box center [937, 261] width 11 height 11
click at [804, 307] on div at bounding box center [802, 302] width 14 height 14
click at [881, 185] on icon "Background" at bounding box center [882, 181] width 7 height 10
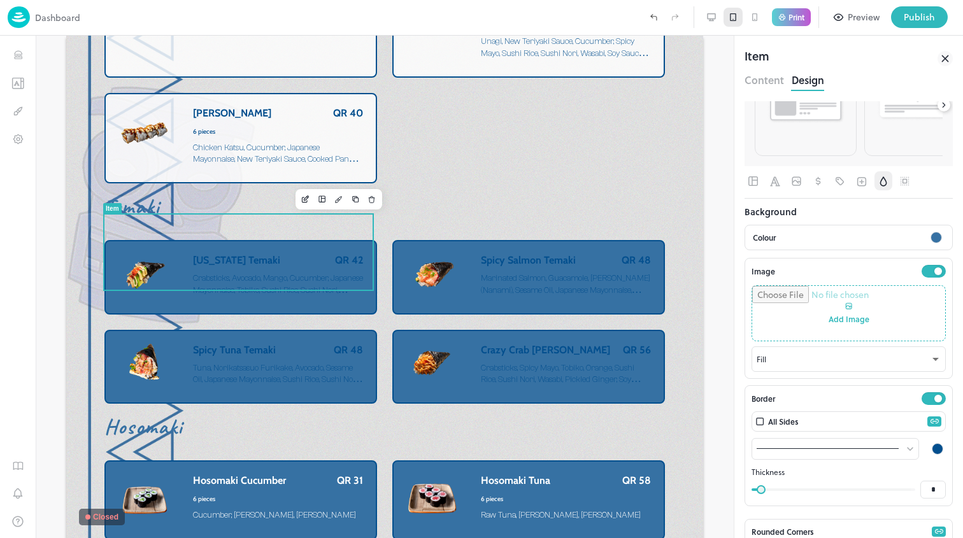
click at [930, 229] on div at bounding box center [936, 237] width 17 height 17
click at [928, 238] on div at bounding box center [481, 269] width 963 height 538
click at [930, 241] on div at bounding box center [935, 237] width 11 height 11
click at [782, 302] on div at bounding box center [783, 297] width 14 height 14
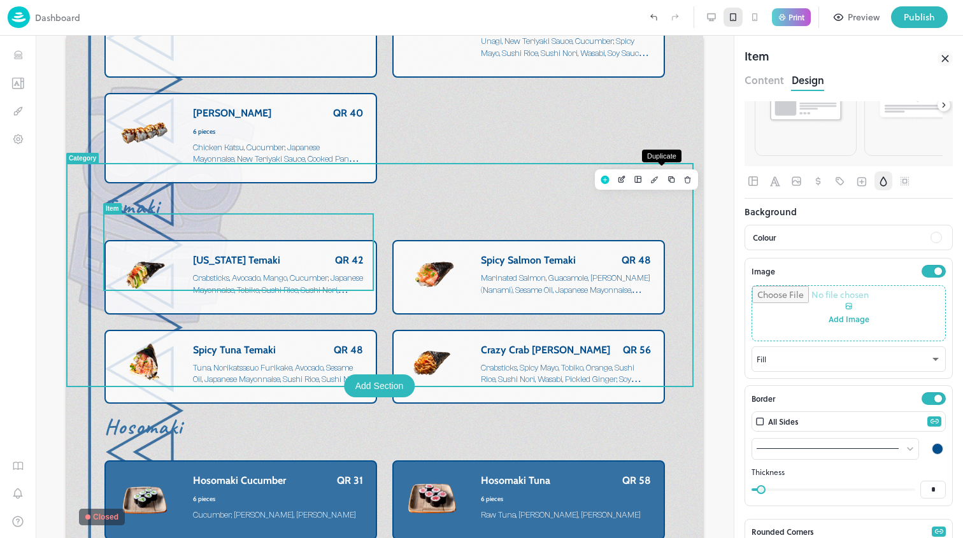
click at [663, 172] on button "Duplicate" at bounding box center [671, 179] width 17 height 17
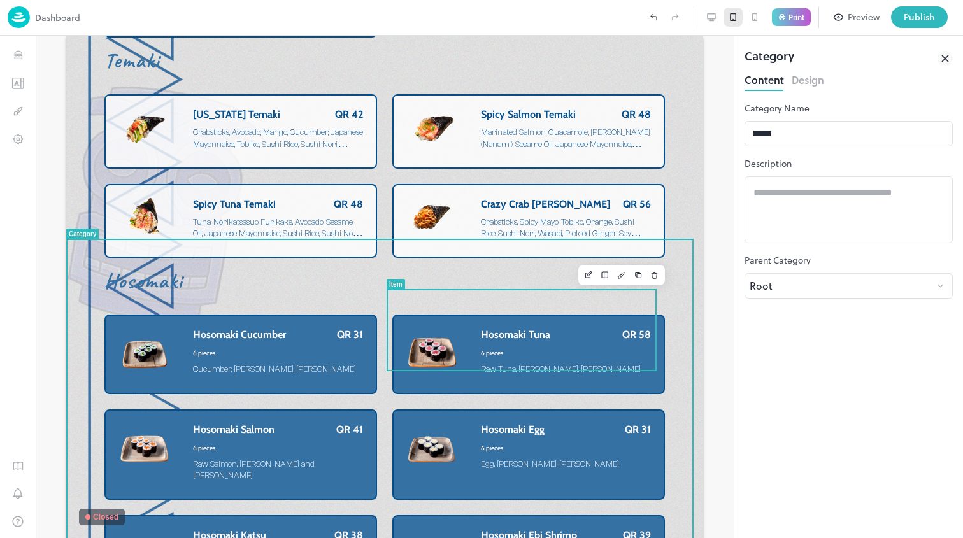
scroll to position [3865, 0]
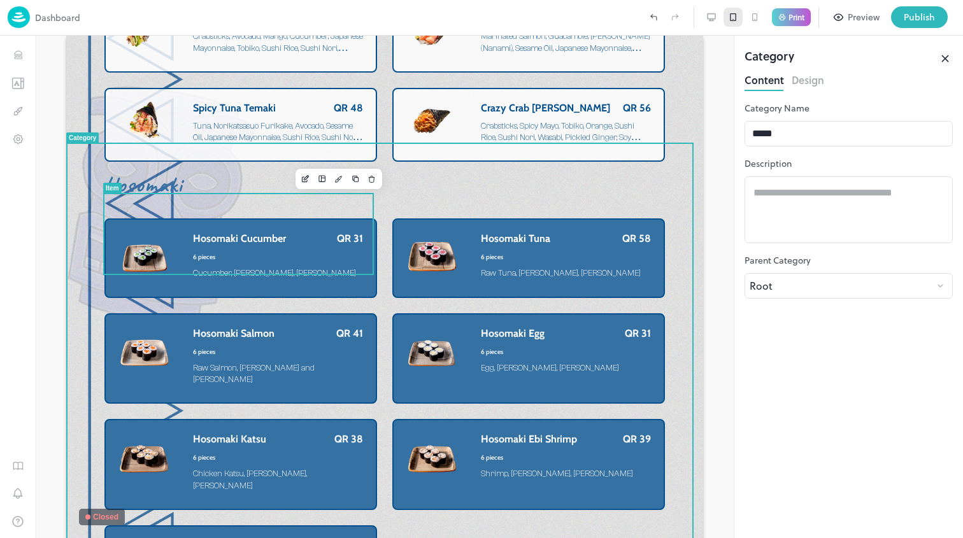
click at [313, 241] on div "Hosomaki Cucumber QR 31 6 pieces Cucumber, Sushi Rice, Sushi Nori" at bounding box center [278, 257] width 170 height 51
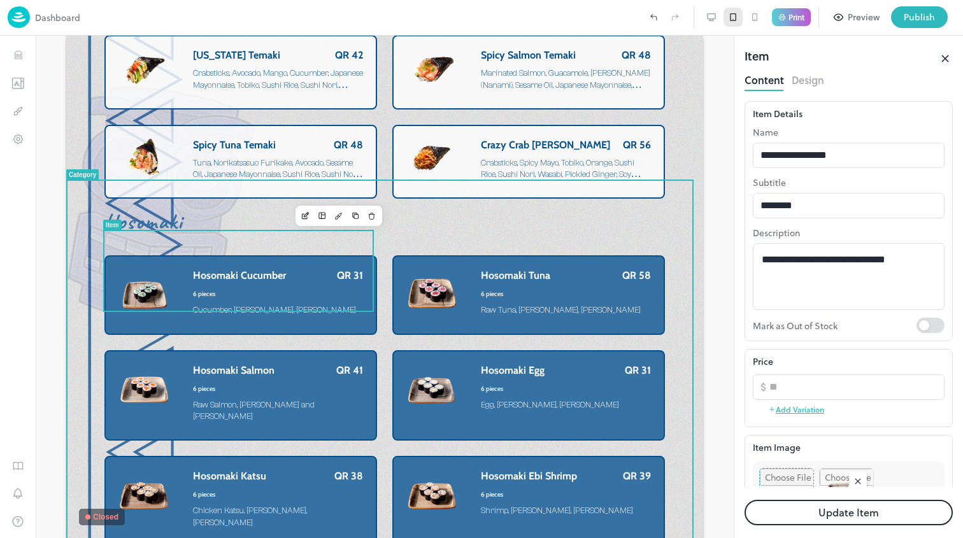
scroll to position [3759, 0]
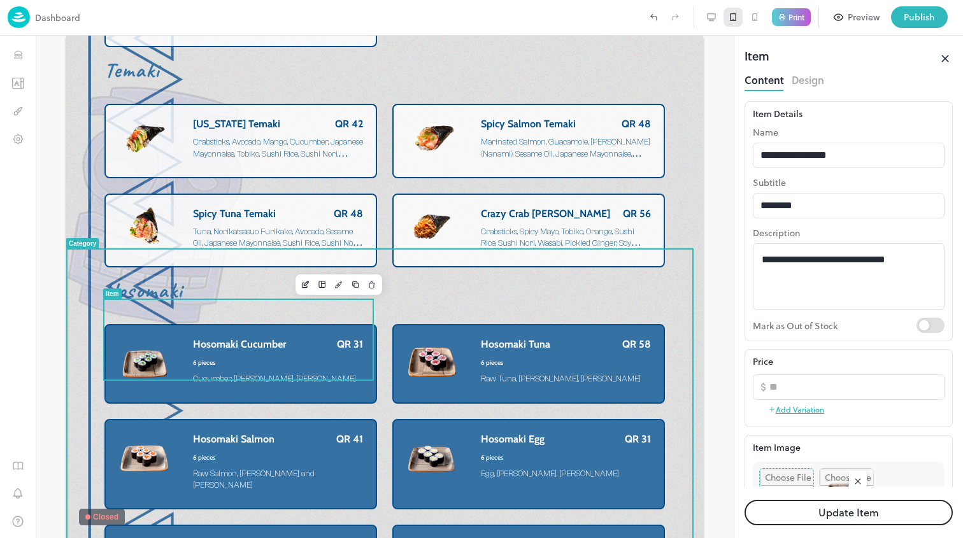
click at [282, 360] on div "Hosomaki Cucumber QR 31 6 pieces Cucumber, Sushi Rice, Sushi Nori" at bounding box center [278, 363] width 170 height 51
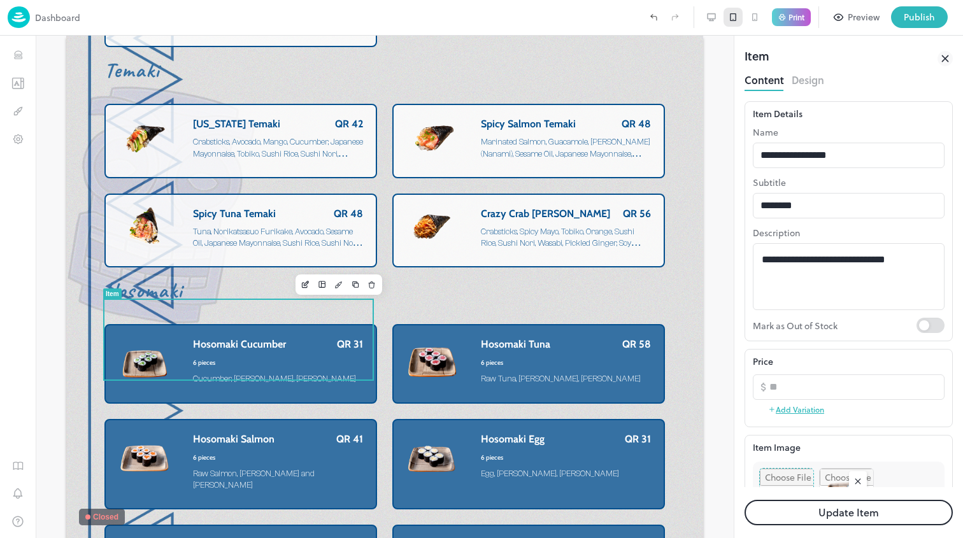
click at [807, 82] on button "Design" at bounding box center [808, 78] width 32 height 17
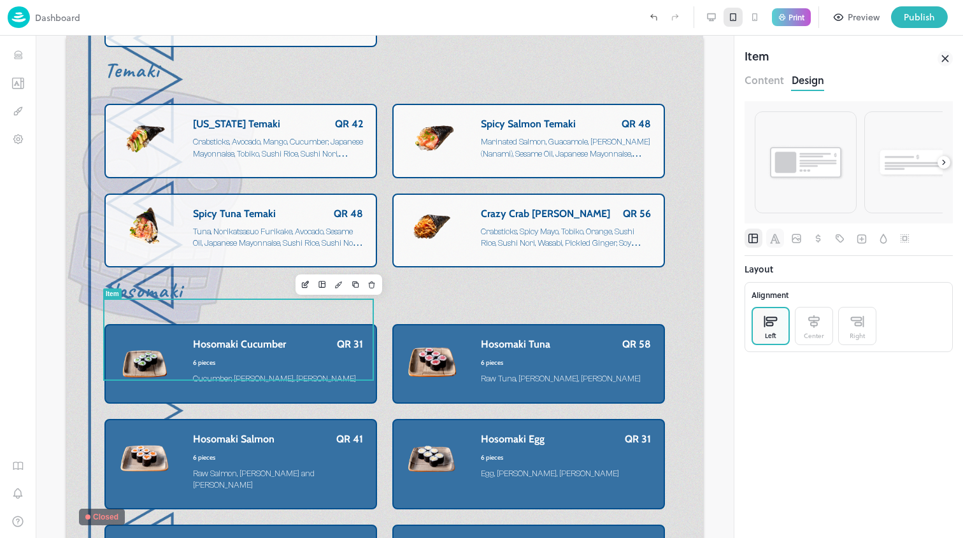
click at [778, 243] on icon "Font" at bounding box center [775, 239] width 10 height 10
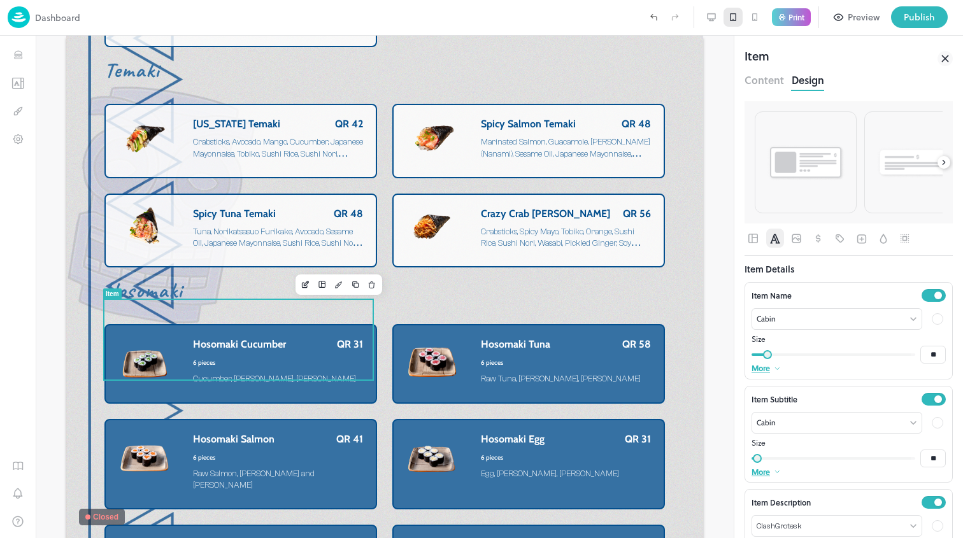
click at [932, 317] on div at bounding box center [937, 318] width 11 height 11
click at [804, 359] on div at bounding box center [802, 360] width 14 height 14
click at [932, 426] on div at bounding box center [937, 422] width 11 height 11
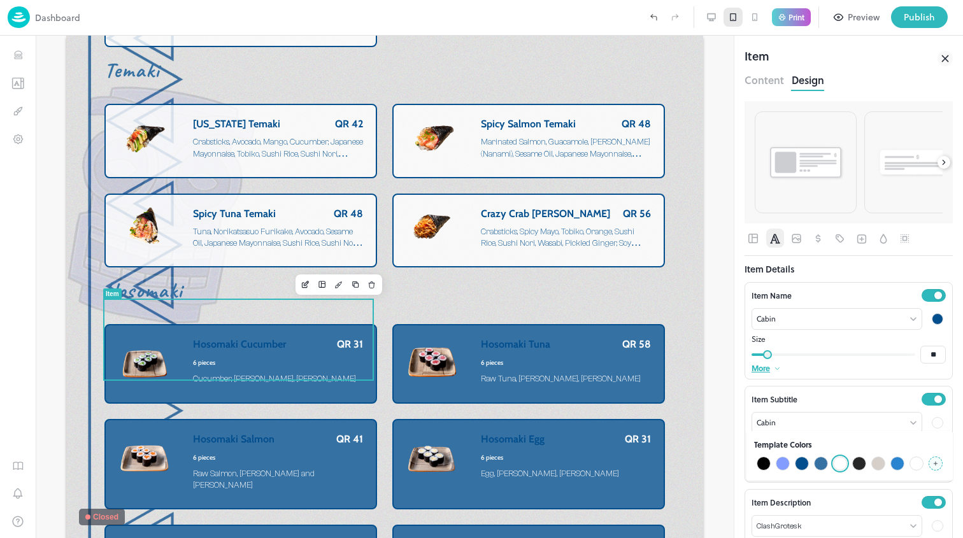
click at [804, 462] on div at bounding box center [802, 464] width 14 height 14
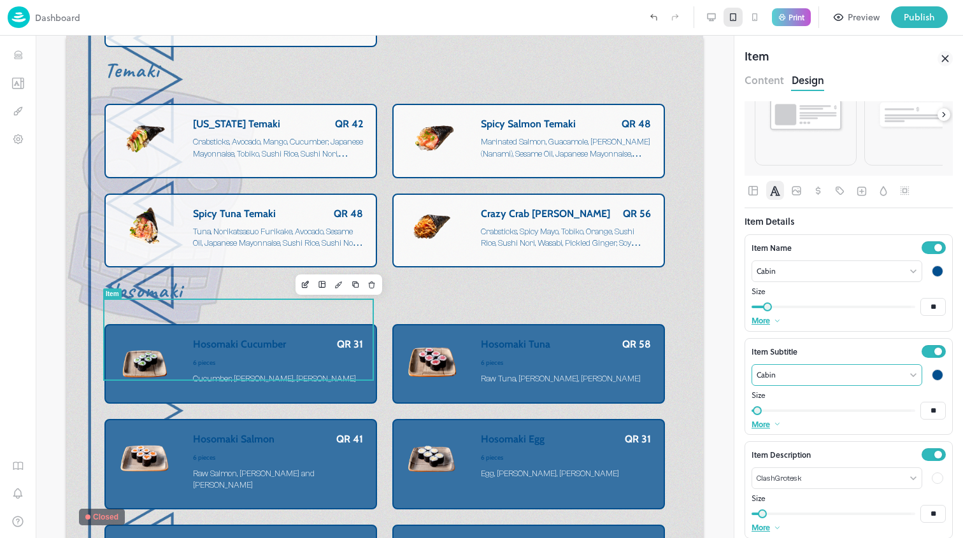
scroll to position [57, 0]
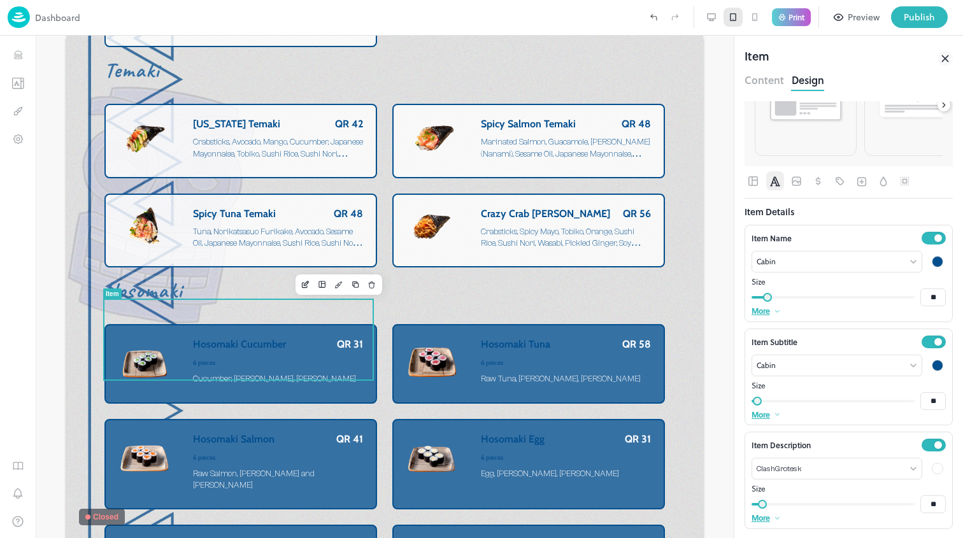
click at [932, 469] on div at bounding box center [937, 468] width 11 height 11
click at [798, 508] on div at bounding box center [802, 509] width 14 height 14
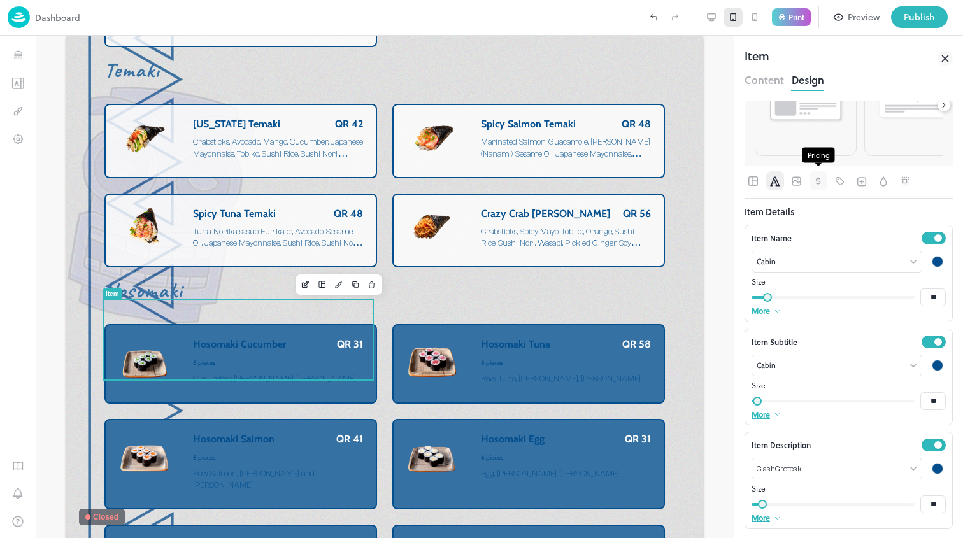
click at [817, 187] on icon "Pricing" at bounding box center [818, 181] width 13 height 13
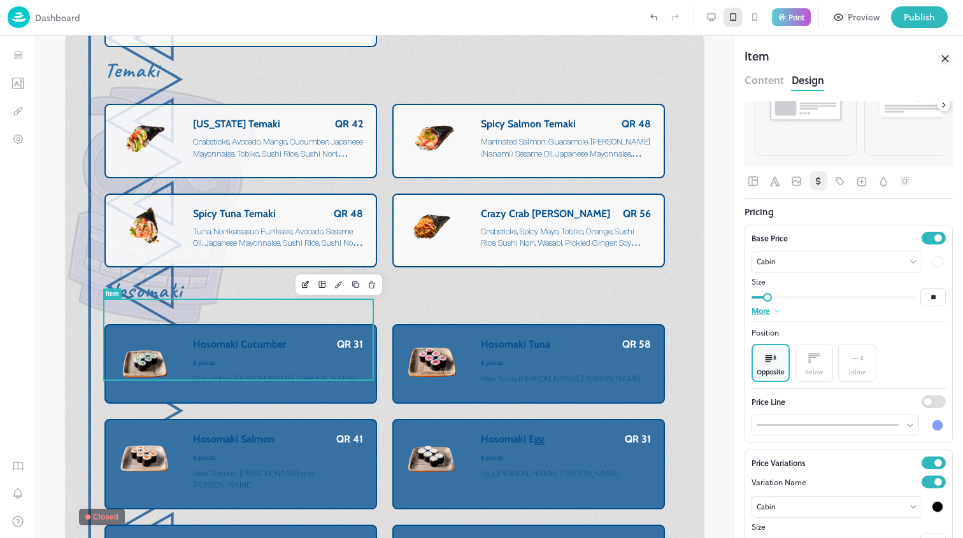
click at [929, 268] on div at bounding box center [937, 261] width 17 height 17
click at [932, 262] on div at bounding box center [937, 261] width 11 height 11
click at [805, 306] on div at bounding box center [802, 302] width 14 height 14
click at [878, 181] on icon "Background" at bounding box center [883, 181] width 13 height 13
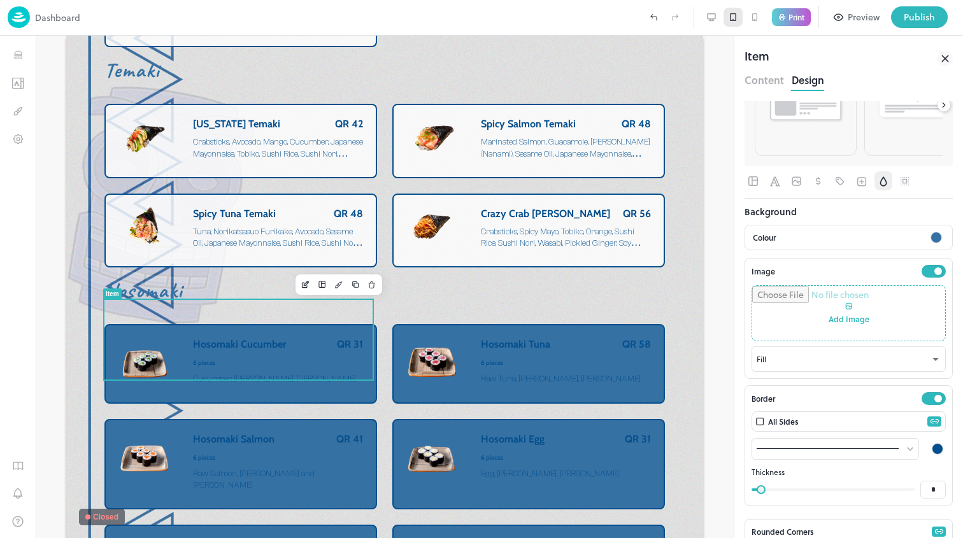
click at [930, 238] on div at bounding box center [935, 237] width 11 height 11
click at [784, 297] on div at bounding box center [783, 297] width 14 height 14
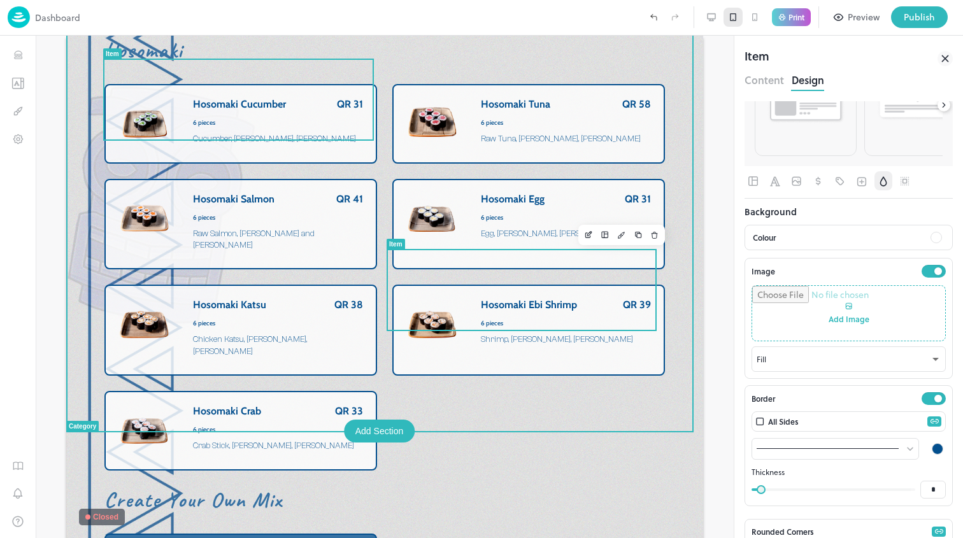
scroll to position [4004, 0]
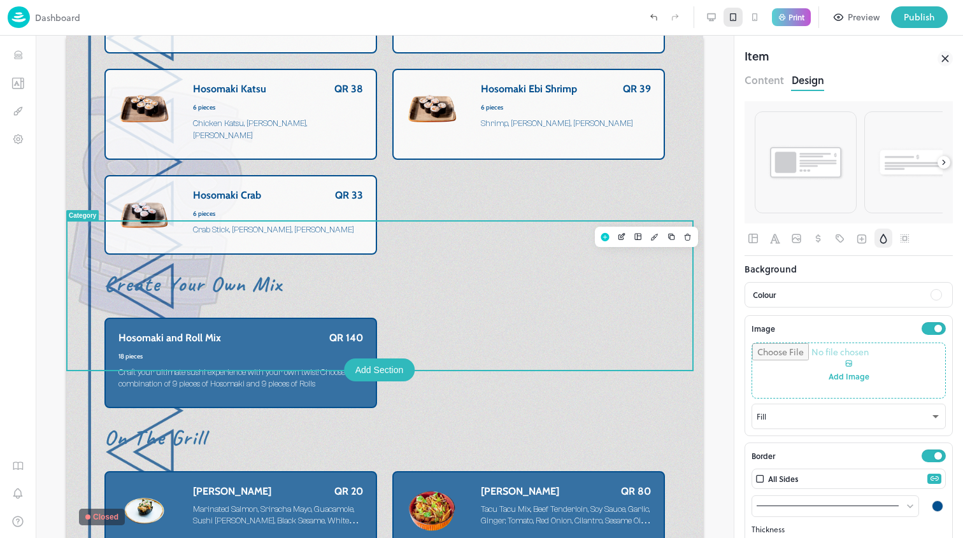
scroll to position [57, 0]
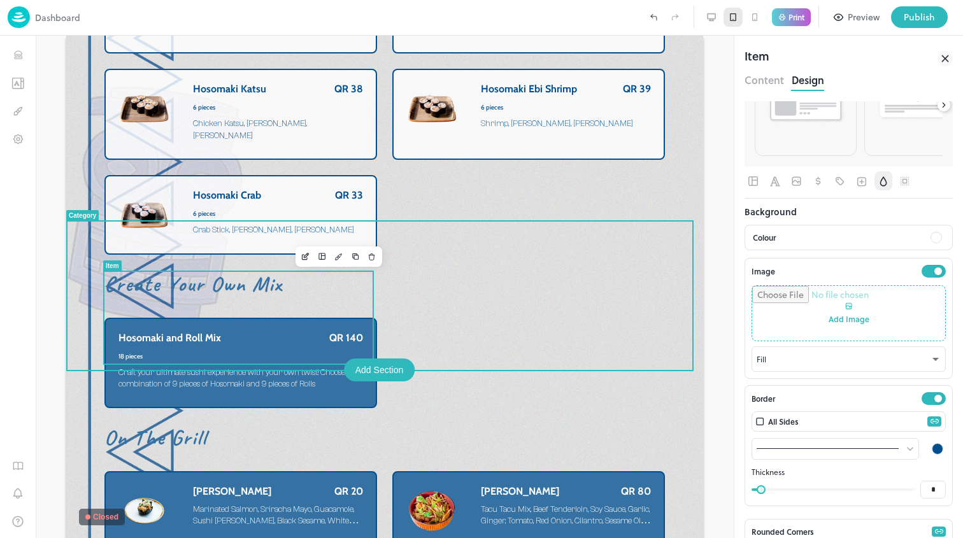
click at [287, 332] on div "Hosomaki and Roll Mix QR 140 18 pieces Craft your ultimate sushi experience wit…" at bounding box center [240, 363] width 245 height 63
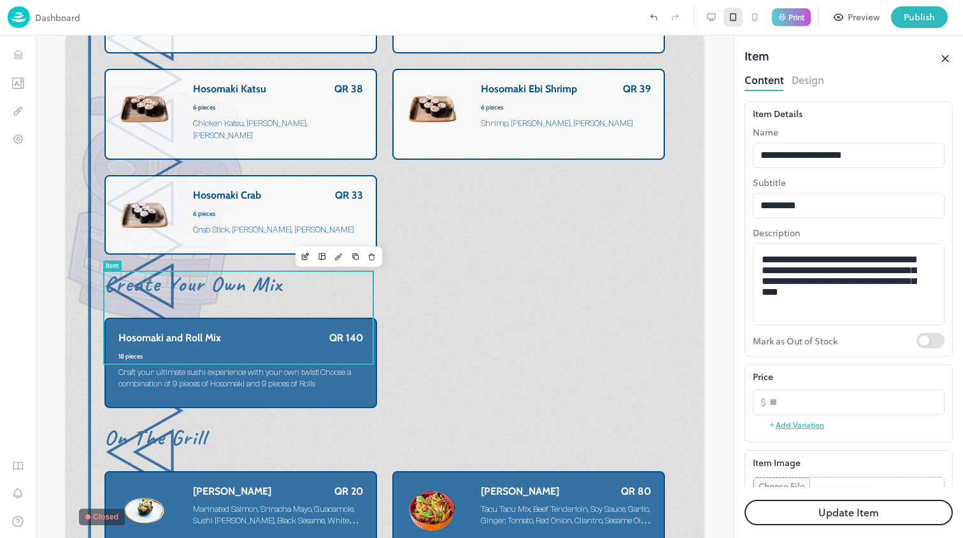
click at [812, 82] on button "Design" at bounding box center [808, 78] width 32 height 17
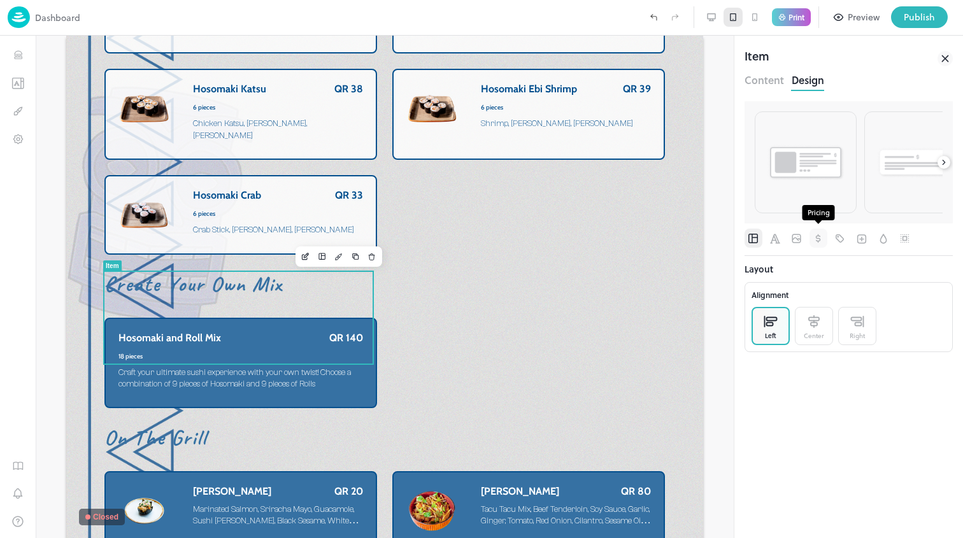
click at [817, 238] on icon "Pricing" at bounding box center [818, 238] width 5 height 9
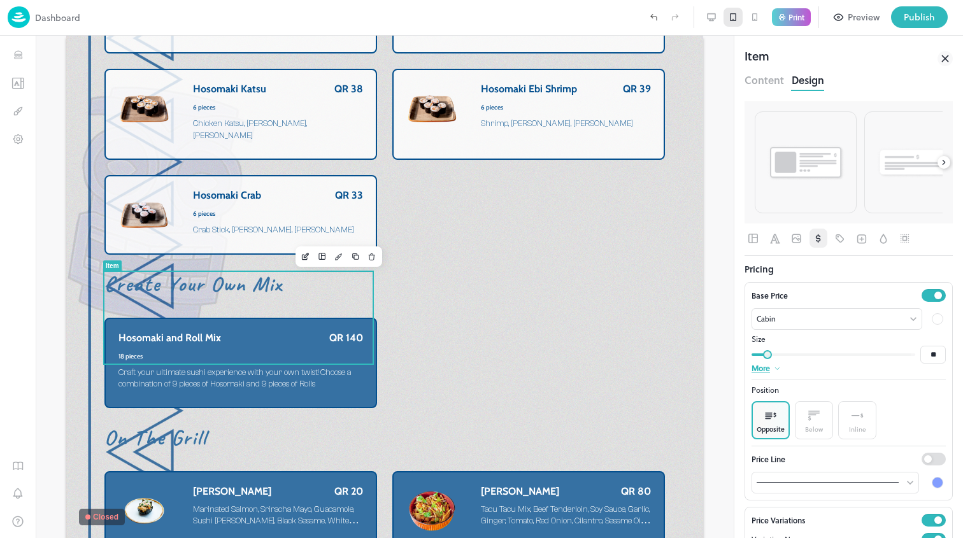
click at [932, 321] on div at bounding box center [937, 318] width 11 height 11
click at [802, 359] on div at bounding box center [802, 360] width 14 height 14
click at [783, 240] on button "button" at bounding box center [775, 238] width 18 height 19
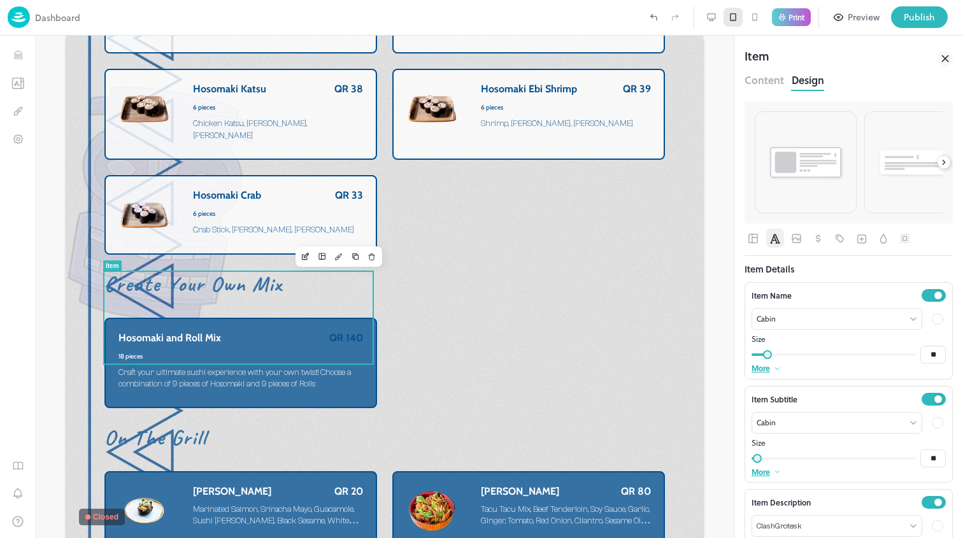
click at [932, 319] on div at bounding box center [937, 318] width 11 height 11
click at [802, 360] on div at bounding box center [802, 360] width 14 height 14
click at [932, 421] on div at bounding box center [937, 422] width 11 height 11
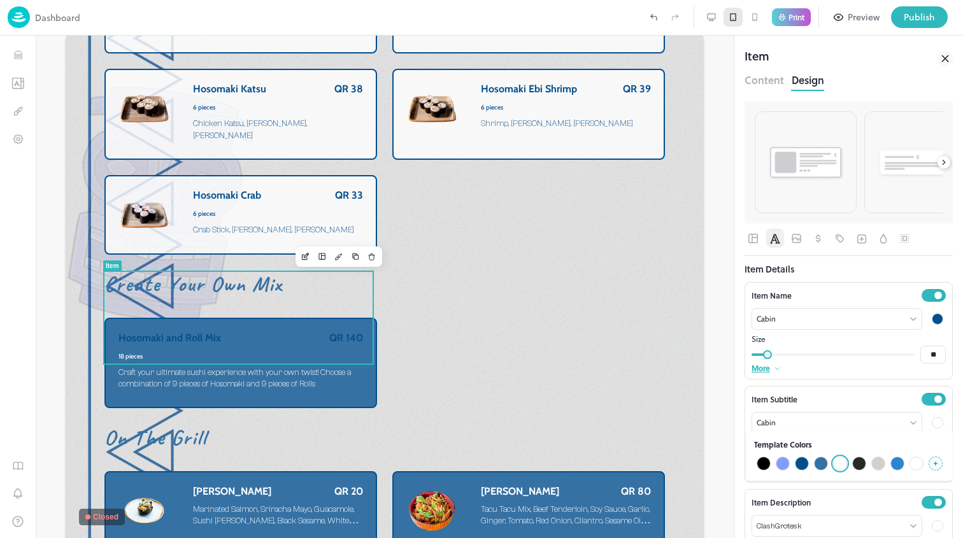
click at [807, 462] on div at bounding box center [802, 464] width 14 height 14
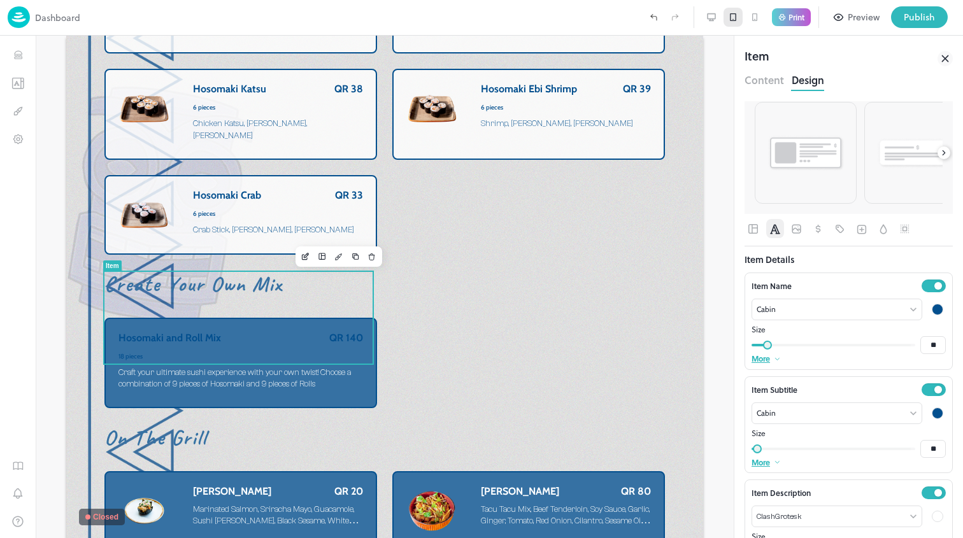
scroll to position [57, 0]
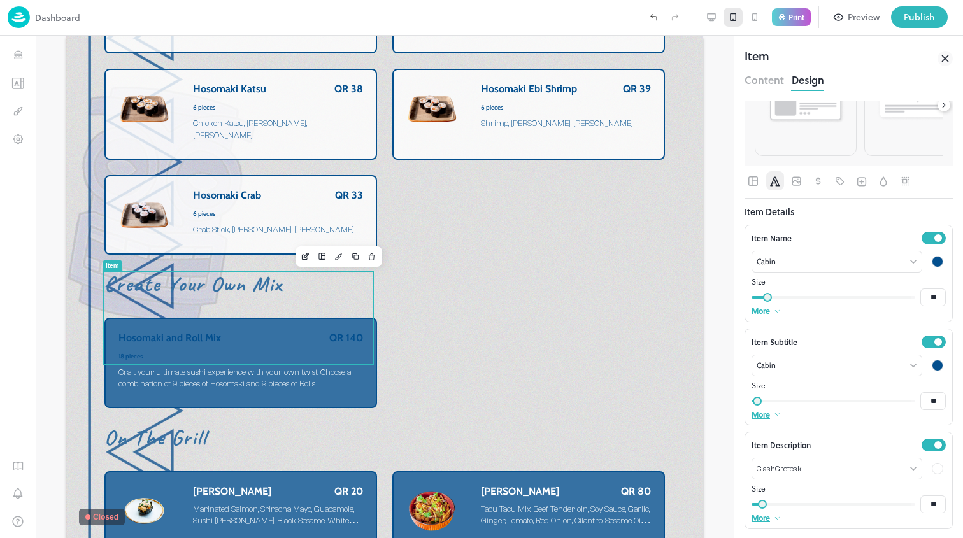
click at [932, 467] on div at bounding box center [937, 468] width 11 height 11
click at [795, 507] on div at bounding box center [802, 509] width 14 height 14
click at [888, 185] on icon "Background" at bounding box center [883, 181] width 13 height 13
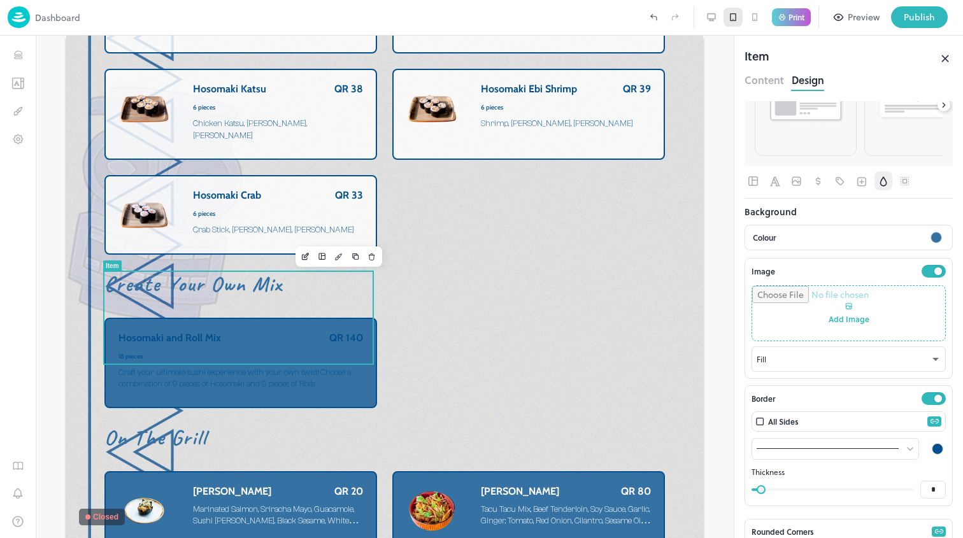
click at [930, 236] on div at bounding box center [935, 237] width 11 height 11
click at [780, 299] on div at bounding box center [783, 297] width 14 height 14
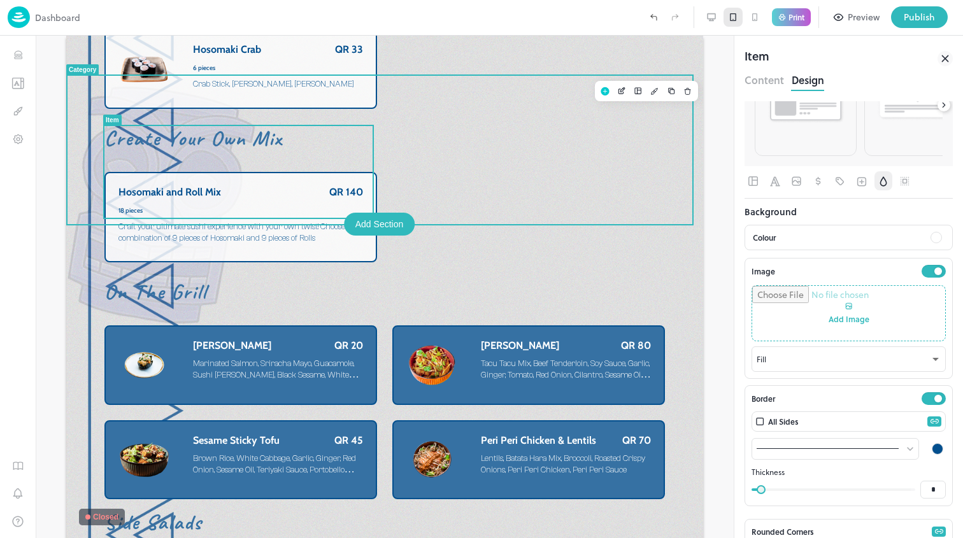
scroll to position [4469, 0]
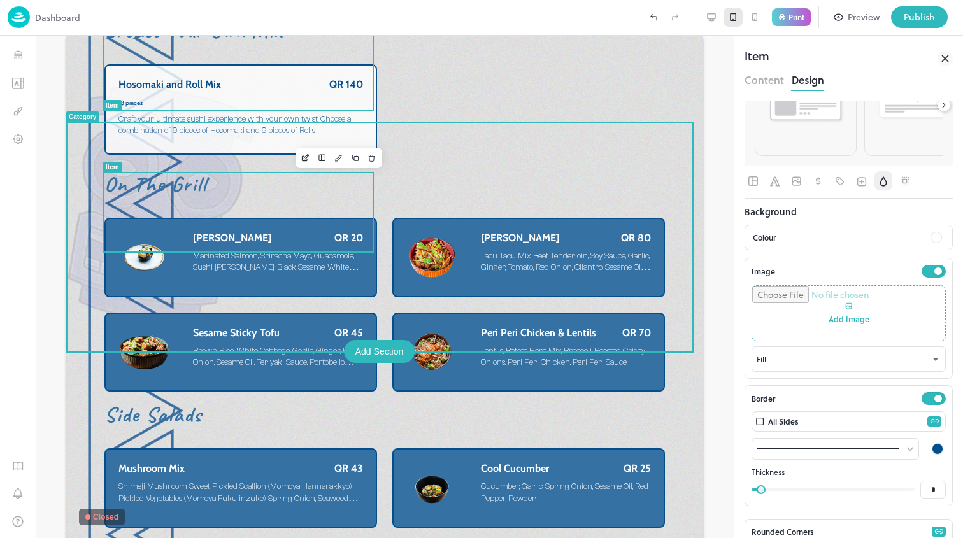
click at [325, 251] on span "Marinated Salmon, Sriracha Mayo, Guacamole, Sushi Rice, Nori, Black Sesame, Whi…" at bounding box center [276, 267] width 166 height 33
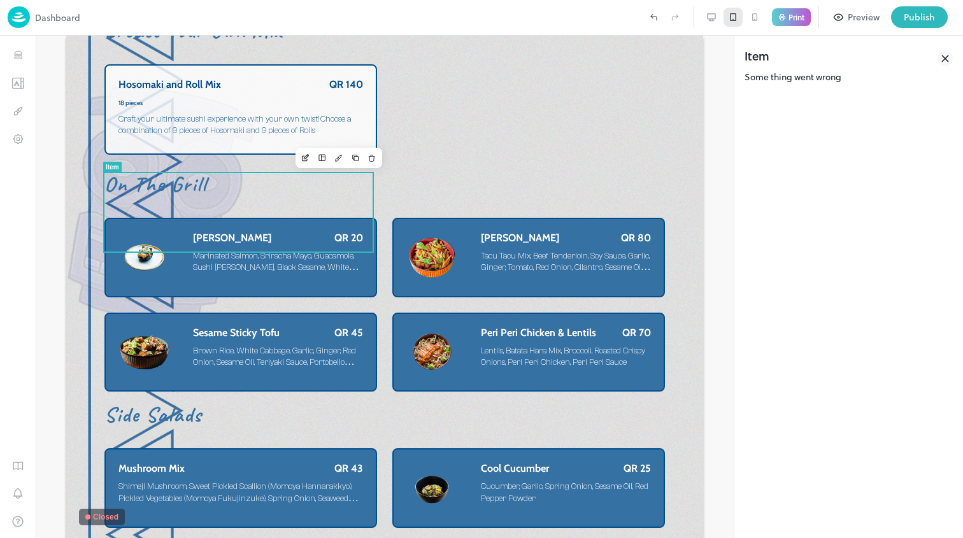
click at [935, 59] on div "Item" at bounding box center [848, 58] width 208 height 23
click at [950, 55] on icon at bounding box center [944, 58] width 15 height 15
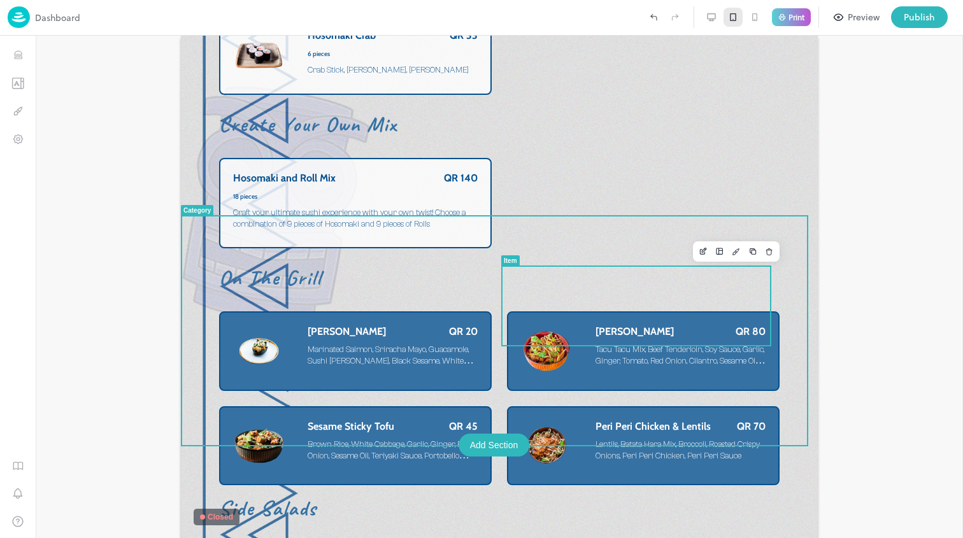
scroll to position [4364, 0]
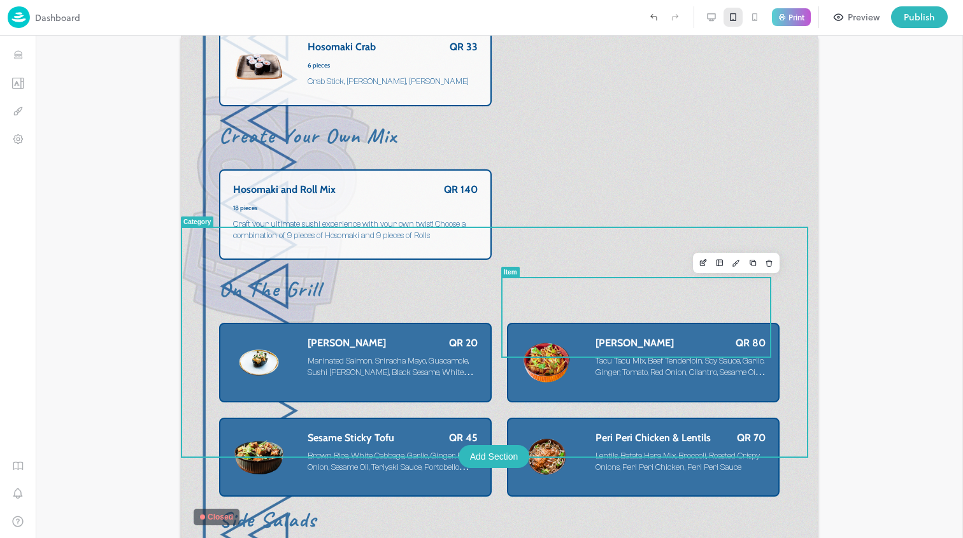
click at [411, 356] on span "Marinated Salmon, Sriracha Mayo, Guacamole, Sushi Rice, Nori, Black Sesame, Whi…" at bounding box center [391, 372] width 166 height 33
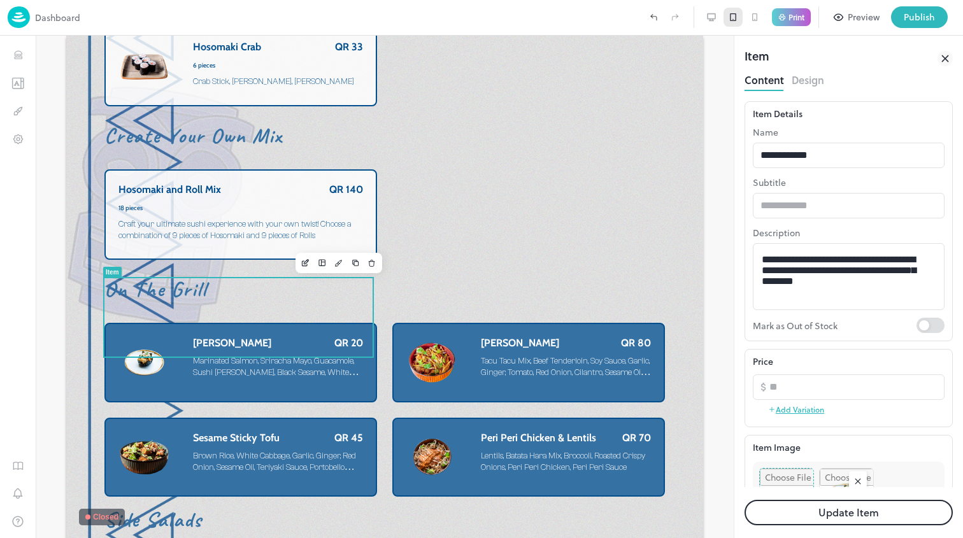
click at [811, 85] on button "Design" at bounding box center [808, 78] width 32 height 17
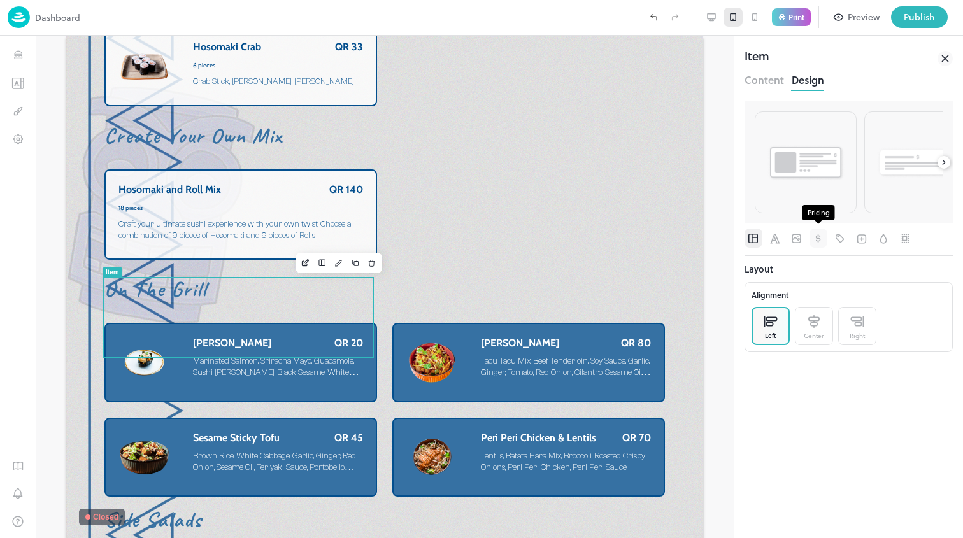
click at [812, 239] on icon "Pricing" at bounding box center [818, 238] width 13 height 13
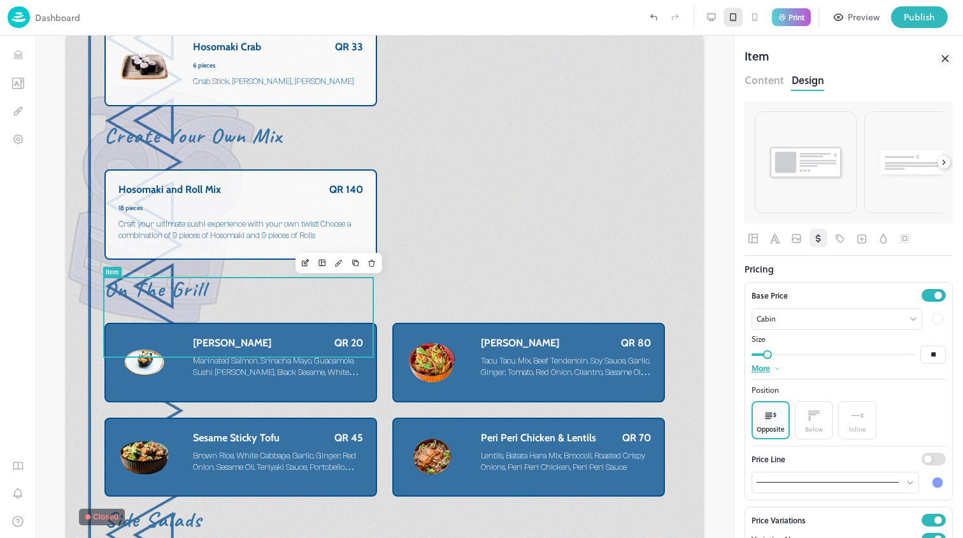
click at [932, 322] on div at bounding box center [937, 318] width 11 height 11
click at [802, 364] on div at bounding box center [802, 360] width 14 height 14
click at [774, 246] on span "Font" at bounding box center [775, 238] width 13 height 19
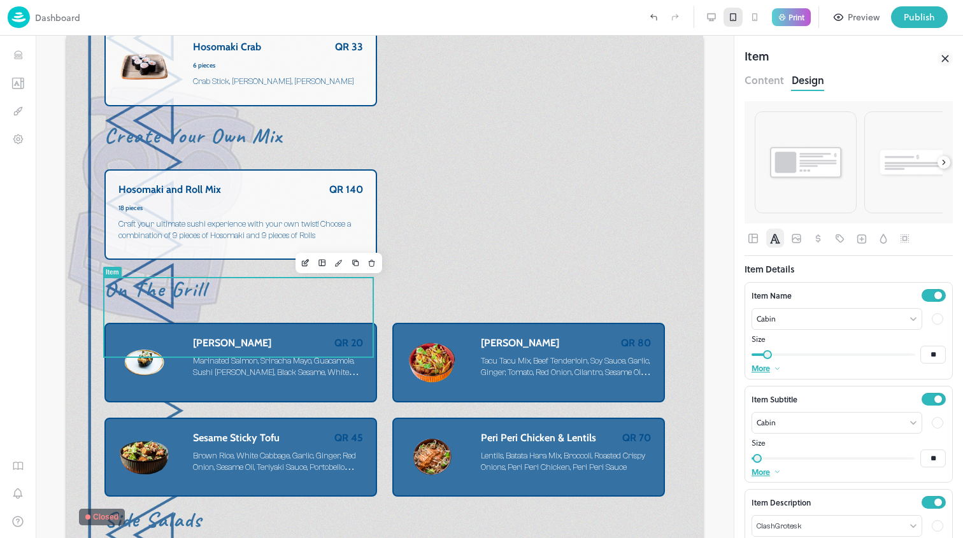
click at [932, 315] on div at bounding box center [937, 318] width 11 height 11
click at [796, 359] on div at bounding box center [802, 360] width 14 height 14
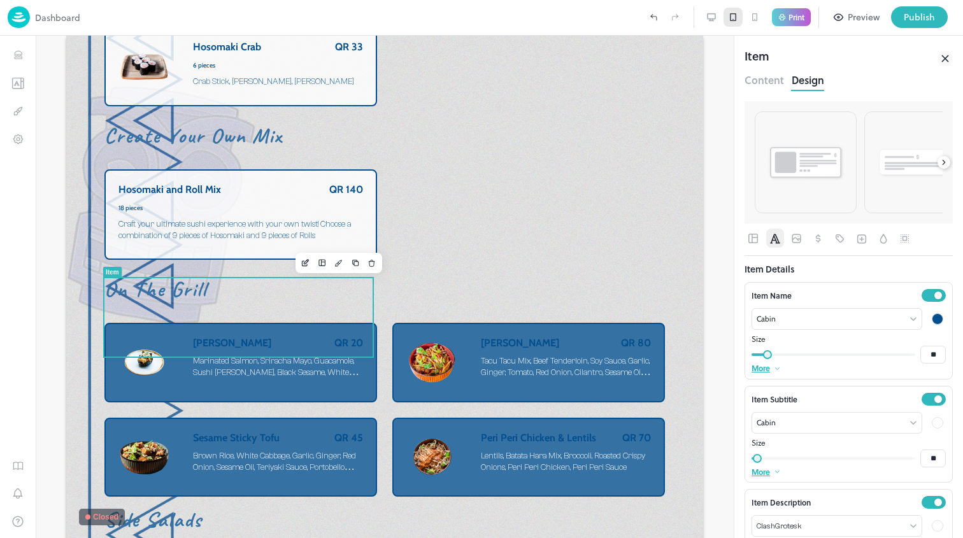
click at [935, 423] on div at bounding box center [937, 423] width 17 height 17
click at [933, 423] on div at bounding box center [481, 269] width 963 height 538
click at [928, 423] on div "Template Colors" at bounding box center [481, 269] width 963 height 538
click at [932, 419] on div at bounding box center [937, 422] width 11 height 11
click at [796, 463] on div at bounding box center [802, 464] width 14 height 14
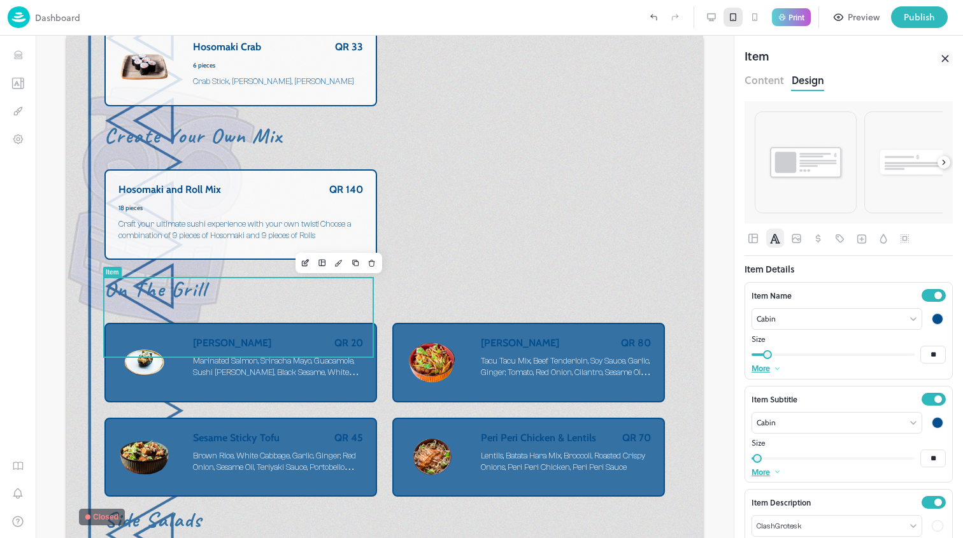
click at [932, 521] on div at bounding box center [937, 525] width 11 height 11
click at [800, 510] on div at bounding box center [802, 511] width 14 height 14
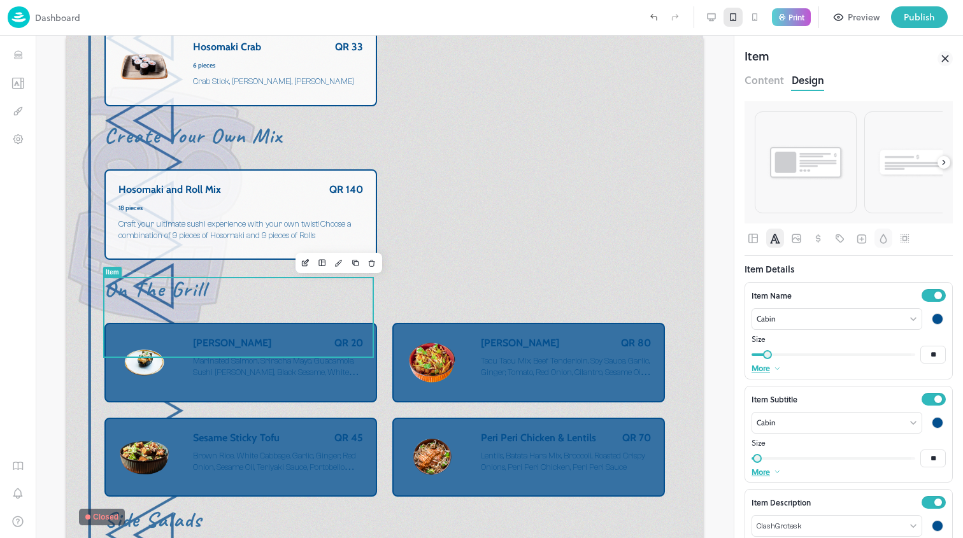
click at [890, 241] on button "button" at bounding box center [883, 238] width 18 height 19
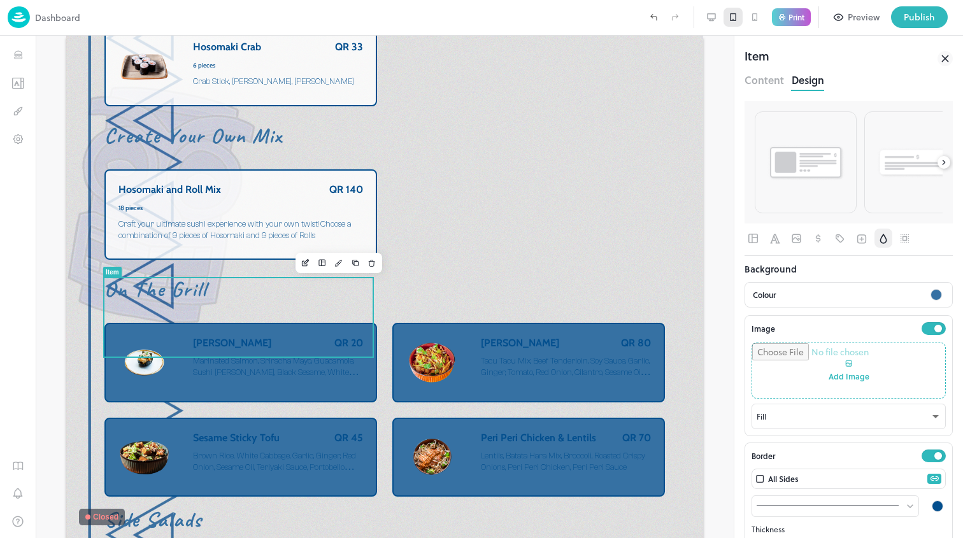
click at [930, 295] on div at bounding box center [935, 294] width 11 height 11
click at [785, 354] on div at bounding box center [783, 355] width 14 height 14
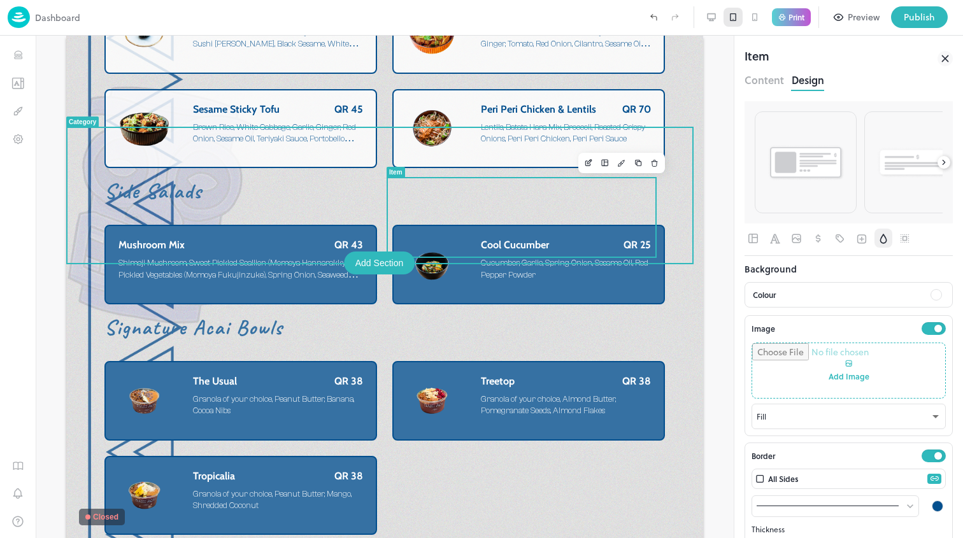
scroll to position [4733, 0]
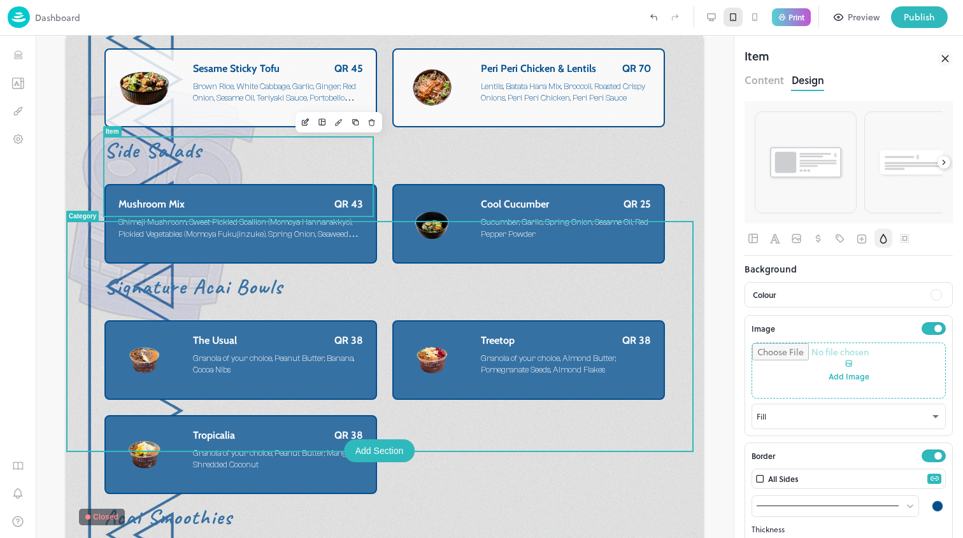
click at [331, 198] on div "Mushroom Mix QR 43 Shimeji Mushroom, Sweet Pickled Scallion (Momoya Hannarakkyo…" at bounding box center [240, 221] width 245 height 46
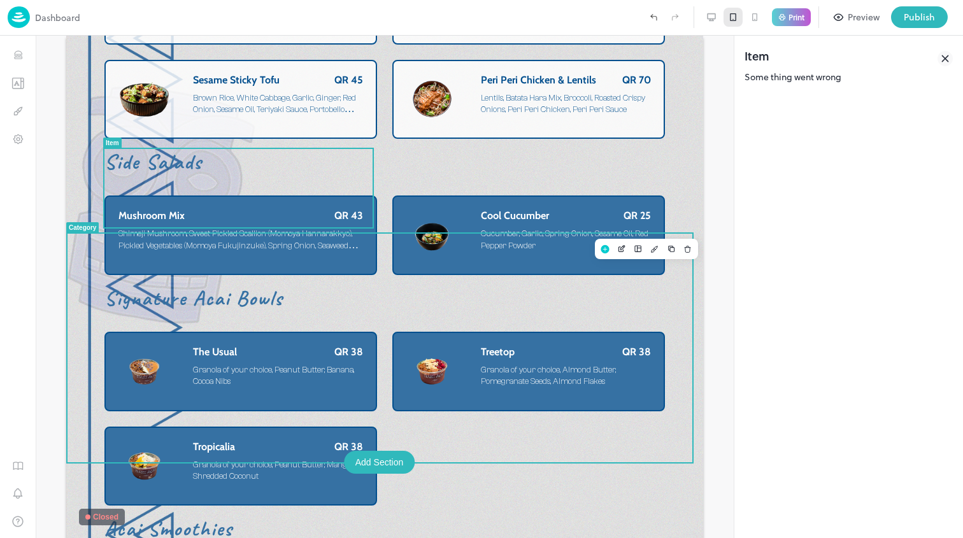
scroll to position [4716, 0]
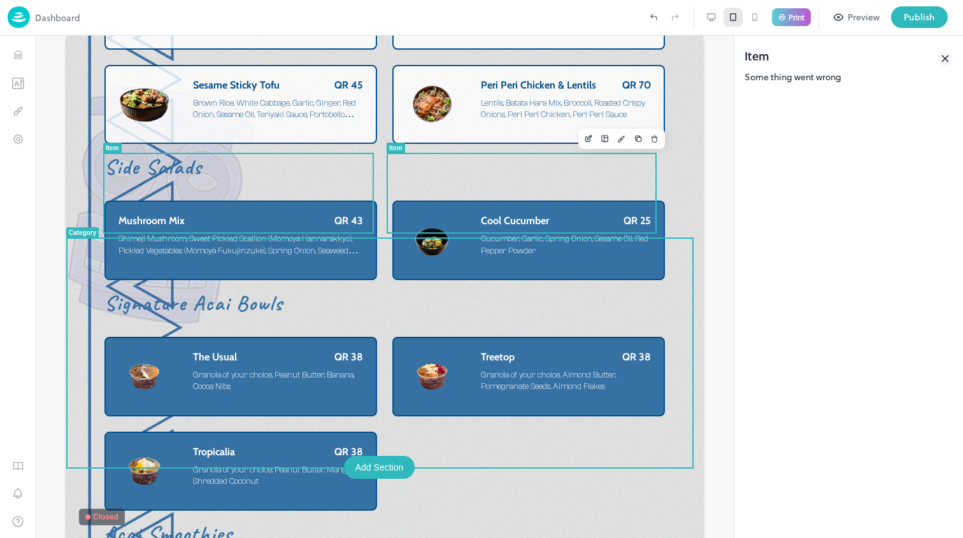
click at [497, 215] on div "Cool Cucumber QR 25 Cucumber, Garlic, Spring Onion, Sesame Oil, Red Pepper Powd…" at bounding box center [566, 238] width 170 height 46
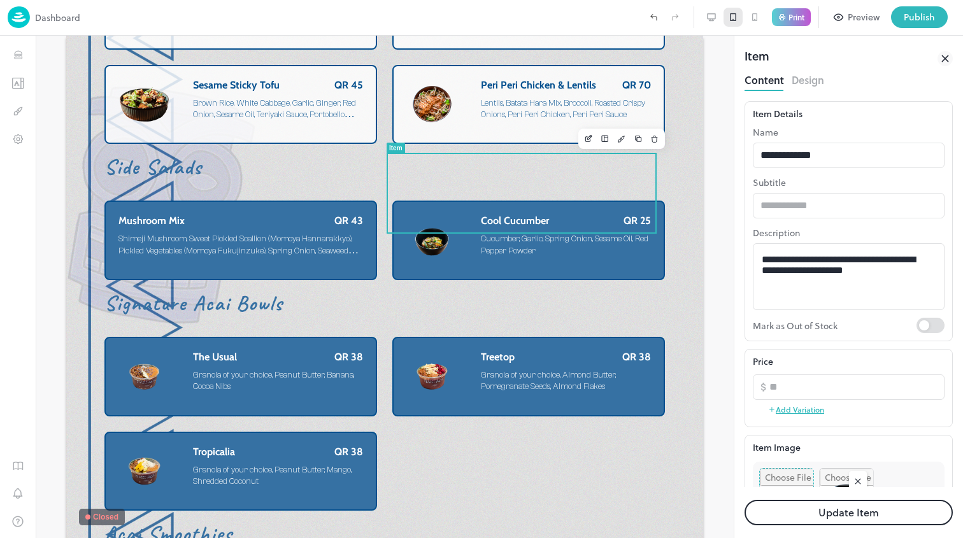
click at [793, 81] on button "Design" at bounding box center [808, 78] width 32 height 17
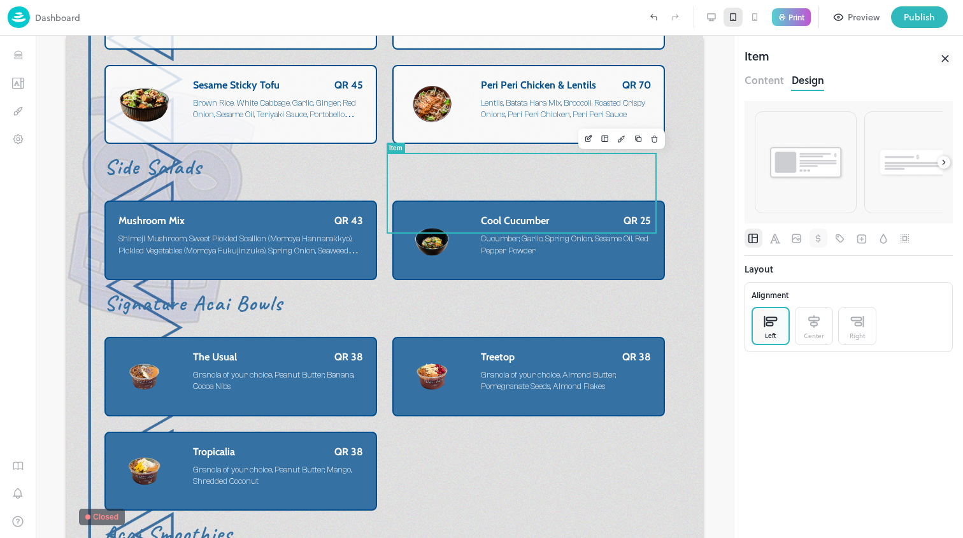
click at [809, 239] on button "button" at bounding box center [818, 238] width 18 height 19
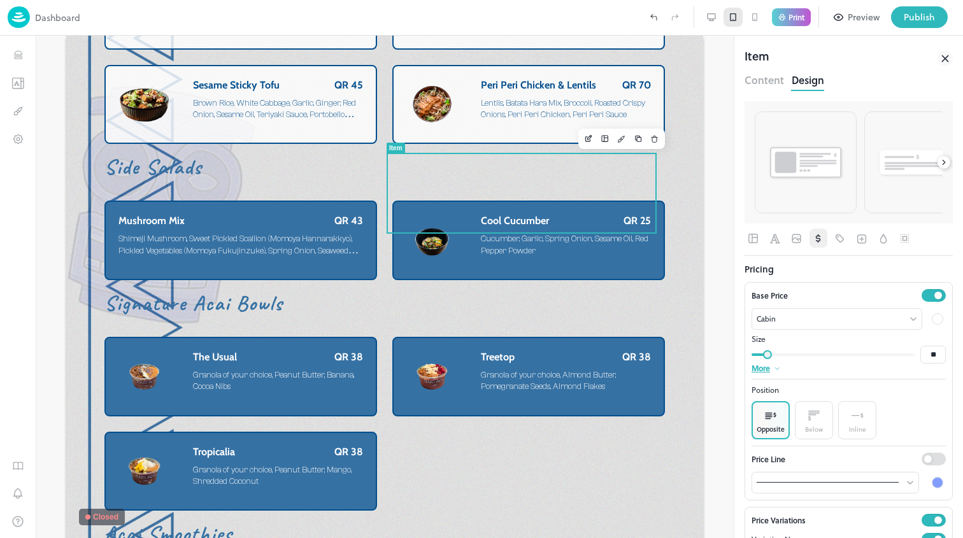
click at [932, 318] on div at bounding box center [937, 318] width 11 height 11
click at [802, 359] on div at bounding box center [802, 360] width 14 height 14
click at [782, 242] on button "button" at bounding box center [775, 238] width 18 height 19
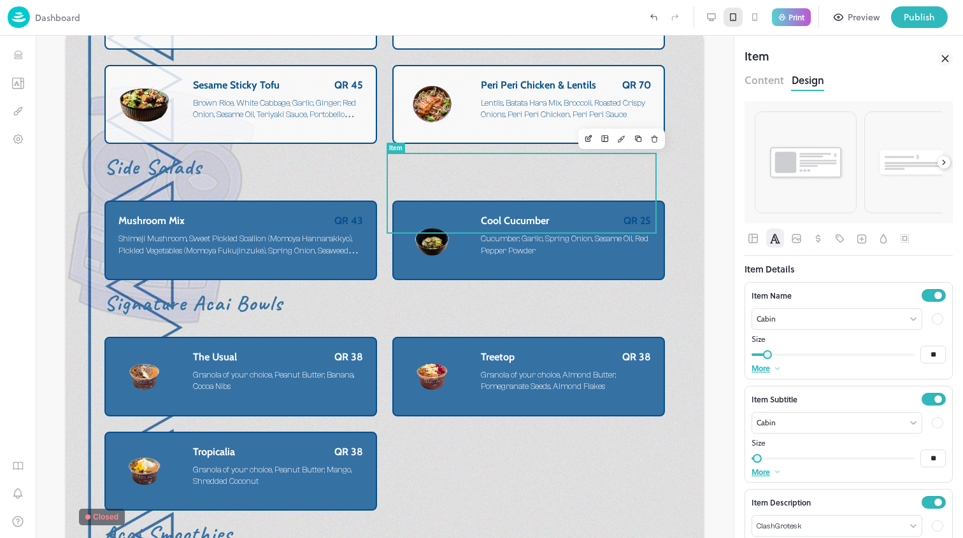
click at [932, 318] on div at bounding box center [937, 318] width 11 height 11
click at [801, 361] on div at bounding box center [802, 360] width 14 height 14
click at [932, 426] on div at bounding box center [937, 422] width 11 height 11
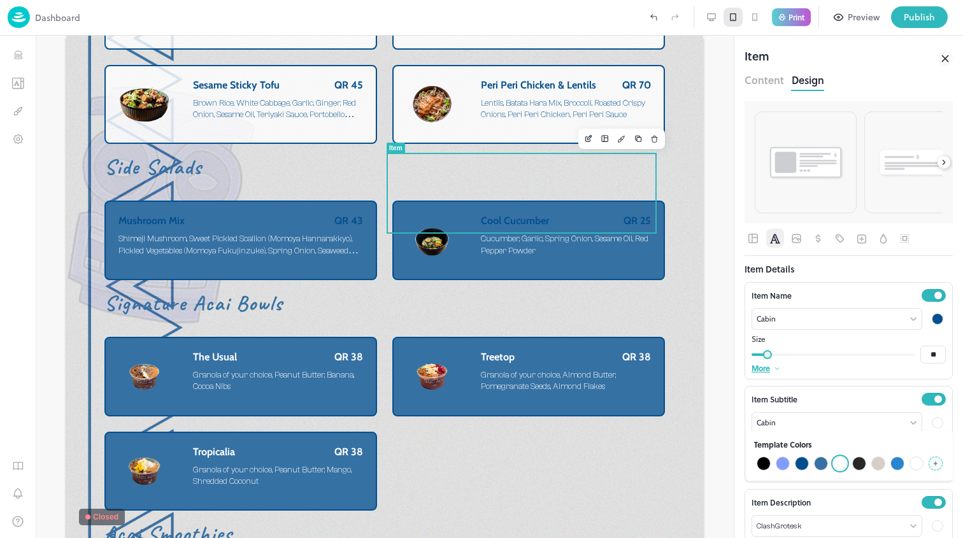
click at [808, 460] on div at bounding box center [802, 464] width 18 height 18
click at [930, 519] on div at bounding box center [937, 525] width 15 height 15
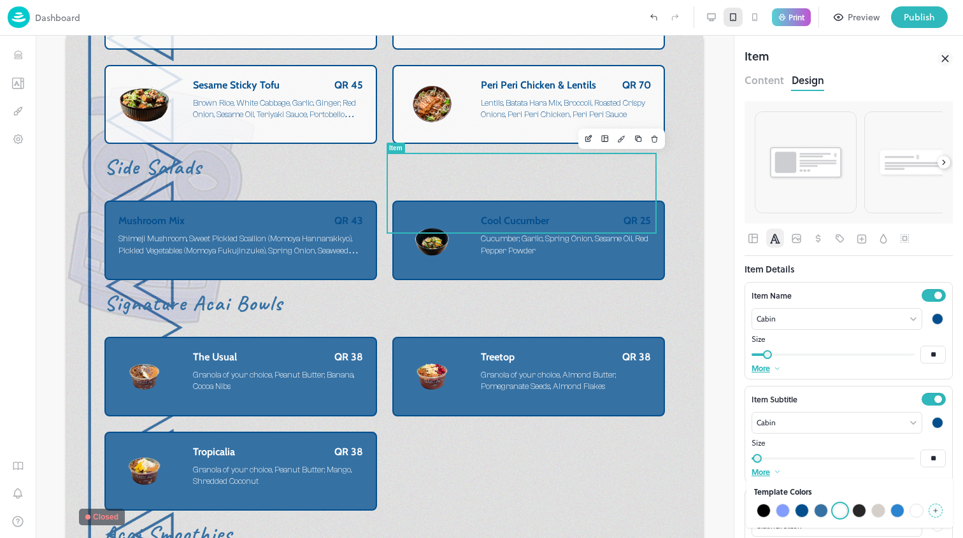
click at [806, 512] on div at bounding box center [802, 511] width 14 height 14
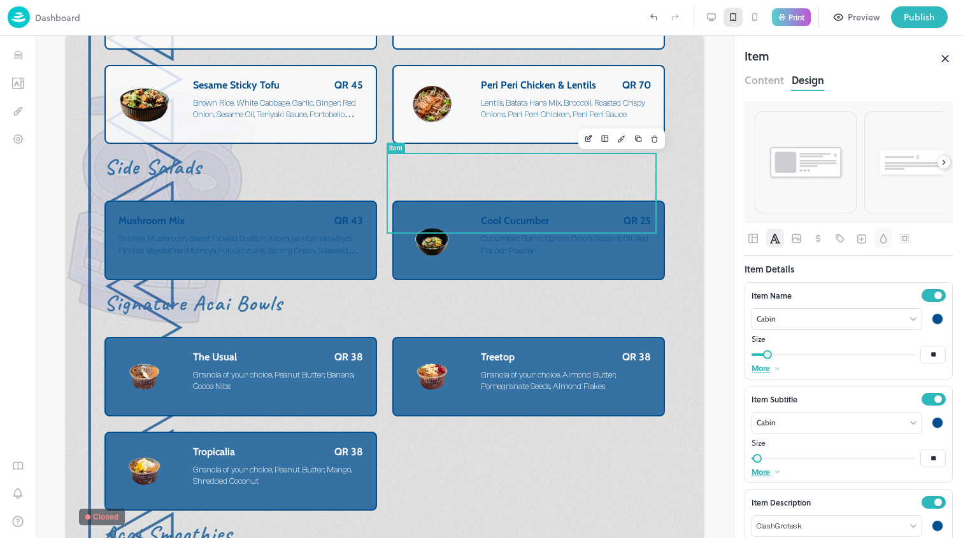
click at [883, 238] on icon "Background" at bounding box center [883, 238] width 13 height 13
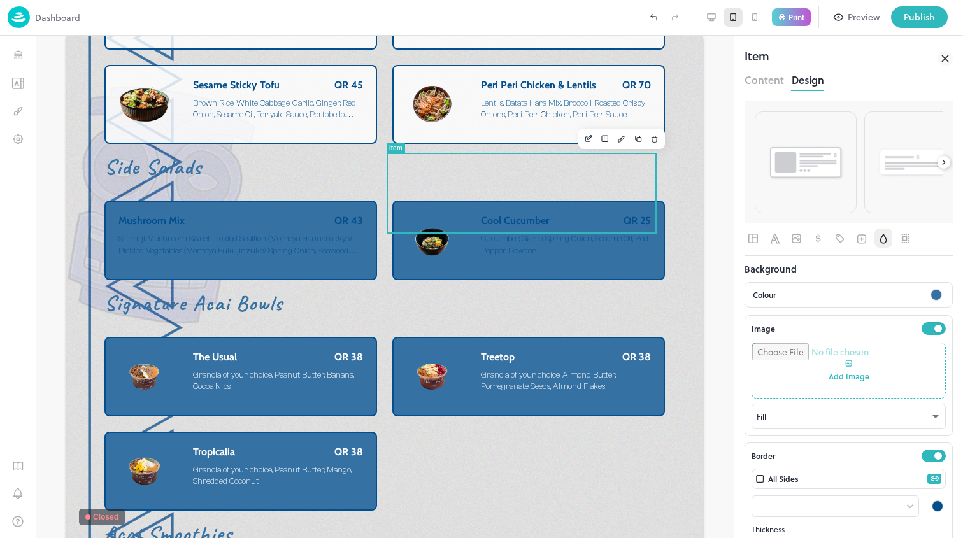
click at [933, 288] on div at bounding box center [936, 295] width 17 height 17
click at [925, 298] on div at bounding box center [481, 269] width 963 height 538
click at [930, 294] on div at bounding box center [935, 294] width 11 height 11
click at [783, 357] on div at bounding box center [783, 355] width 14 height 14
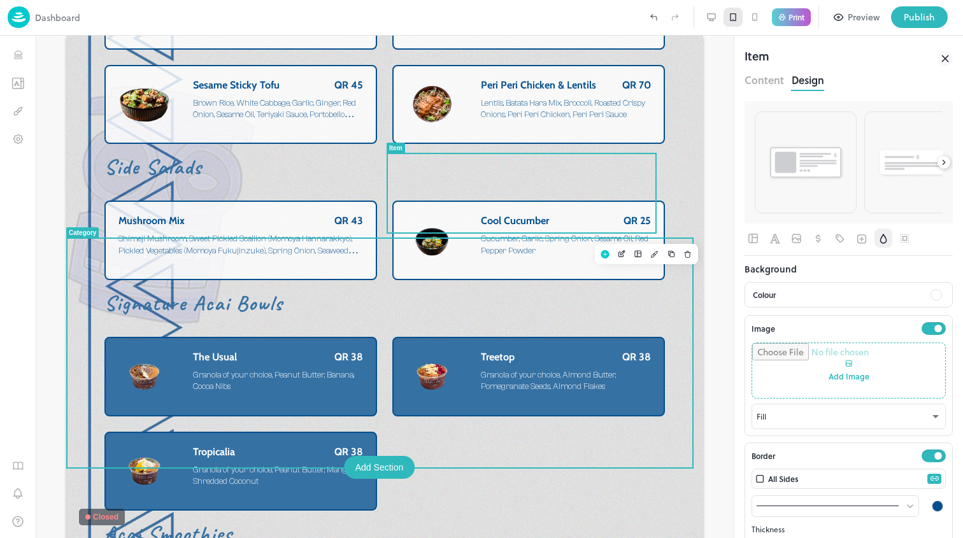
click at [641, 400] on div "The Usual QR 38 Granola of your choice, Peanut Butter, Banana, Cocoa Nibs Treet…" at bounding box center [384, 424] width 560 height 174
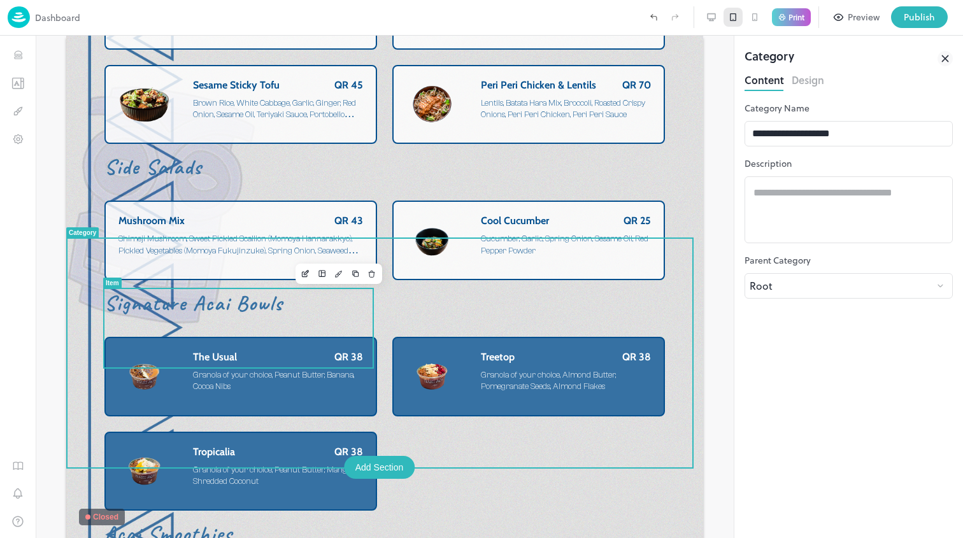
click at [329, 351] on div "QR 38" at bounding box center [301, 357] width 124 height 13
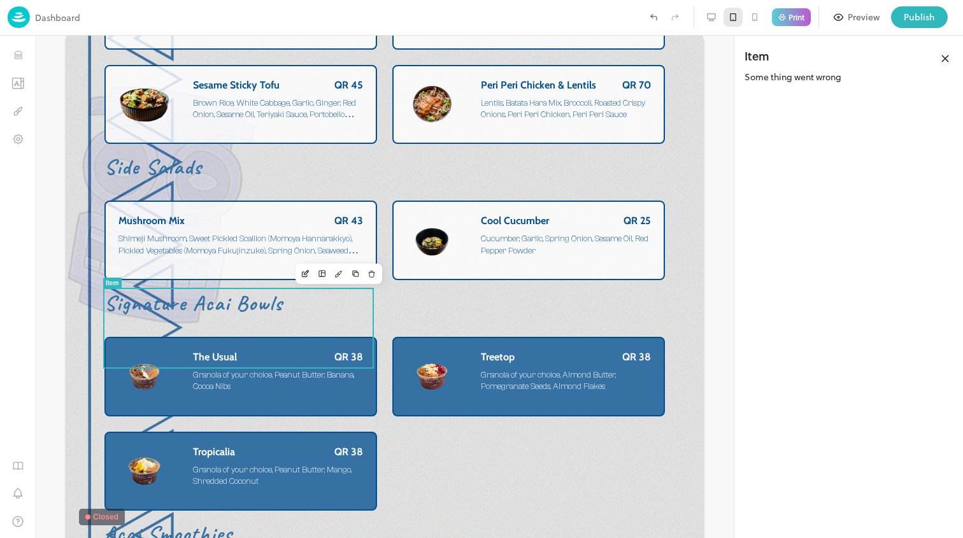
click at [944, 60] on icon at bounding box center [944, 58] width 15 height 15
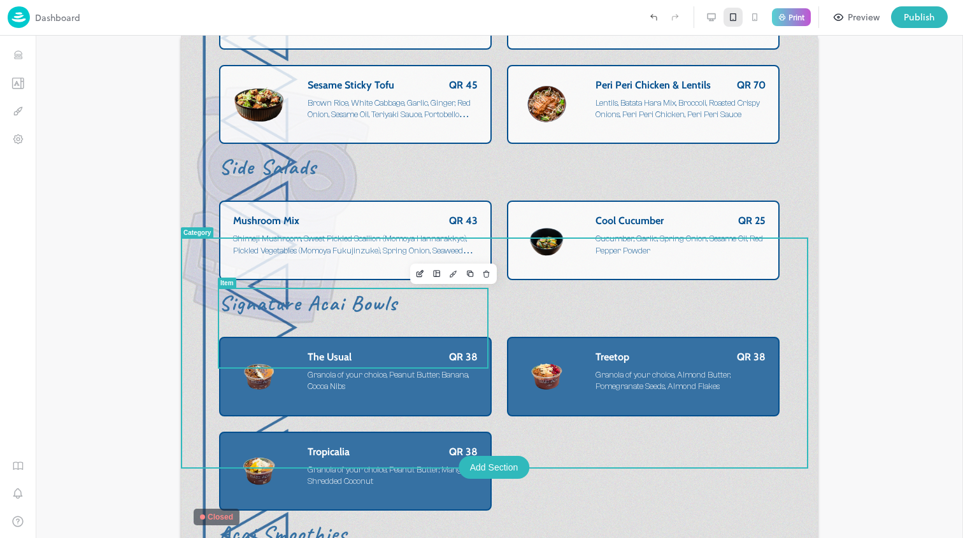
click at [432, 370] on span "Granola of your choice, Peanut Butter, Banana, Cocoa Nibs" at bounding box center [388, 380] width 161 height 21
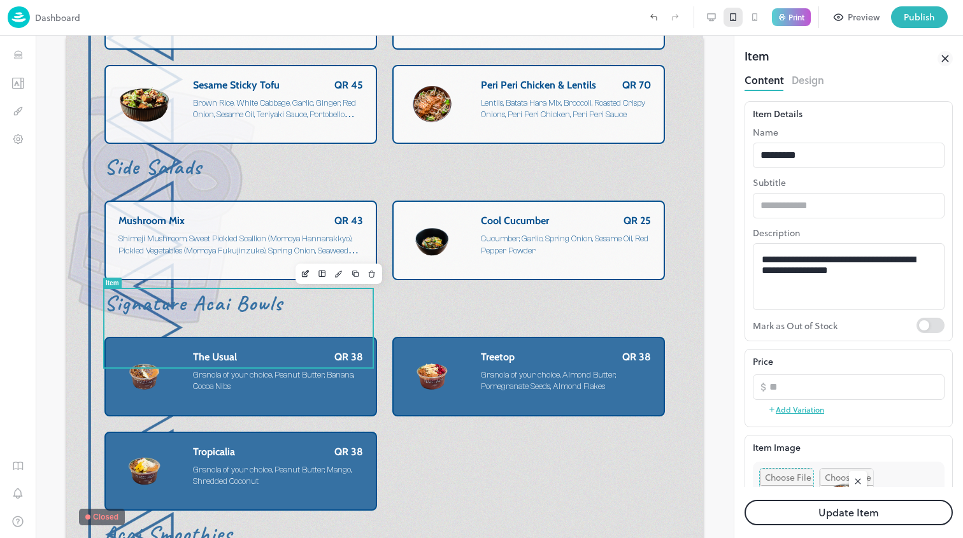
click at [818, 87] on button "Design" at bounding box center [808, 78] width 32 height 17
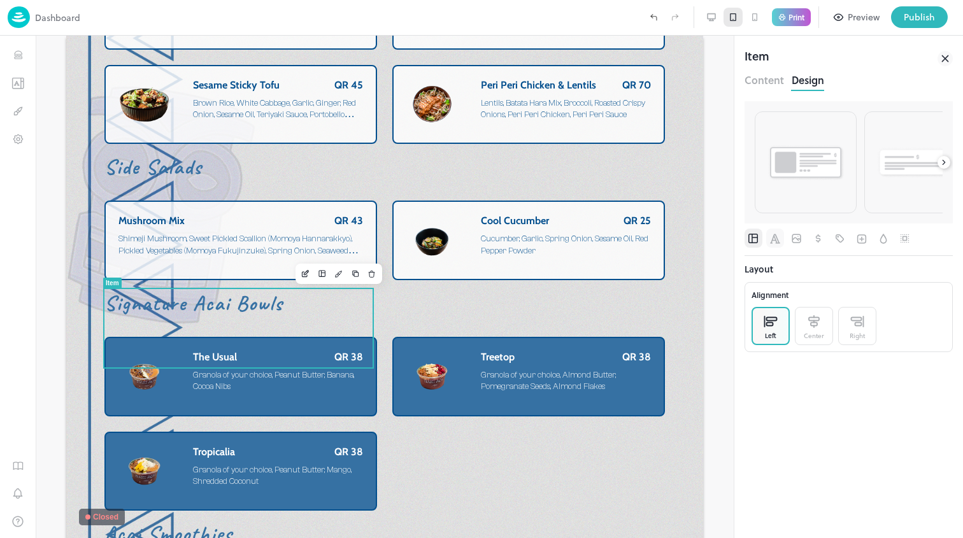
click at [772, 235] on icon "Font" at bounding box center [775, 238] width 13 height 13
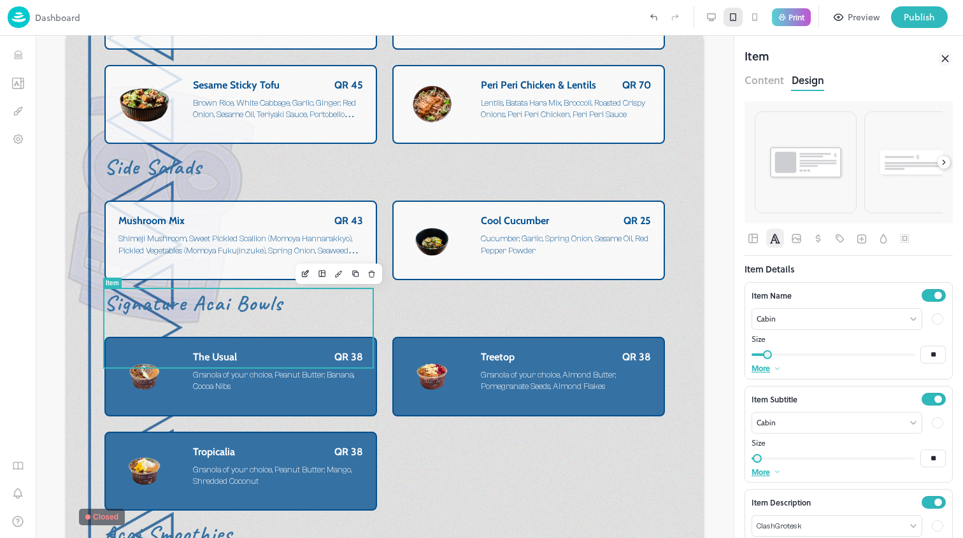
click at [932, 322] on div at bounding box center [937, 318] width 11 height 11
click at [807, 361] on div at bounding box center [802, 360] width 14 height 14
click at [932, 427] on div at bounding box center [937, 422] width 11 height 11
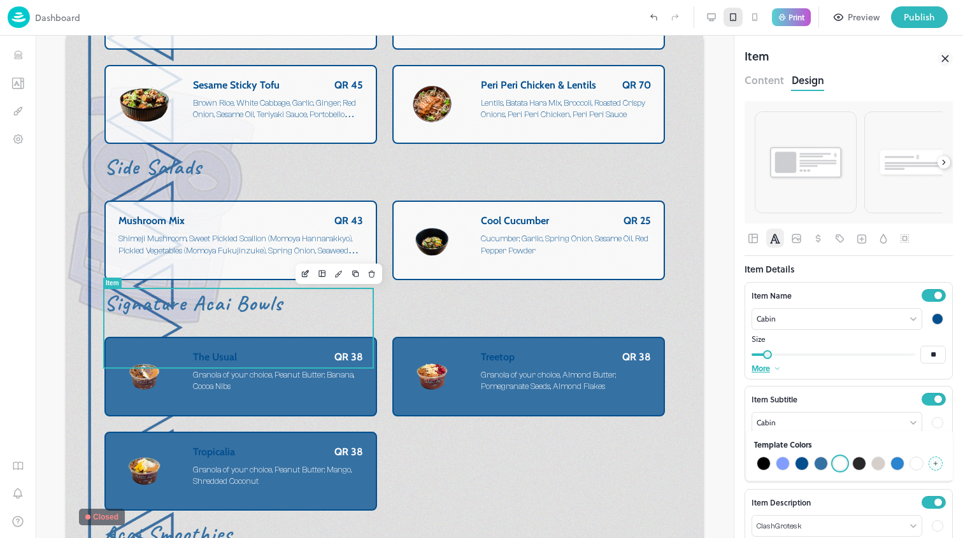
click at [806, 462] on div at bounding box center [802, 464] width 14 height 14
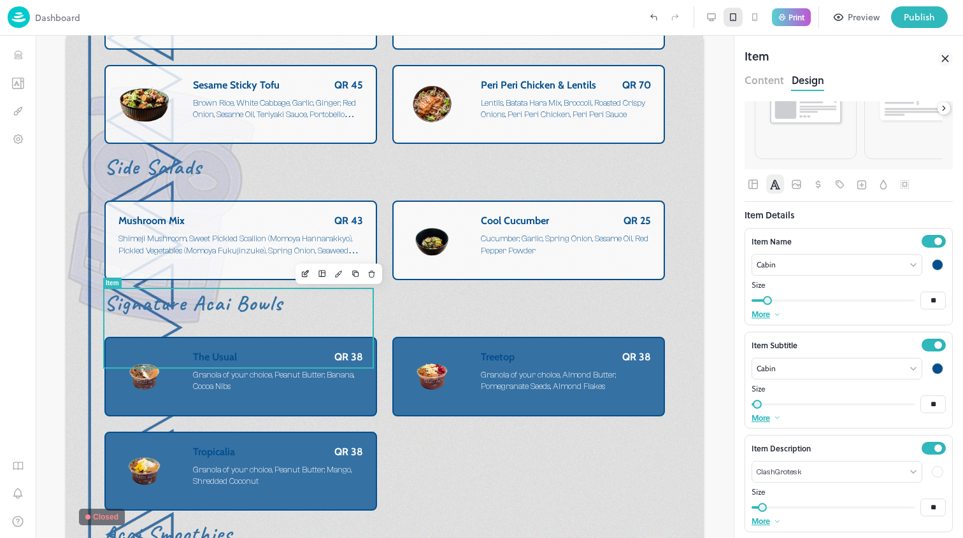
scroll to position [57, 0]
click at [932, 469] on div at bounding box center [937, 468] width 11 height 11
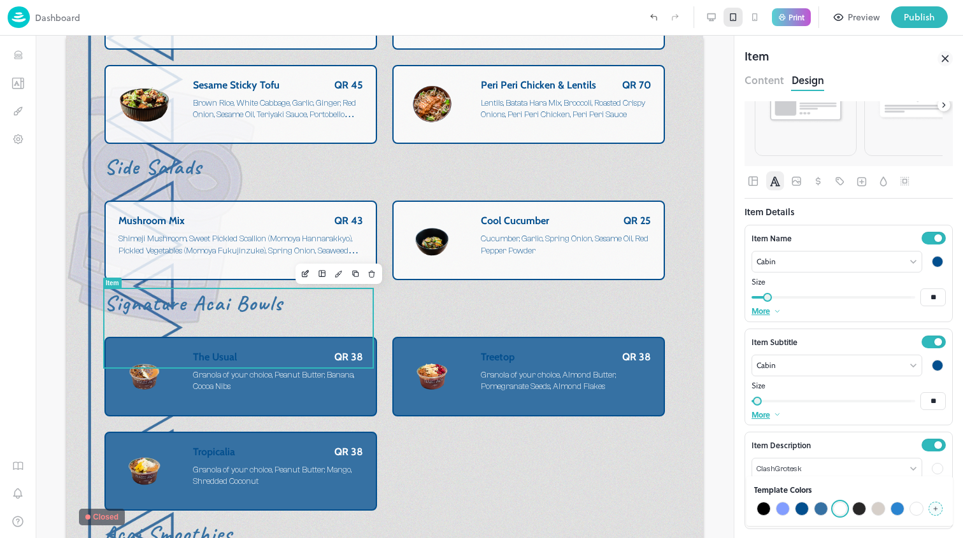
click at [801, 509] on div at bounding box center [802, 509] width 14 height 14
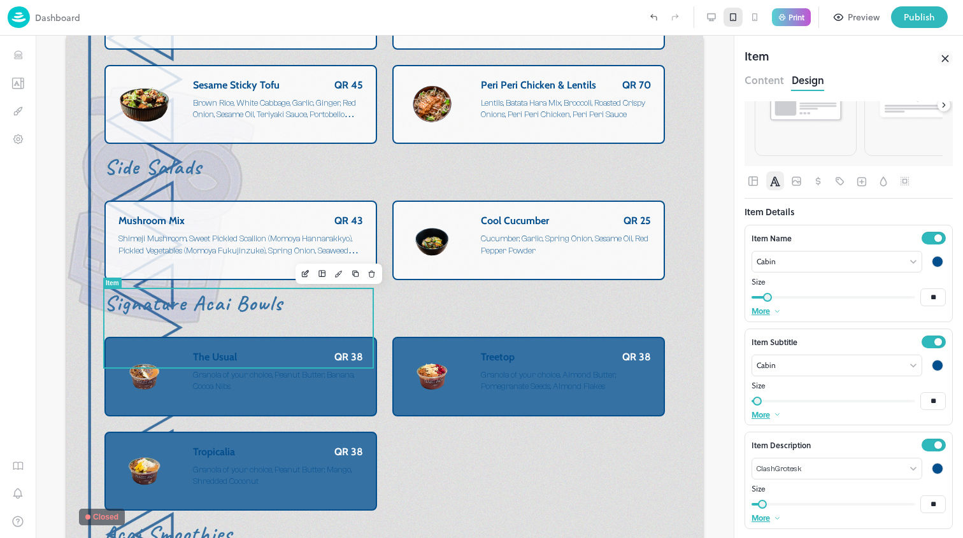
click at [822, 190] on div at bounding box center [848, 184] width 208 height 27
click at [822, 185] on icon "Pricing" at bounding box center [818, 181] width 13 height 13
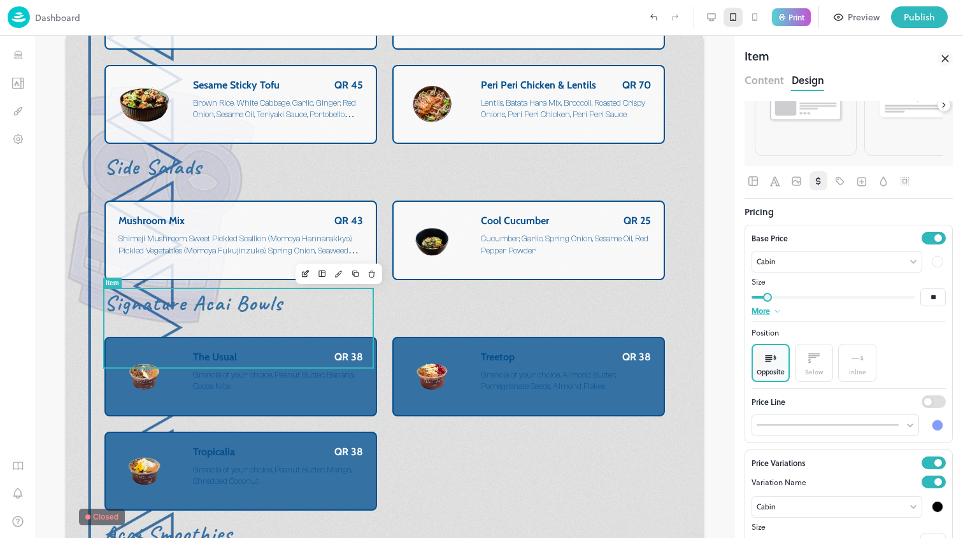
click at [932, 266] on div at bounding box center [937, 261] width 11 height 11
click at [796, 302] on div at bounding box center [802, 302] width 14 height 14
click at [876, 187] on button "button" at bounding box center [883, 180] width 18 height 19
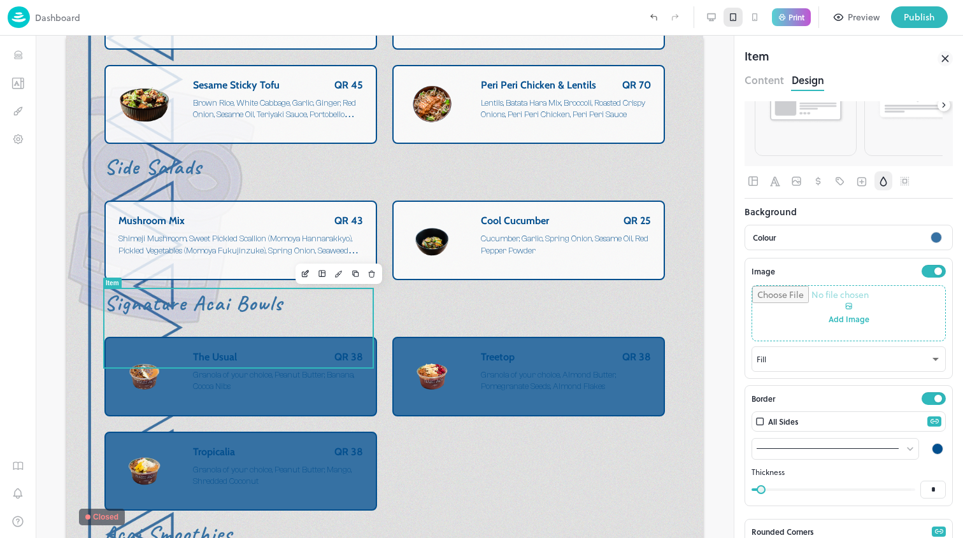
click at [928, 245] on div at bounding box center [936, 237] width 17 height 17
click at [777, 299] on div at bounding box center [783, 297] width 14 height 14
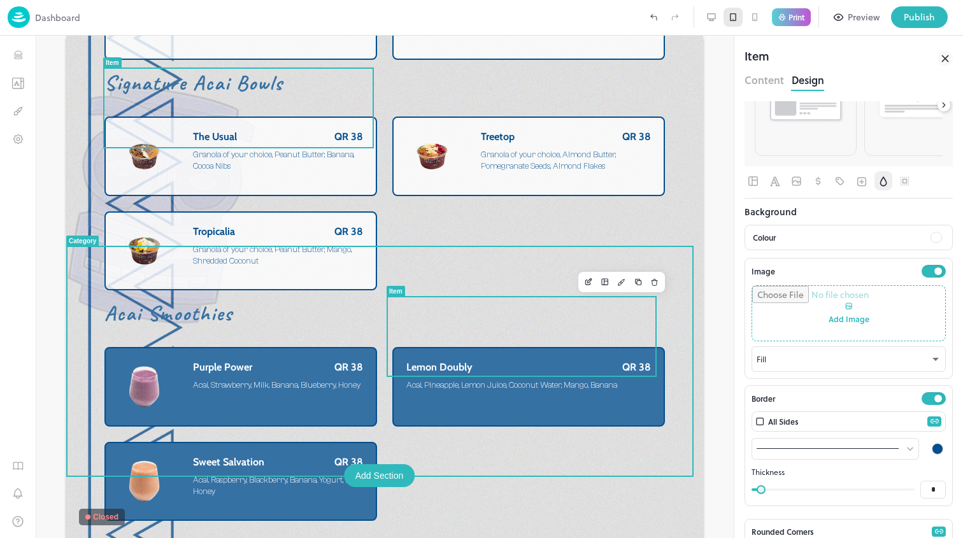
scroll to position [4943, 0]
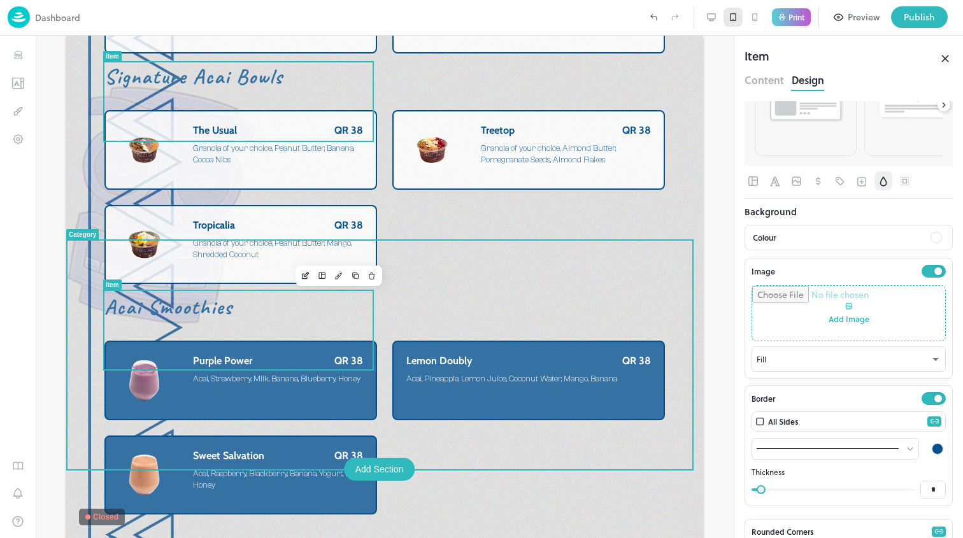
click at [322, 374] on span "Acai, Strawberry, Milk, Banana, Blueberry, Honey" at bounding box center [276, 379] width 167 height 10
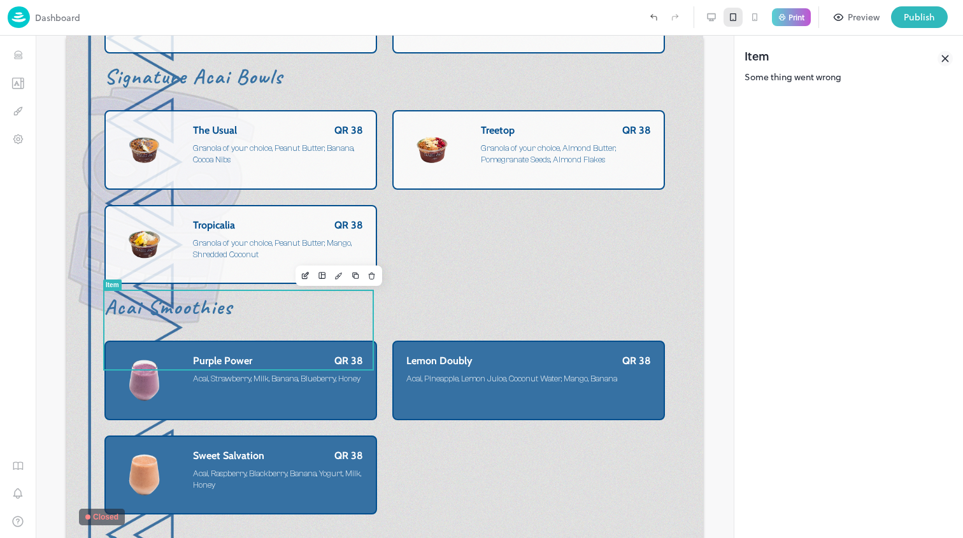
click at [942, 68] on div at bounding box center [944, 58] width 15 height 23
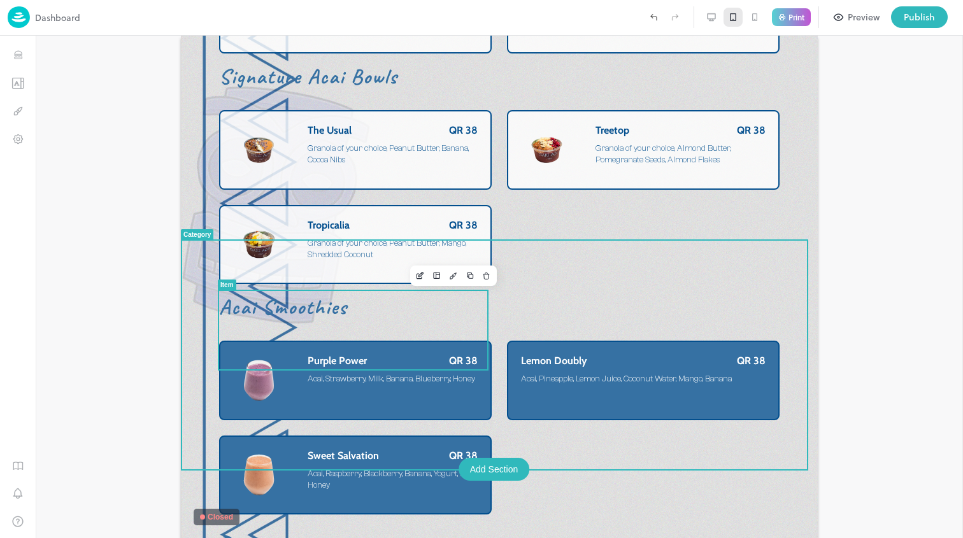
click at [364, 355] on div "Purple Power QR 38 Acai, Strawberry, Milk, Banana, Blueberry, Honey" at bounding box center [393, 372] width 170 height 34
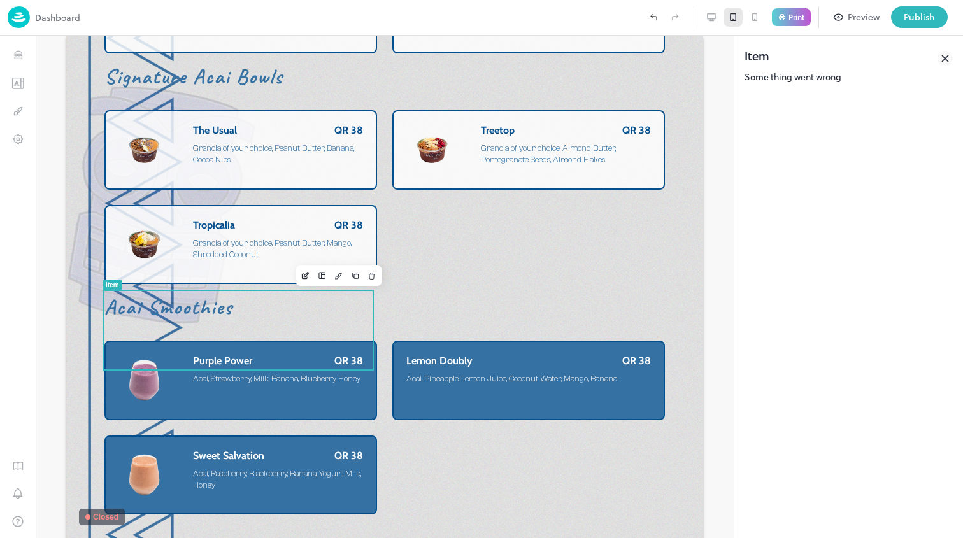
click at [946, 55] on icon at bounding box center [944, 58] width 15 height 15
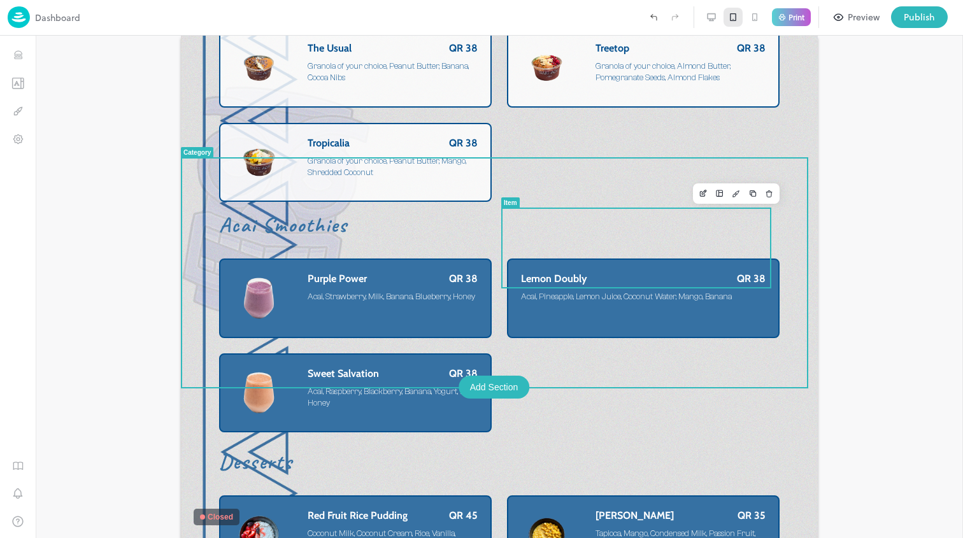
scroll to position [5035, 0]
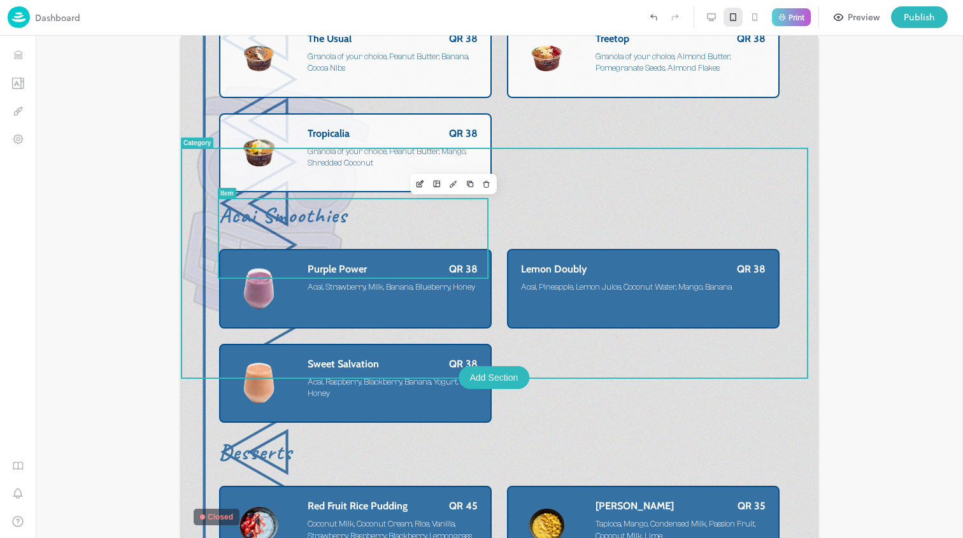
click at [428, 263] on div "Purple Power QR 38 Acai, Strawberry, Milk, Banana, Blueberry, Honey" at bounding box center [393, 289] width 170 height 52
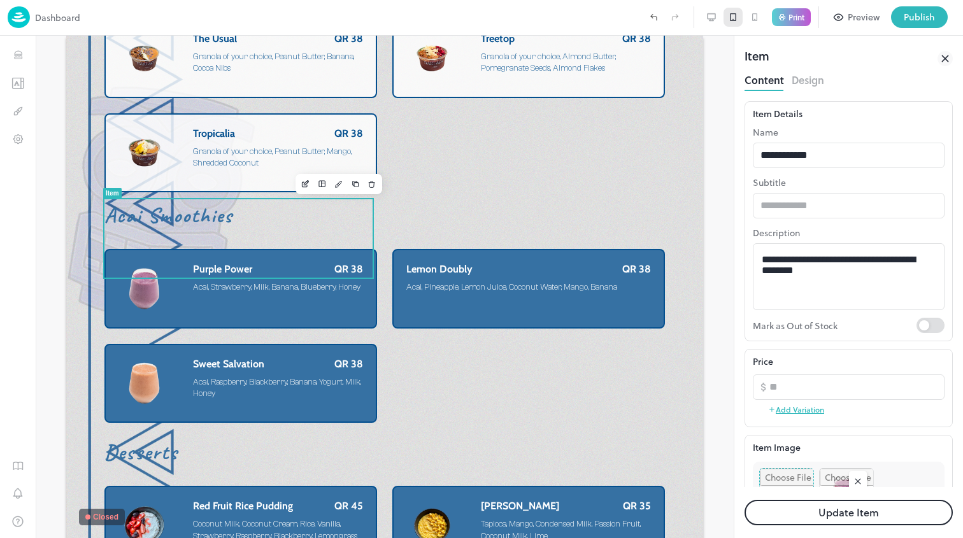
click at [818, 85] on button "Design" at bounding box center [808, 78] width 32 height 17
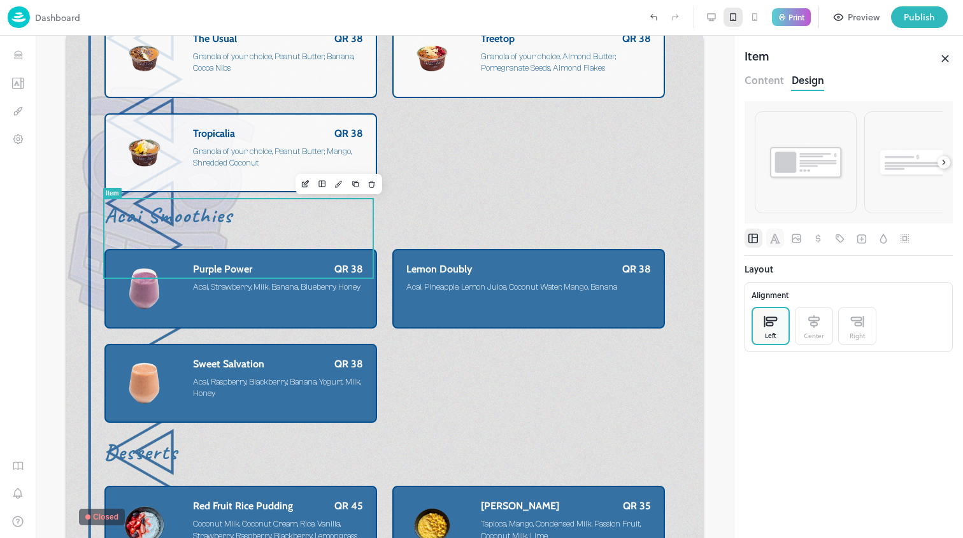
click at [772, 239] on icon "Font" at bounding box center [775, 238] width 13 height 13
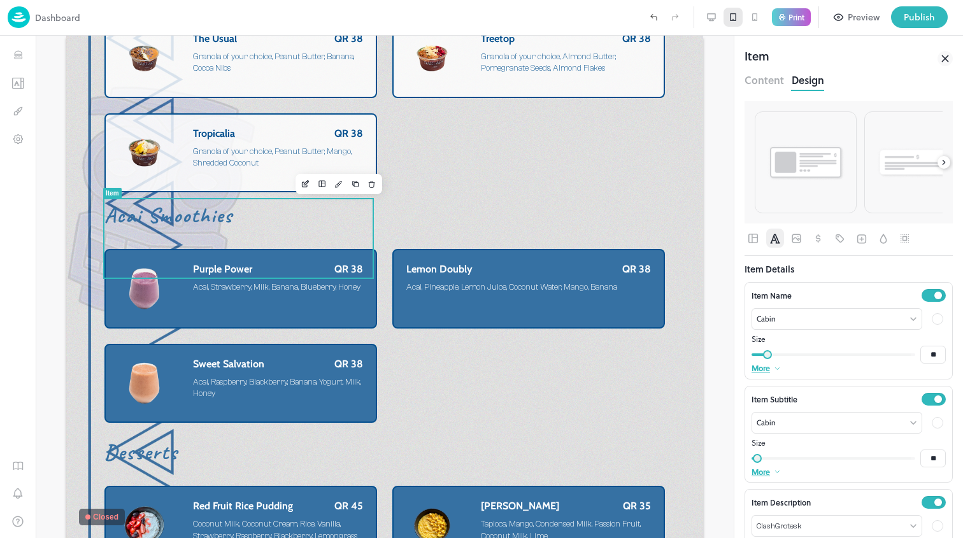
click at [932, 317] on div at bounding box center [937, 318] width 11 height 11
click at [800, 362] on div at bounding box center [802, 360] width 14 height 14
click at [932, 427] on div at bounding box center [937, 422] width 11 height 11
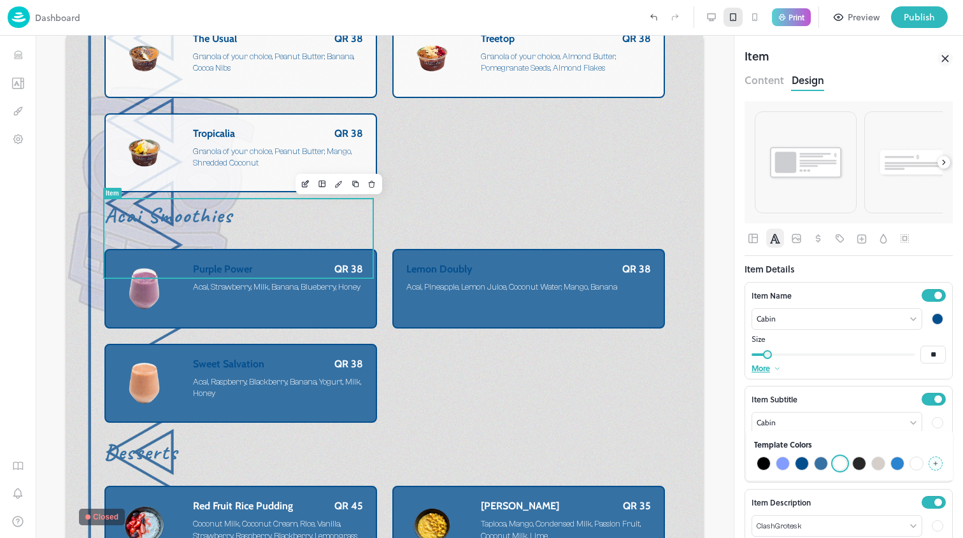
click at [801, 467] on div at bounding box center [802, 464] width 14 height 14
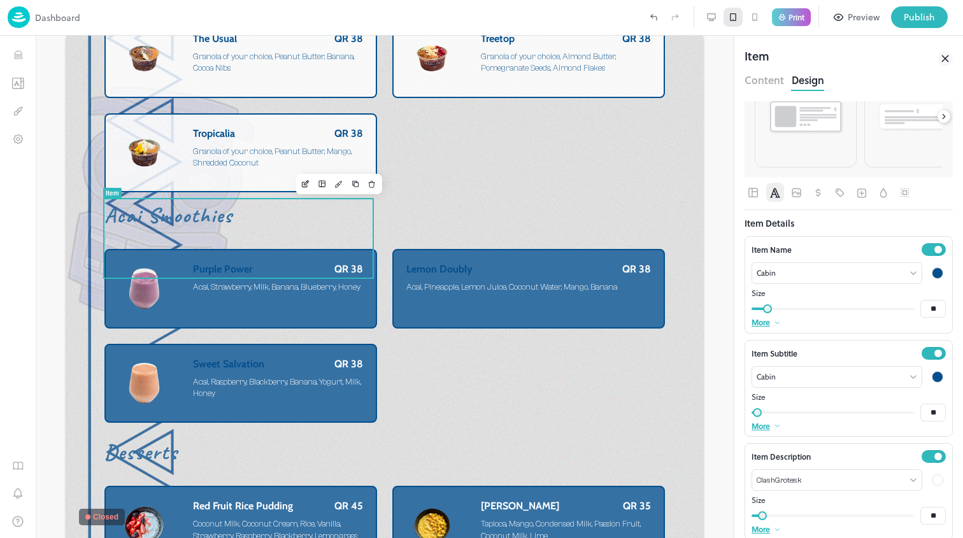
scroll to position [57, 0]
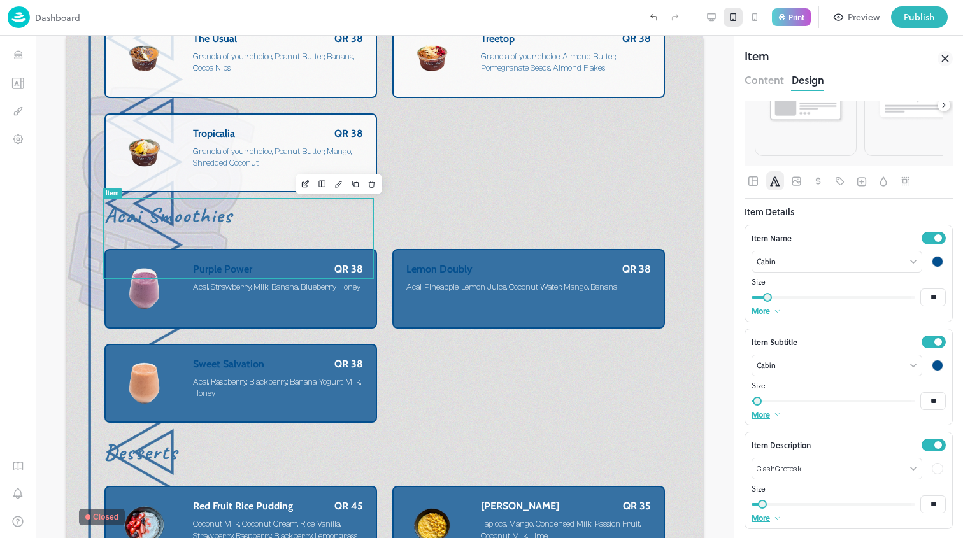
click at [930, 474] on div at bounding box center [937, 468] width 15 height 15
click at [927, 470] on div at bounding box center [481, 269] width 963 height 538
click at [932, 466] on div at bounding box center [937, 468] width 11 height 11
click at [785, 508] on div at bounding box center [783, 509] width 14 height 14
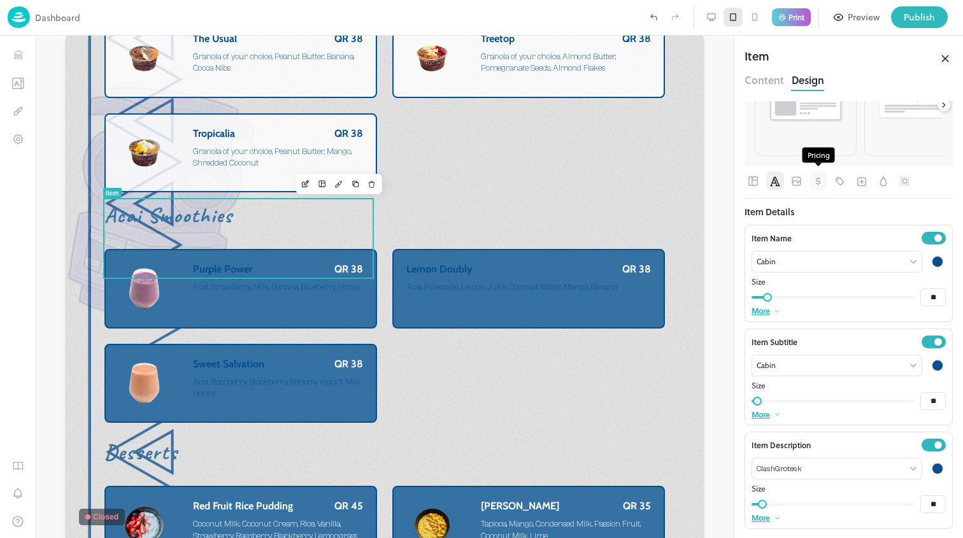
click at [816, 181] on icon "Pricing" at bounding box center [818, 181] width 13 height 13
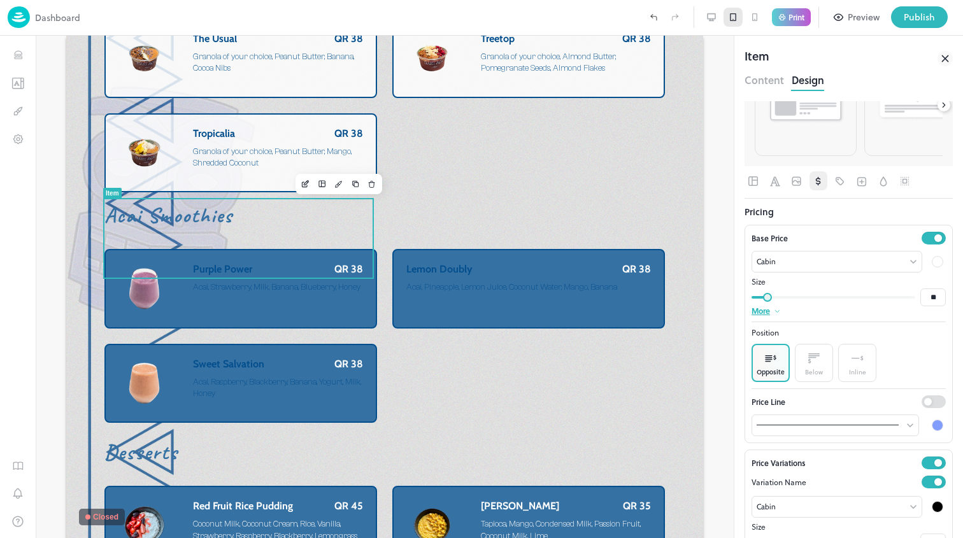
click at [932, 263] on div at bounding box center [937, 261] width 11 height 11
click at [779, 304] on div at bounding box center [783, 302] width 14 height 14
click at [880, 183] on icon "Background" at bounding box center [882, 181] width 7 height 10
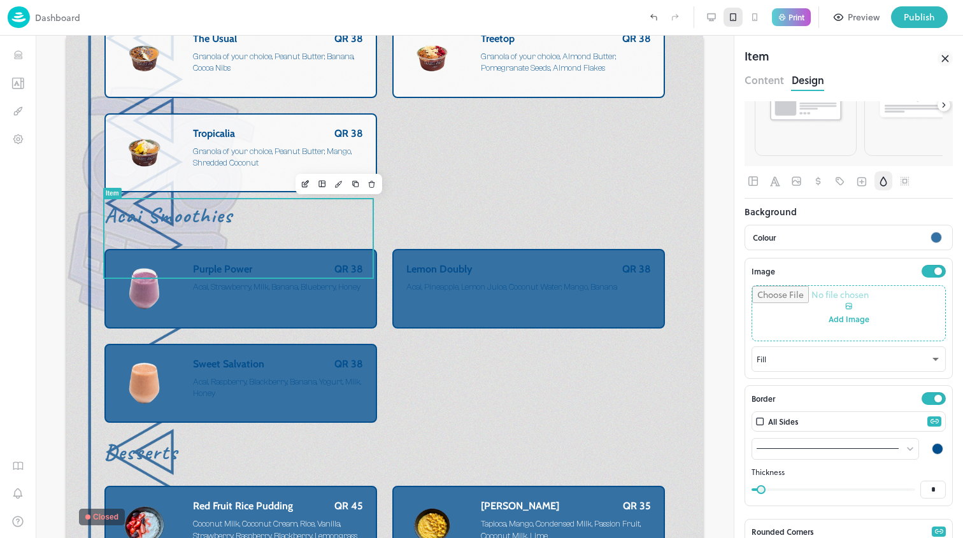
click at [929, 245] on div at bounding box center [936, 237] width 17 height 17
click at [929, 243] on div at bounding box center [481, 269] width 963 height 538
click at [930, 241] on div at bounding box center [935, 237] width 11 height 11
click at [778, 297] on div at bounding box center [783, 297] width 14 height 14
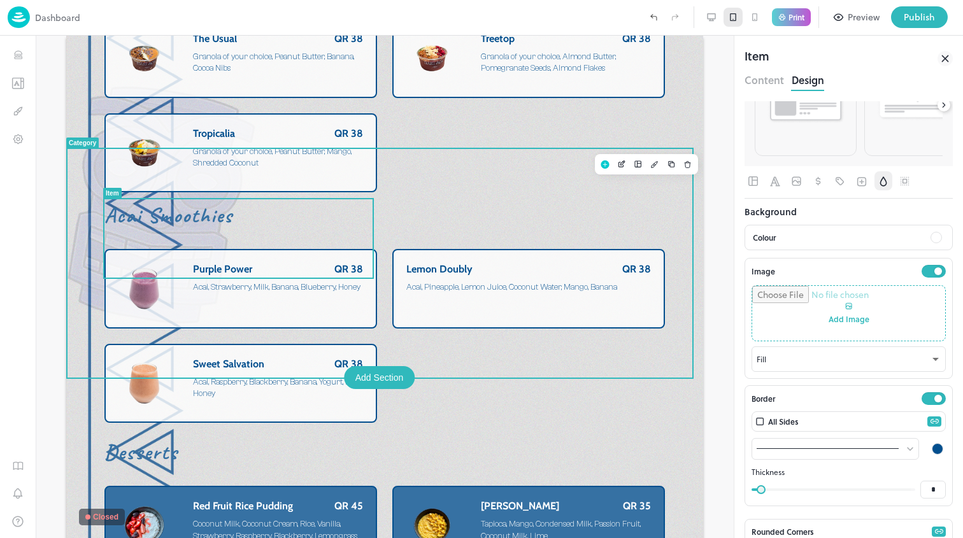
click at [617, 345] on div "Purple Power QR 38 Acai, Strawberry, Milk, Banana, Blueberry, Honey Lemon Doubl…" at bounding box center [384, 336] width 560 height 174
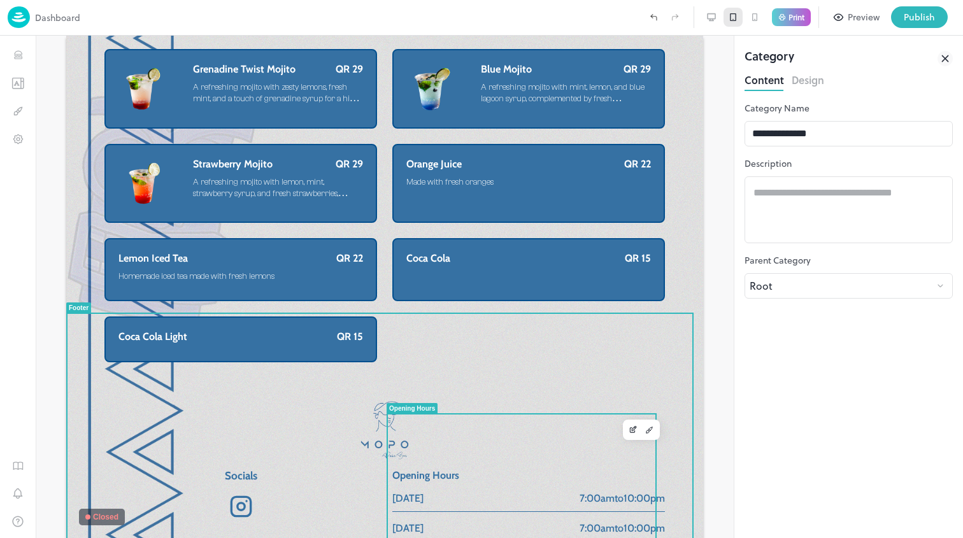
scroll to position [5292, 0]
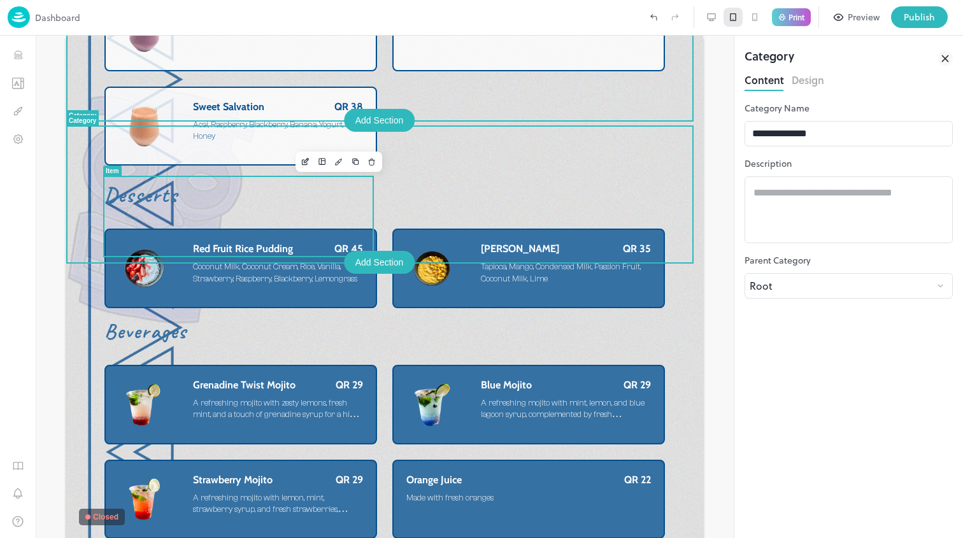
click at [346, 260] on span "Coconut Milk, Coconut Cream, Rice, Vanilla, Strawberry, Raspberry, Blackberry, …" at bounding box center [278, 272] width 170 height 24
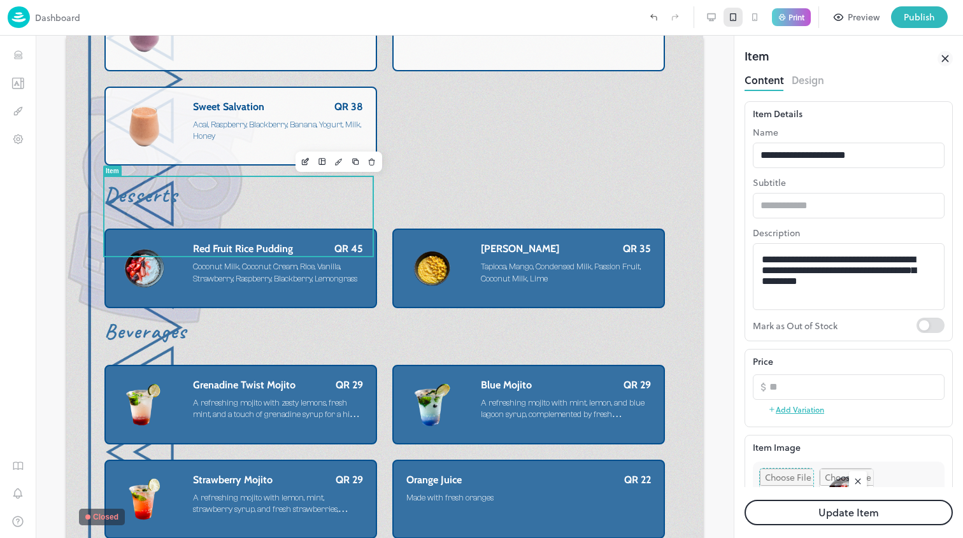
click at [806, 84] on button "Design" at bounding box center [808, 78] width 32 height 17
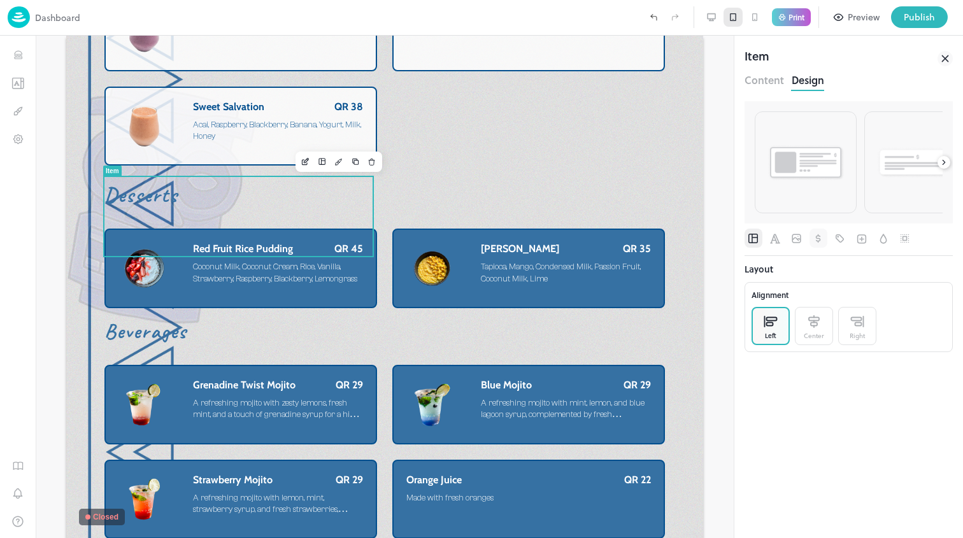
click at [814, 239] on icon "Pricing" at bounding box center [818, 238] width 13 height 13
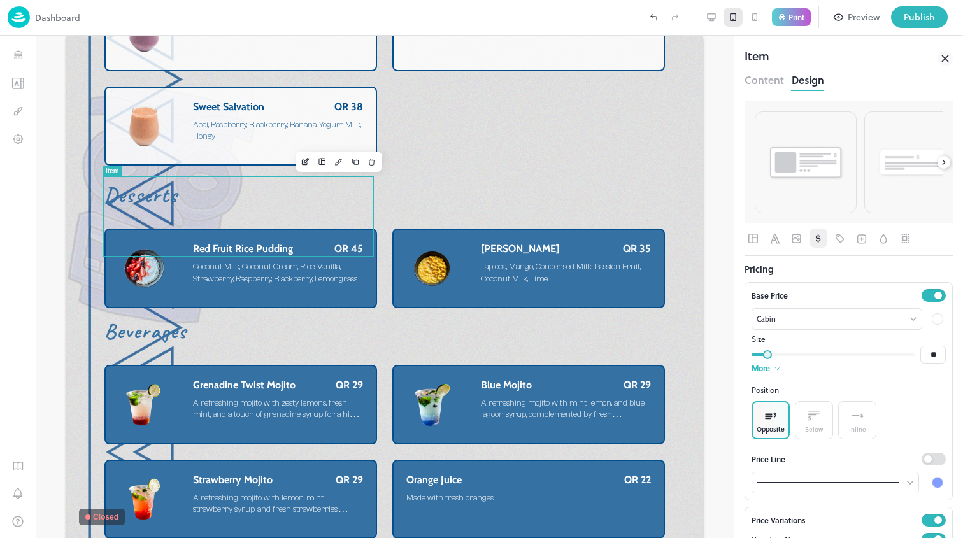
click at [932, 315] on div at bounding box center [937, 318] width 11 height 11
click at [782, 358] on div at bounding box center [783, 360] width 14 height 14
click at [775, 235] on icon "Font" at bounding box center [775, 239] width 10 height 10
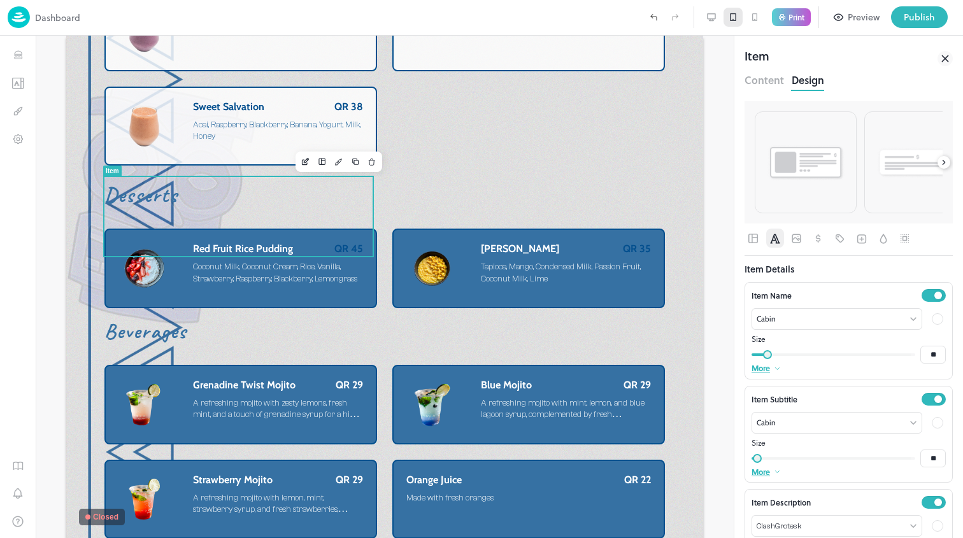
click at [932, 320] on div at bounding box center [937, 318] width 11 height 11
click at [784, 357] on div at bounding box center [783, 360] width 14 height 14
click at [930, 422] on div at bounding box center [937, 422] width 15 height 15
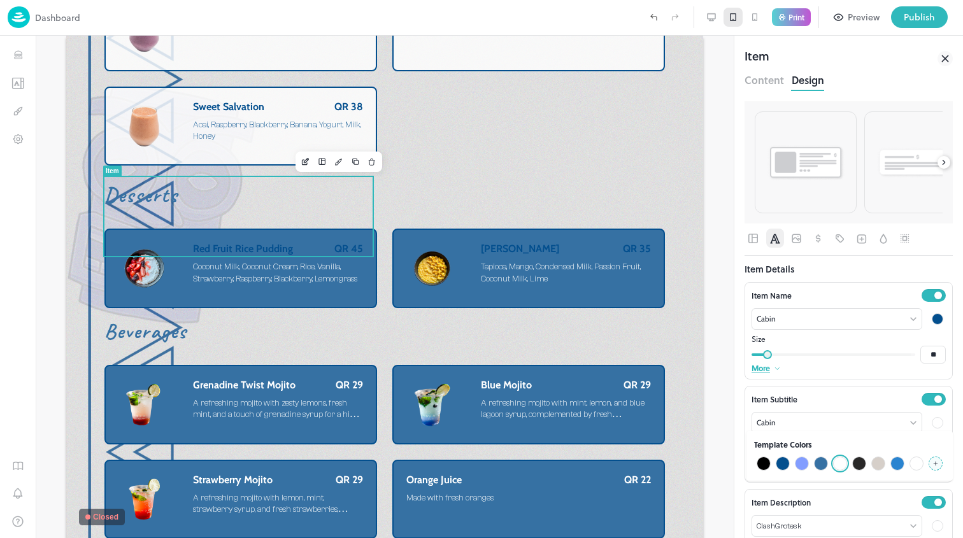
click at [779, 467] on div at bounding box center [783, 464] width 14 height 14
click at [930, 520] on div at bounding box center [937, 525] width 15 height 15
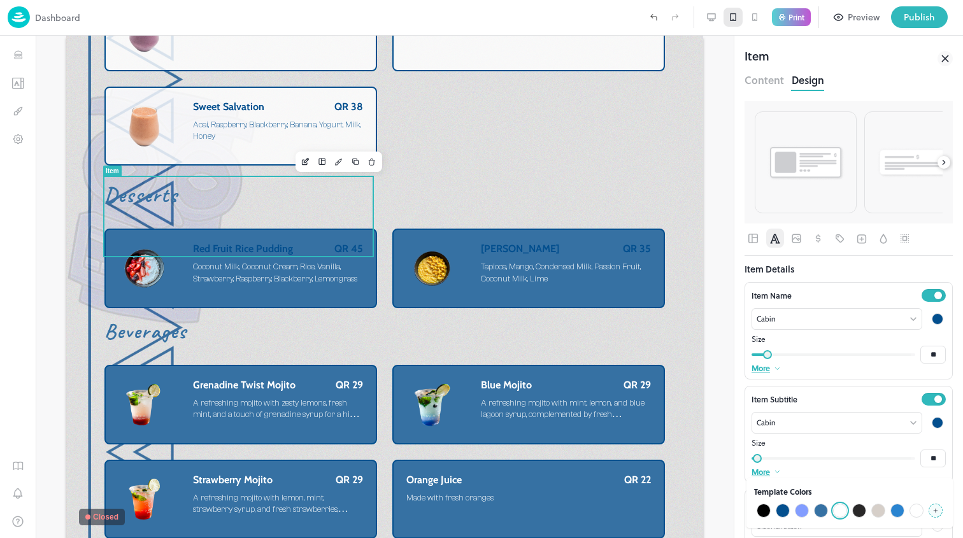
click at [780, 515] on div at bounding box center [783, 511] width 14 height 14
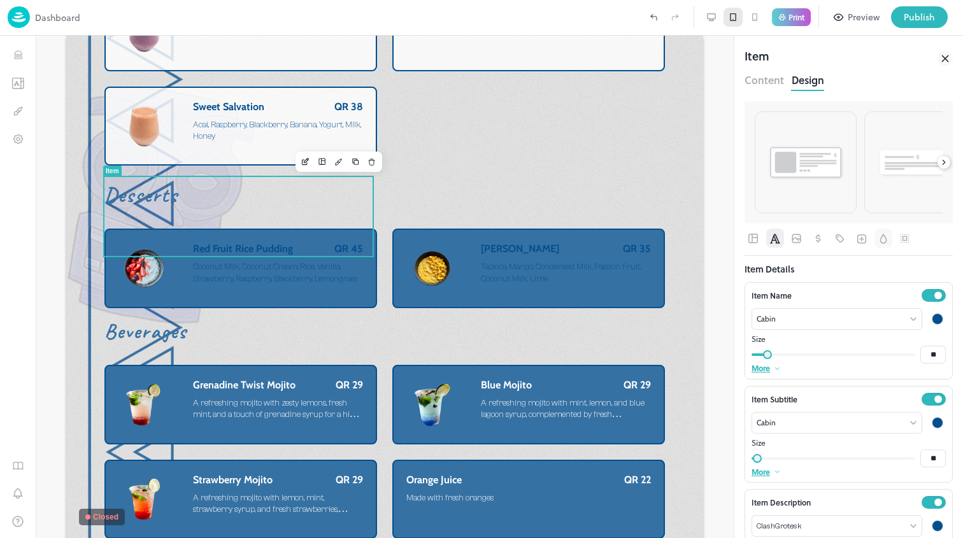
click at [889, 237] on icon "Background" at bounding box center [883, 238] width 13 height 13
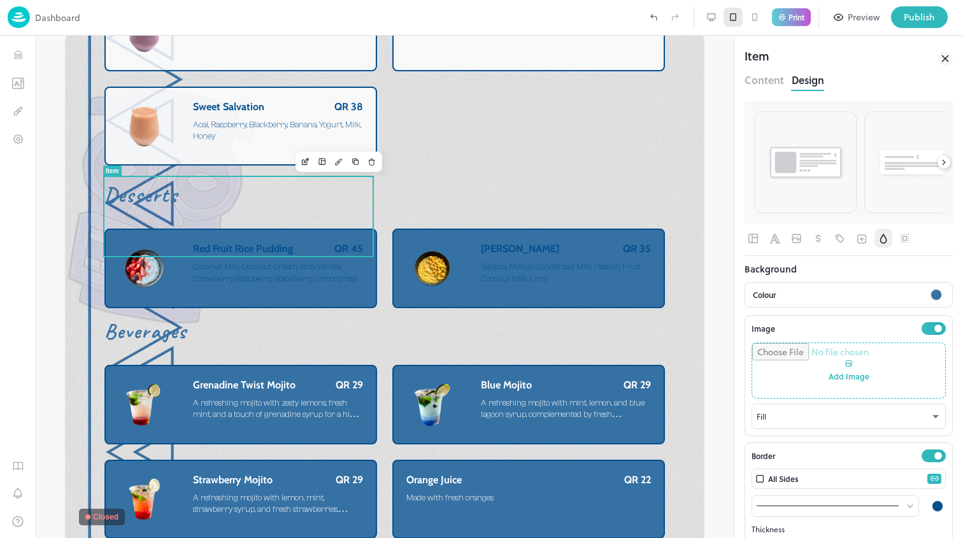
click at [928, 288] on div at bounding box center [935, 294] width 15 height 15
click at [785, 353] on div at bounding box center [783, 355] width 14 height 14
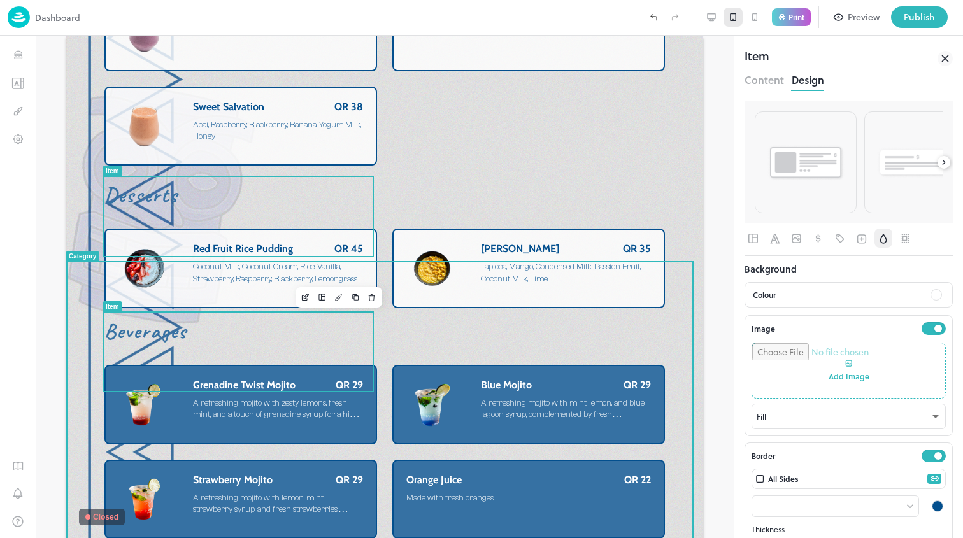
click at [274, 398] on span "A refreshing mojito with zesty lemons, fresh mint, and a touch of grenadine syr…" at bounding box center [276, 420] width 167 height 45
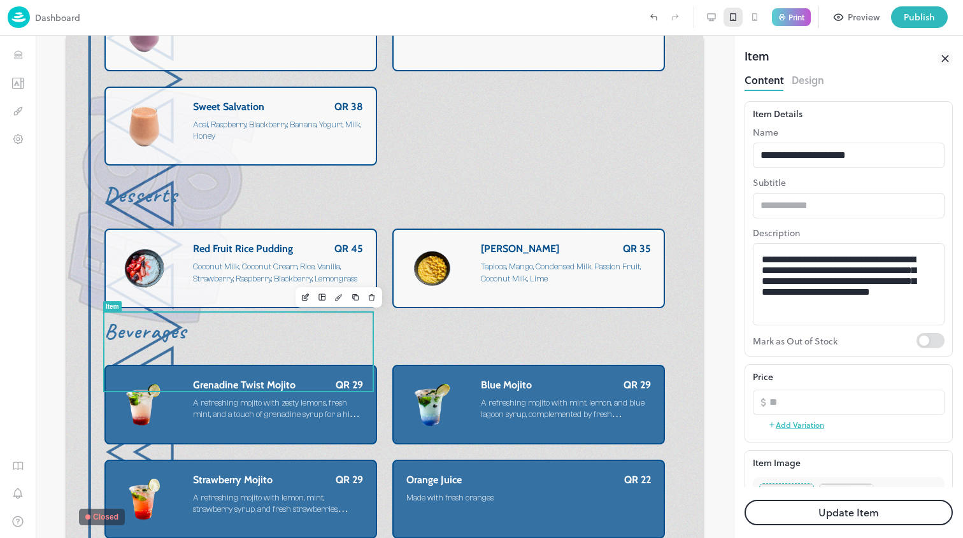
click at [804, 83] on button "Design" at bounding box center [808, 78] width 32 height 17
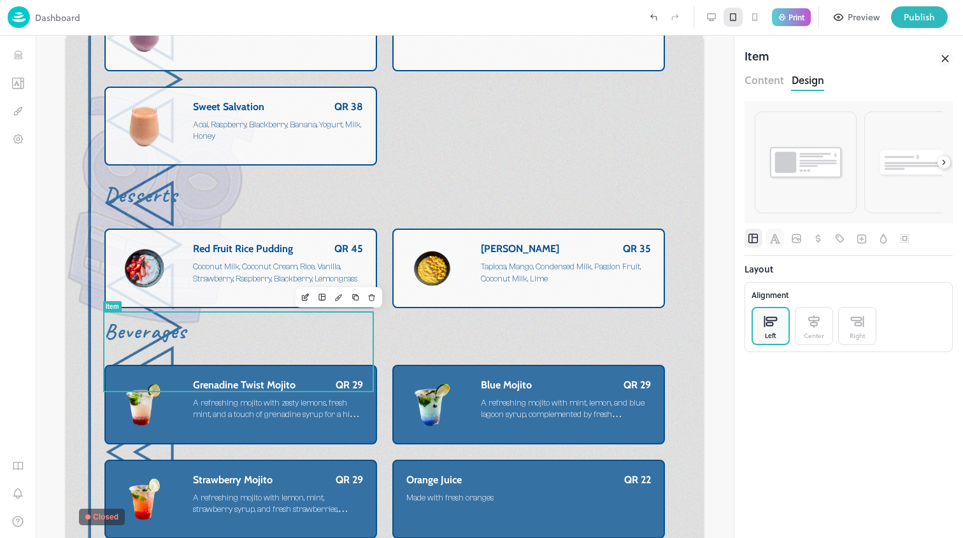
click at [779, 238] on icon "Font" at bounding box center [775, 238] width 13 height 13
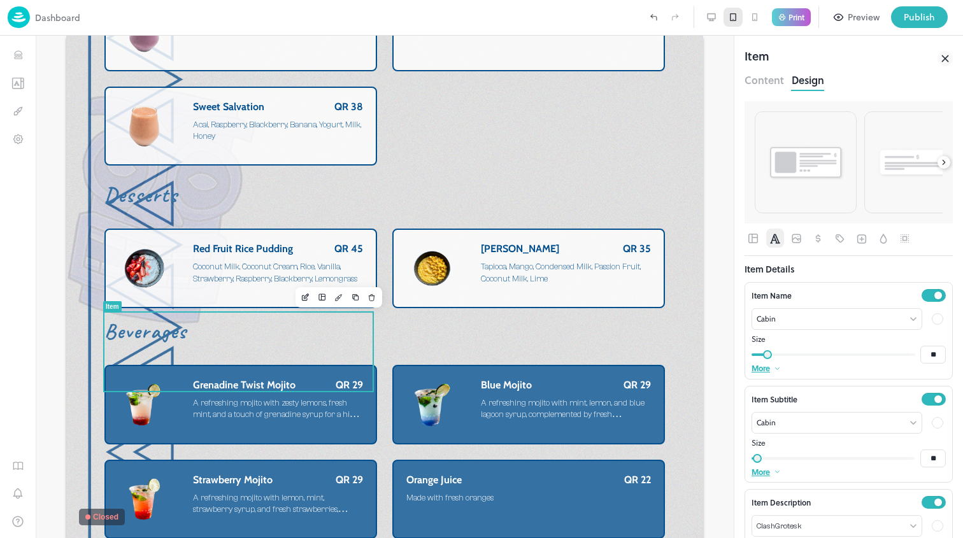
click at [932, 318] on div at bounding box center [937, 318] width 11 height 11
click at [782, 359] on div at bounding box center [783, 360] width 14 height 14
click at [932, 422] on div at bounding box center [937, 422] width 11 height 11
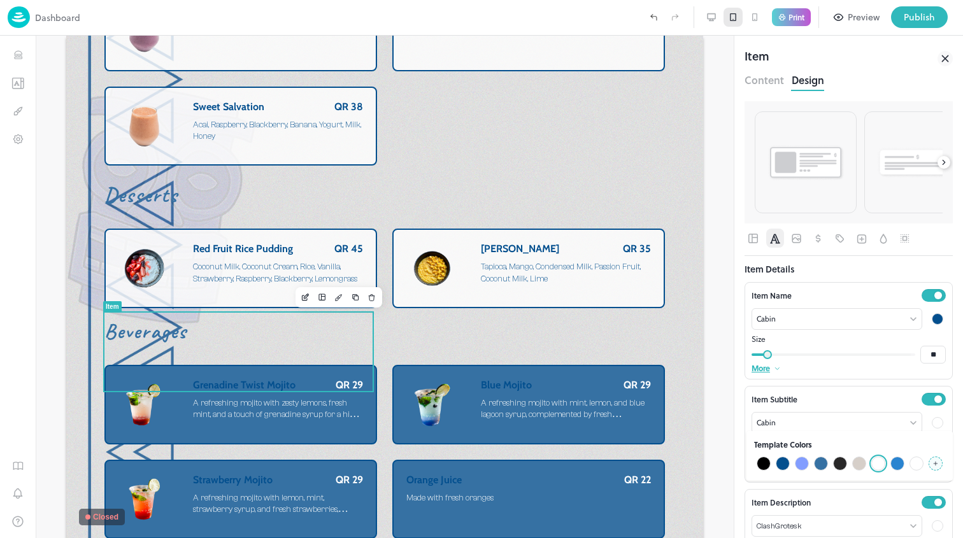
click at [786, 464] on div at bounding box center [783, 464] width 14 height 14
click at [932, 523] on div at bounding box center [937, 525] width 11 height 11
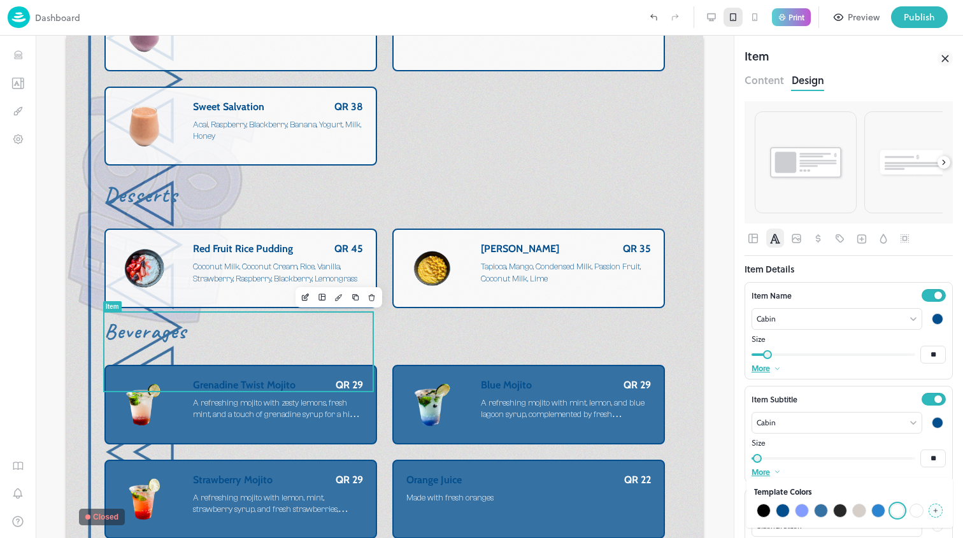
click at [787, 513] on div at bounding box center [783, 511] width 14 height 14
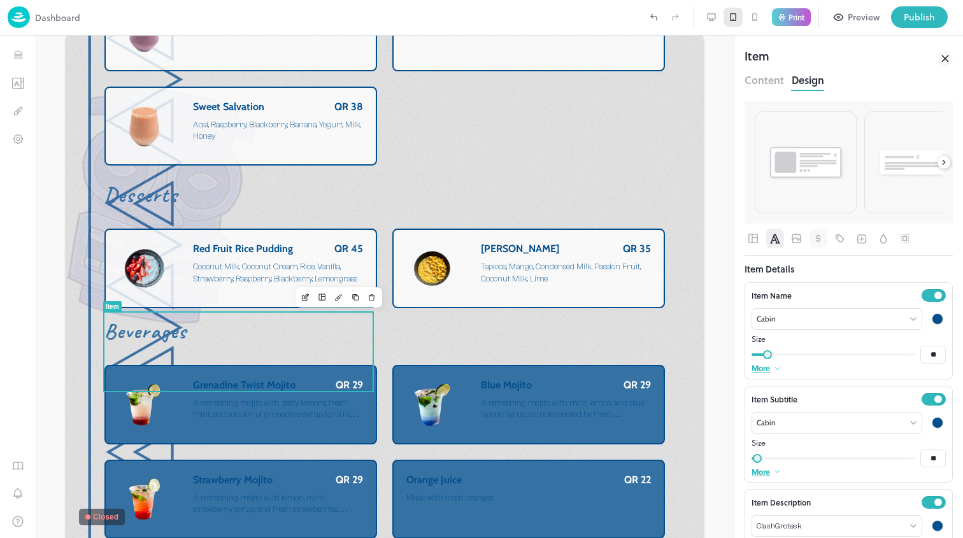
click at [811, 246] on button "button" at bounding box center [818, 238] width 18 height 19
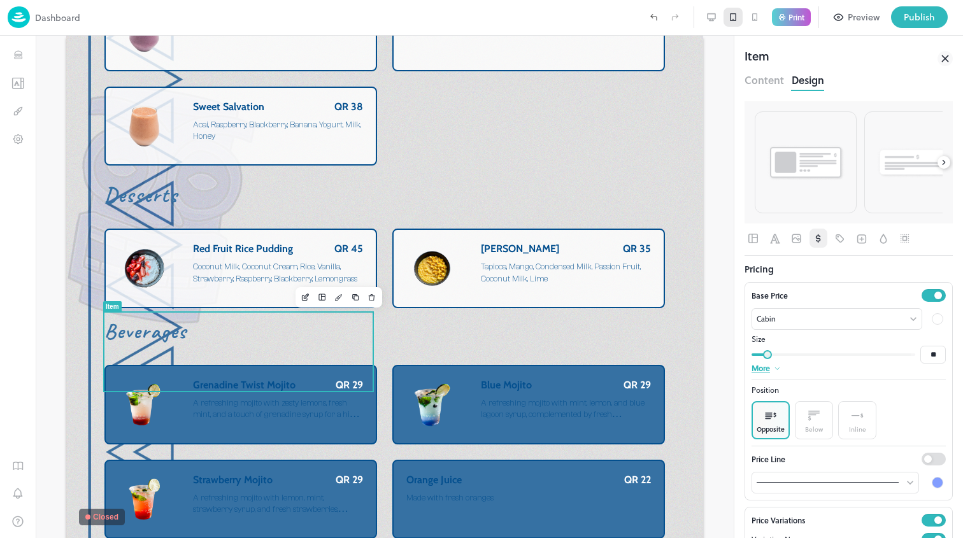
click at [932, 319] on div at bounding box center [937, 318] width 11 height 11
click at [784, 360] on div at bounding box center [783, 360] width 14 height 14
click at [880, 241] on icon "Background" at bounding box center [882, 239] width 7 height 10
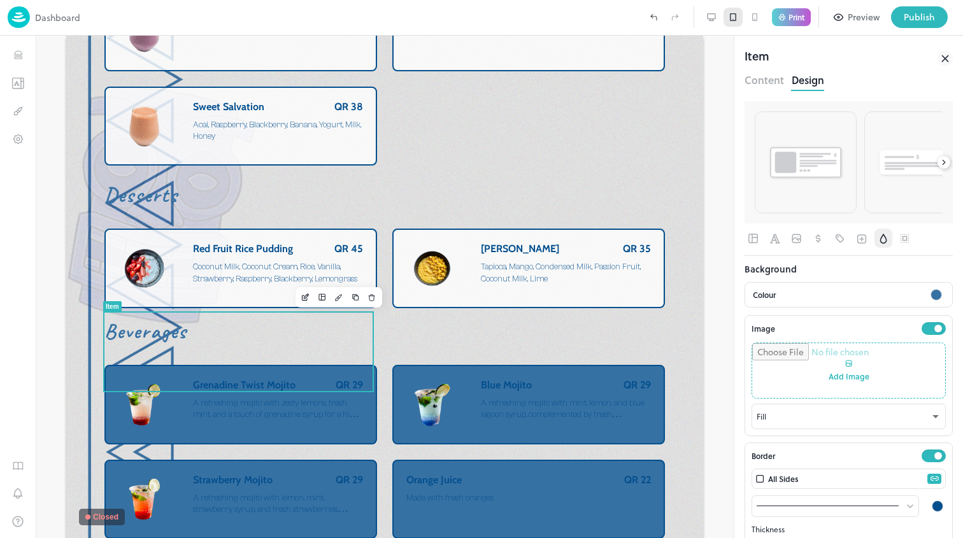
click at [930, 292] on div at bounding box center [935, 294] width 11 height 11
click at [920, 338] on div at bounding box center [916, 336] width 14 height 14
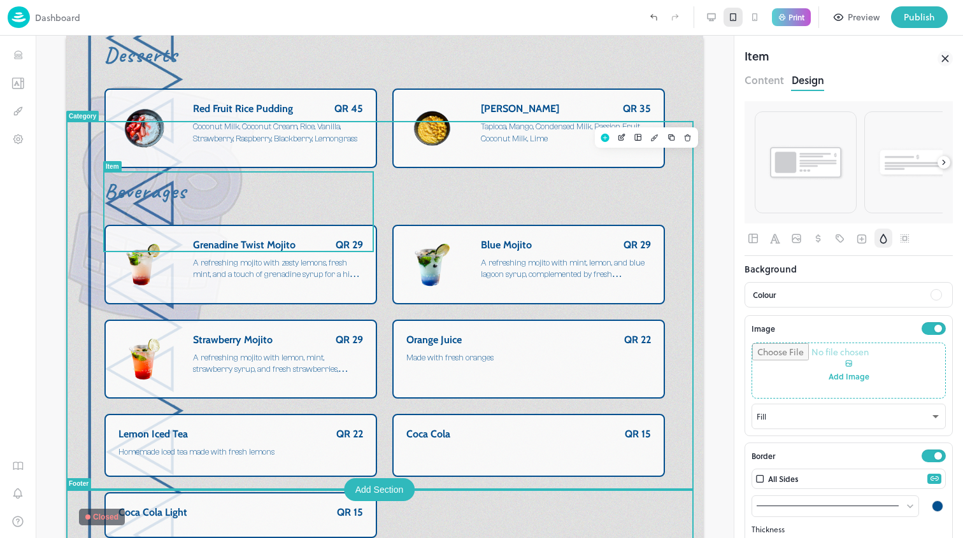
click at [675, 304] on div "Beverages Grenadine Twist Mojito QR 29 A refreshing mojito with zesty lemons, f…" at bounding box center [384, 359] width 637 height 370
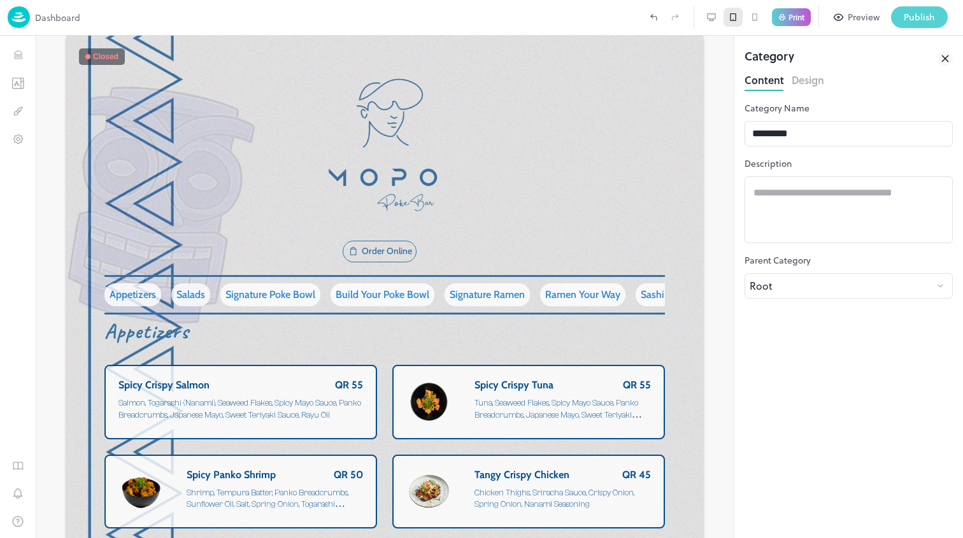
click at [925, 24] on button "Publish" at bounding box center [919, 17] width 57 height 22
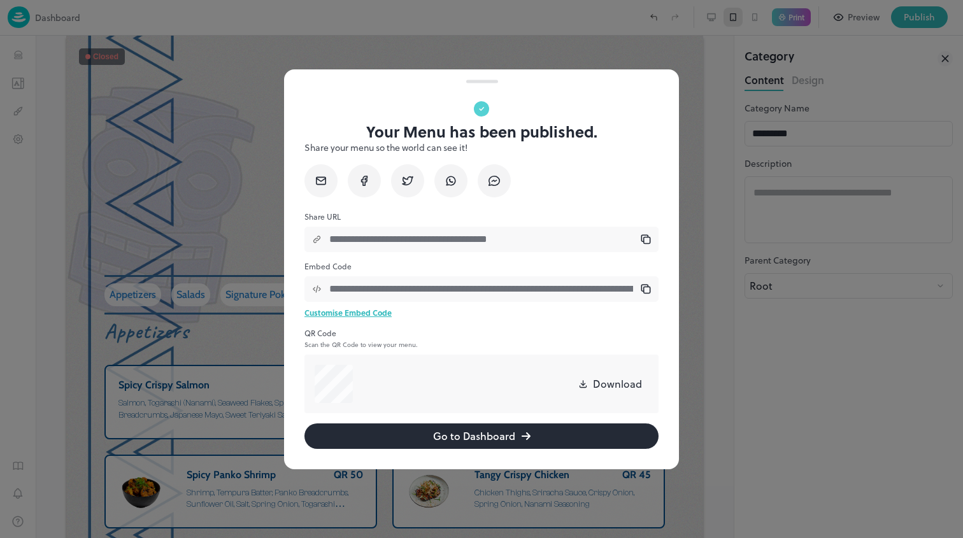
click at [407, 428] on button "Go to Dashboard" at bounding box center [481, 435] width 354 height 25
